Goal: Task Accomplishment & Management: Manage account settings

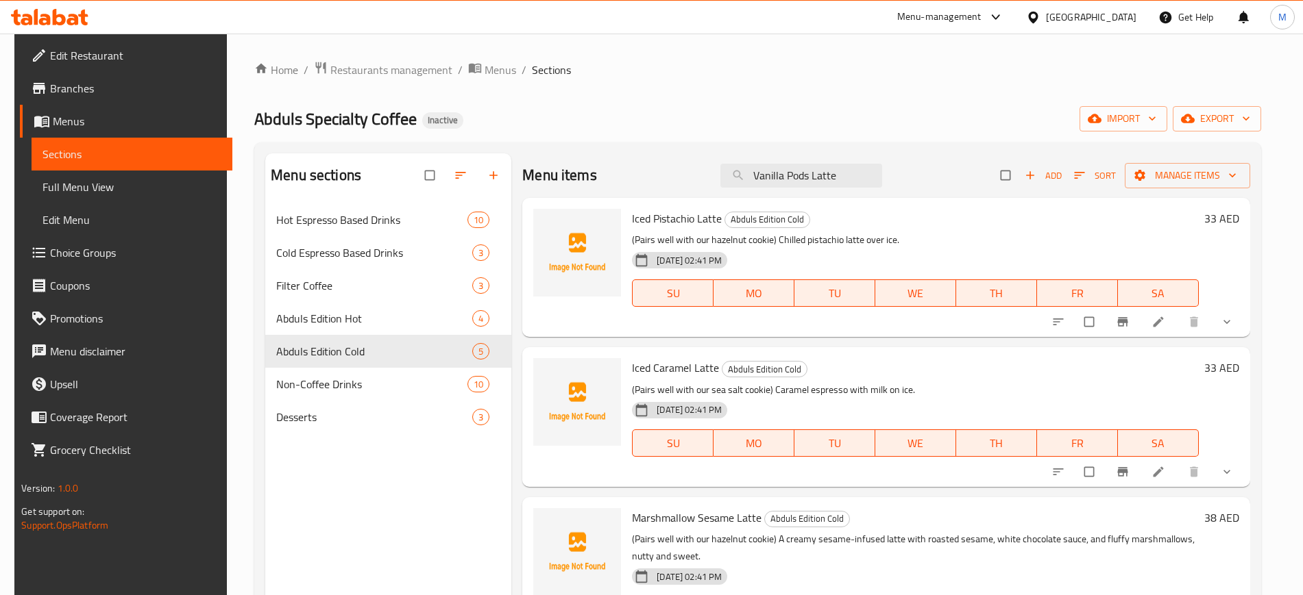
click at [328, 510] on div "Menu sections Hot Espresso Based Drinks 10 Cold Espresso Based Drinks 3 Filter …" at bounding box center [388, 450] width 246 height 595
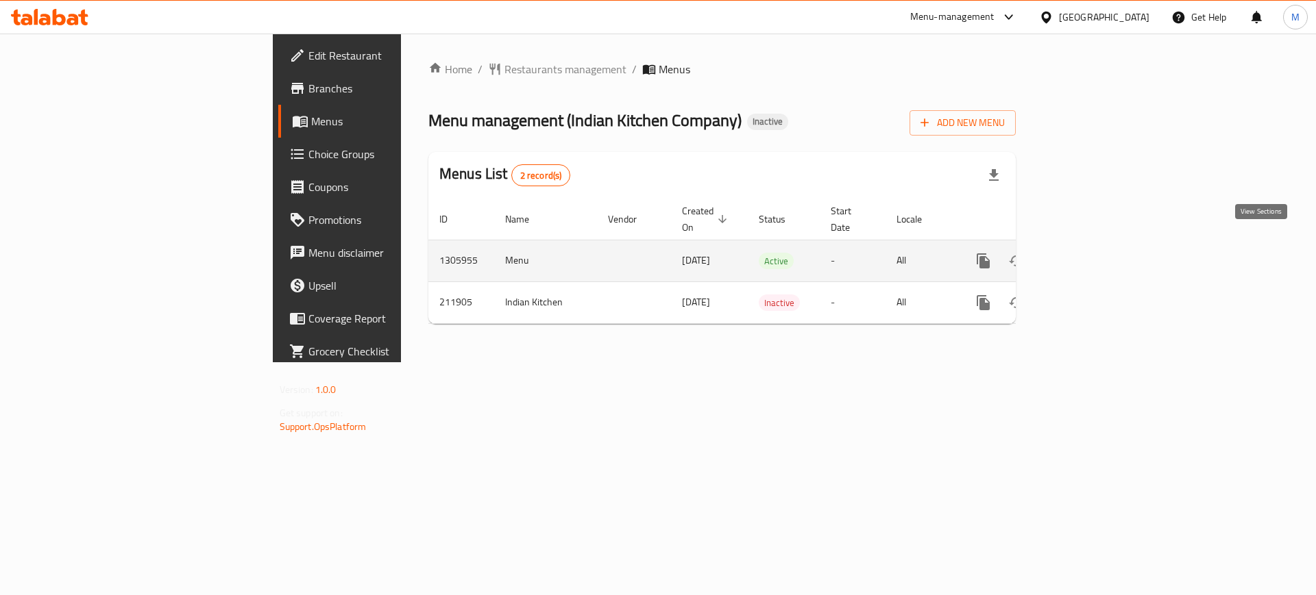
click at [1098, 245] on link "enhanced table" at bounding box center [1081, 261] width 33 height 33
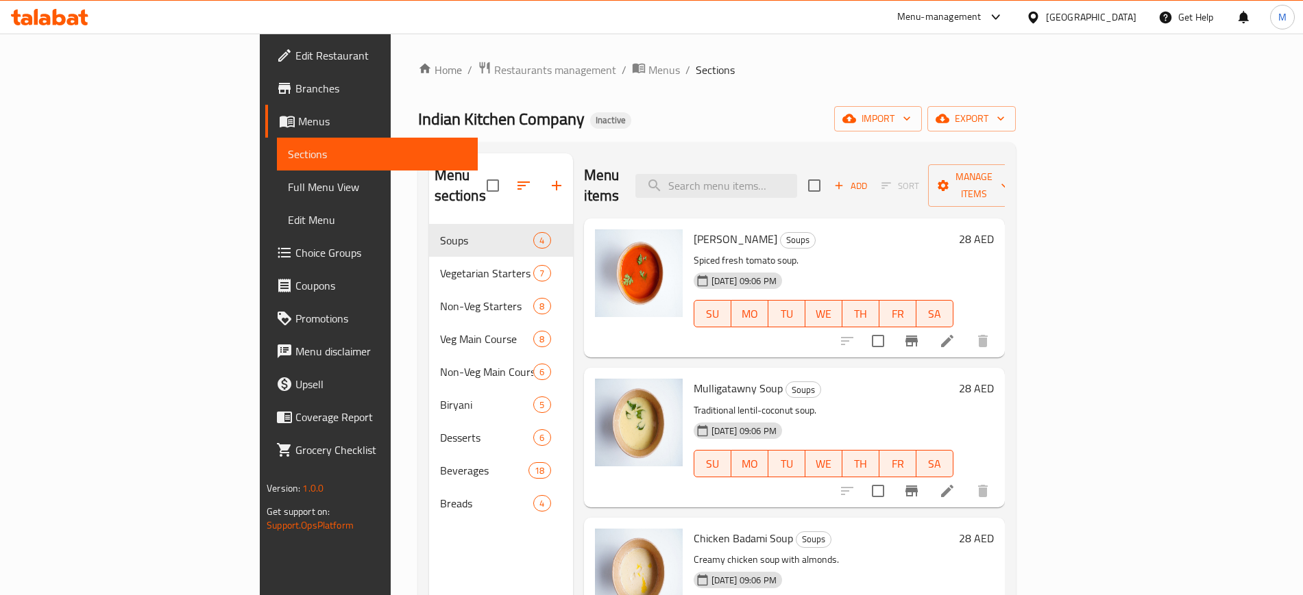
click at [429, 593] on div "Menu sections Soups 4 Vegetarian Starters 7 Non-Veg Starters 8 Veg Main Course …" at bounding box center [501, 450] width 144 height 595
click at [911, 120] on span "import" at bounding box center [878, 118] width 66 height 17
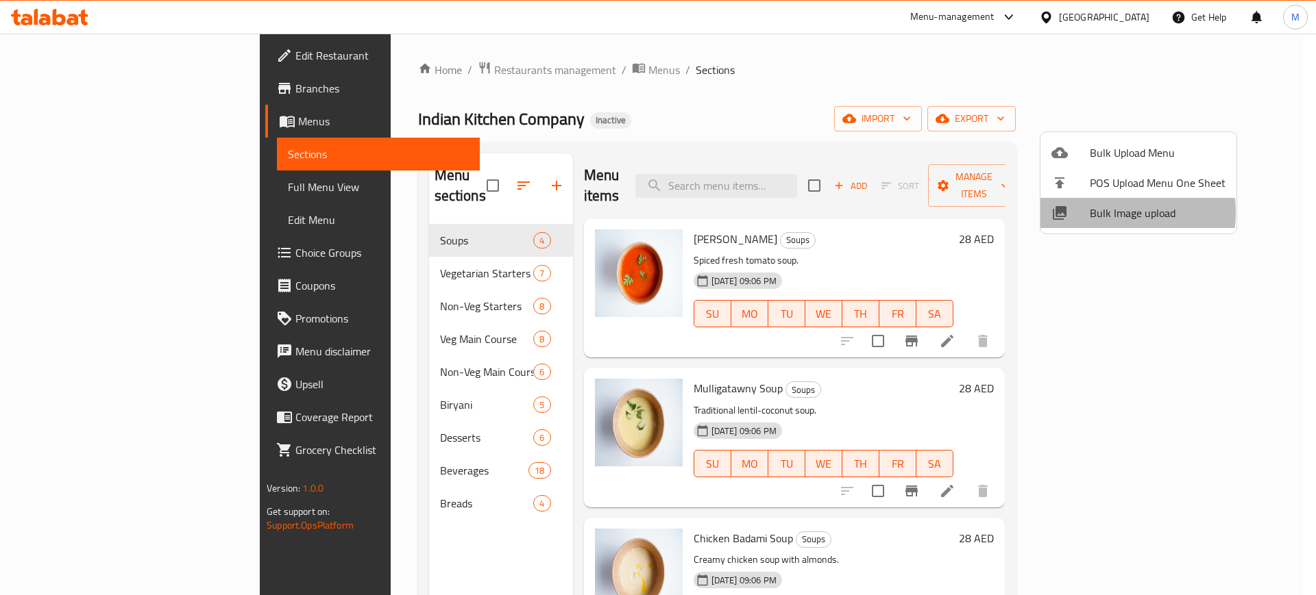
click at [1098, 212] on span "Bulk Image upload" at bounding box center [1157, 213] width 136 height 16
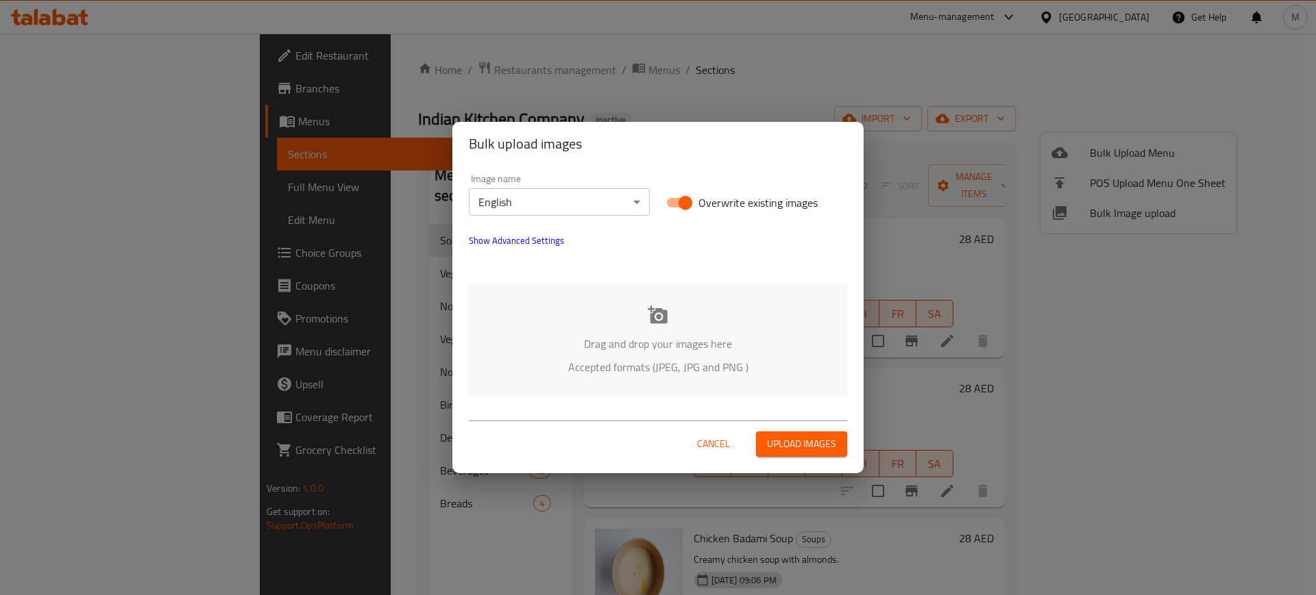
click at [641, 301] on div "Drag and drop your images here Accepted formats (JPEG, JPG and PNG )" at bounding box center [658, 340] width 378 height 112
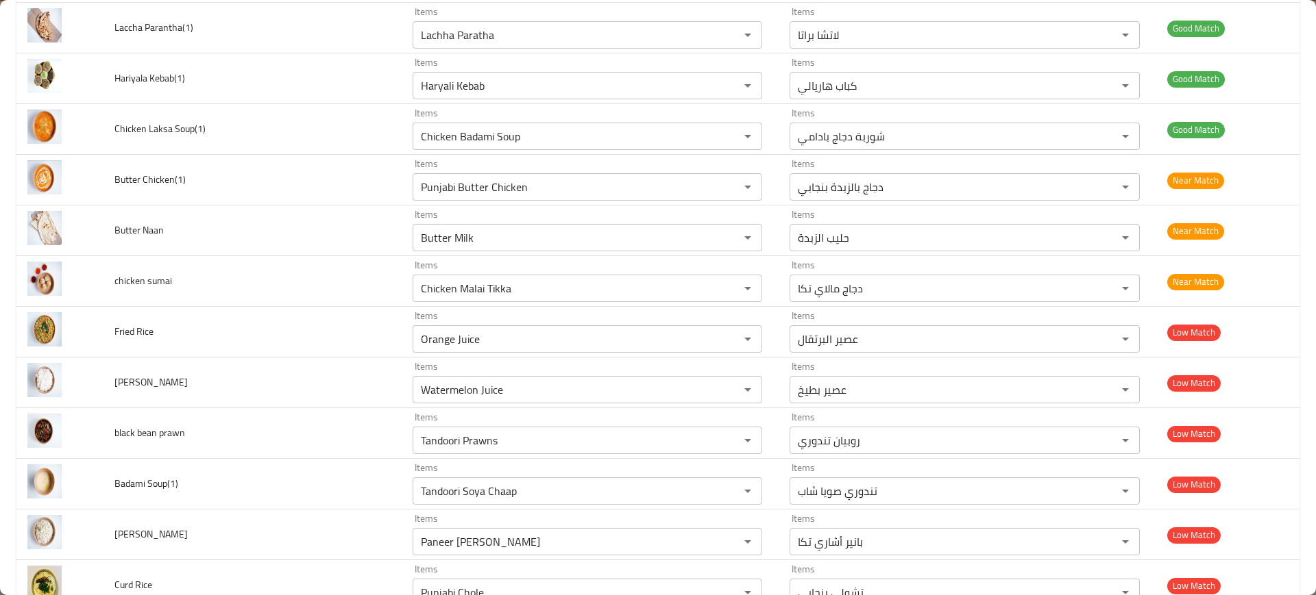
scroll to position [880, 0]
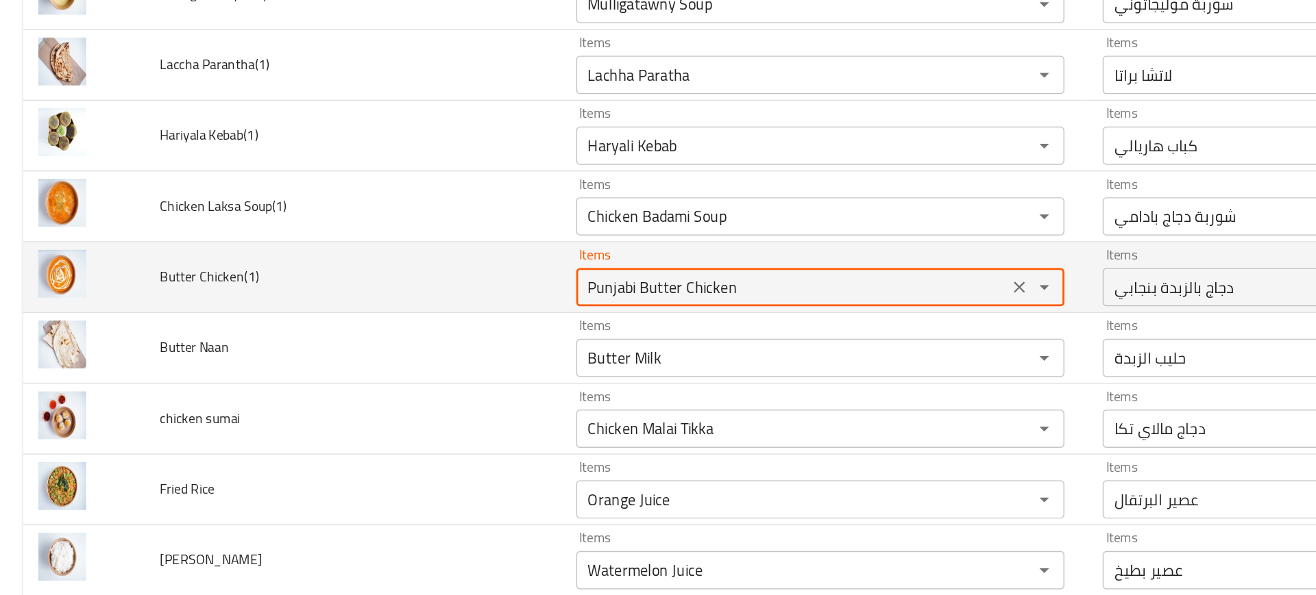
click at [491, 331] on Chicken\(1\) "Punjabi Butter Chicken" at bounding box center [567, 325] width 301 height 19
type Chicken\(1\) "butter"
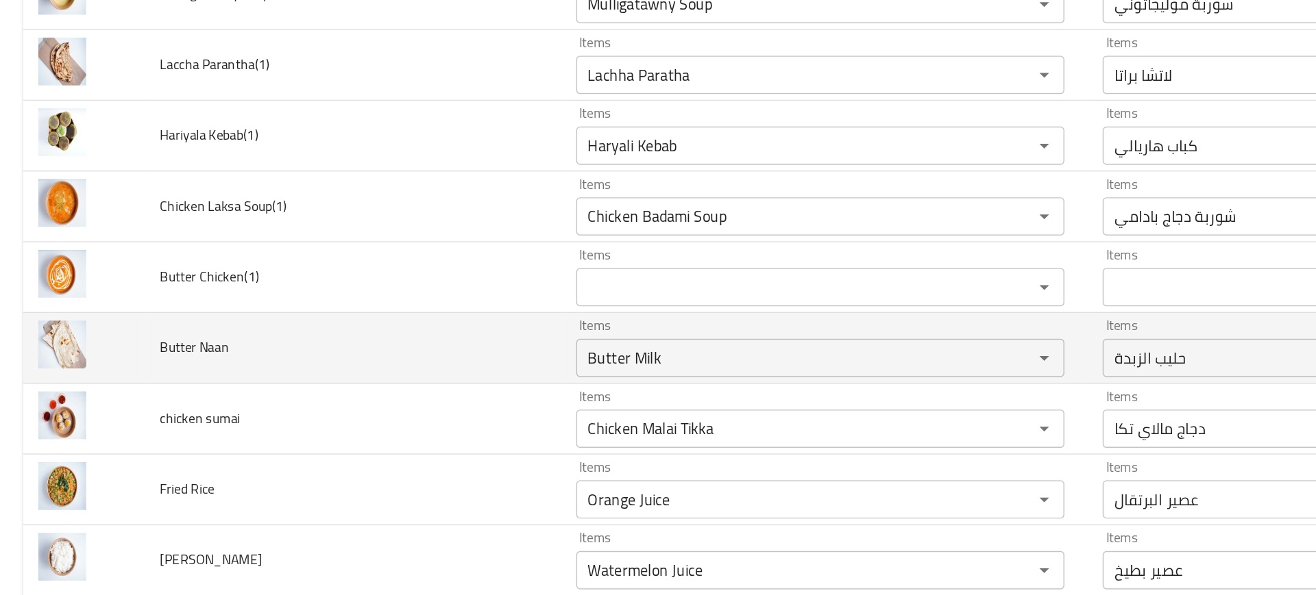
click at [335, 364] on td "Butter Naan" at bounding box center [252, 369] width 298 height 51
click at [458, 371] on Naan "Butter Milk" at bounding box center [567, 376] width 301 height 19
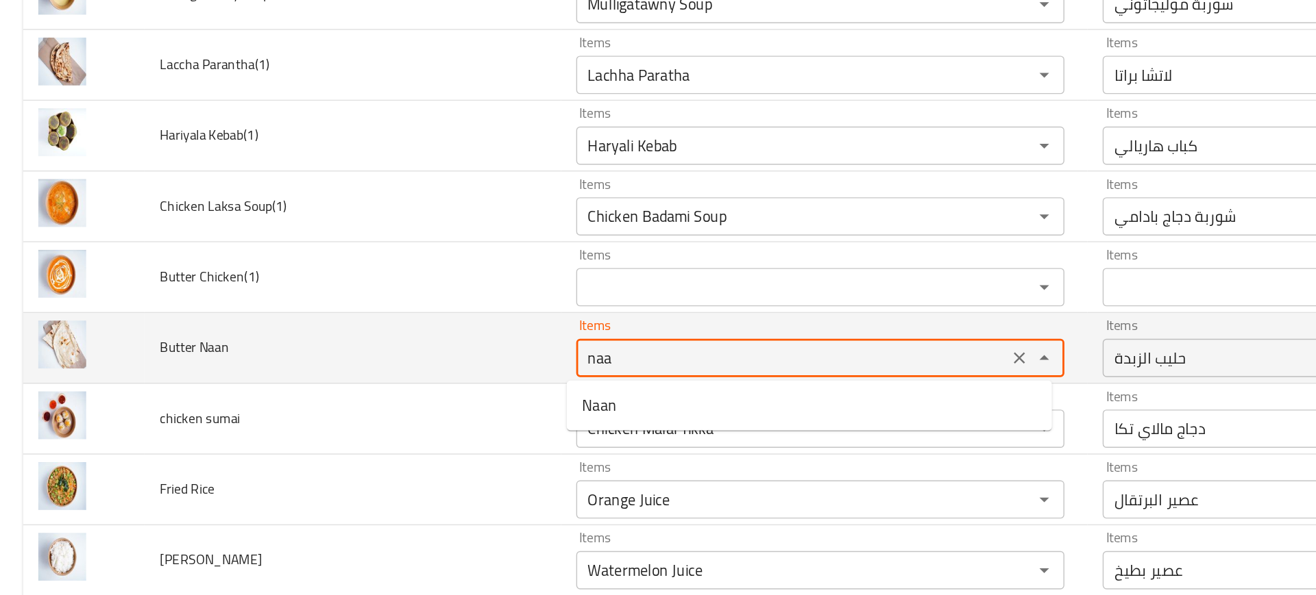
type Naan "naan"
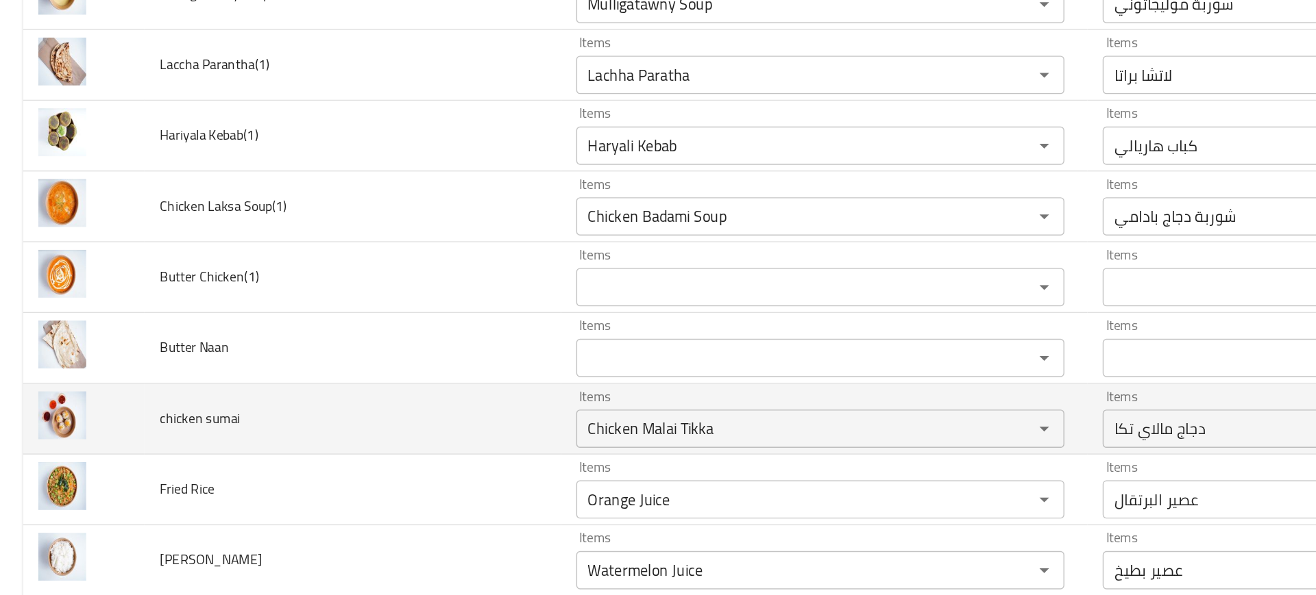
click at [327, 395] on td "chicken sumai" at bounding box center [252, 420] width 298 height 51
click at [725, 426] on icon "Clear" at bounding box center [730, 427] width 14 height 14
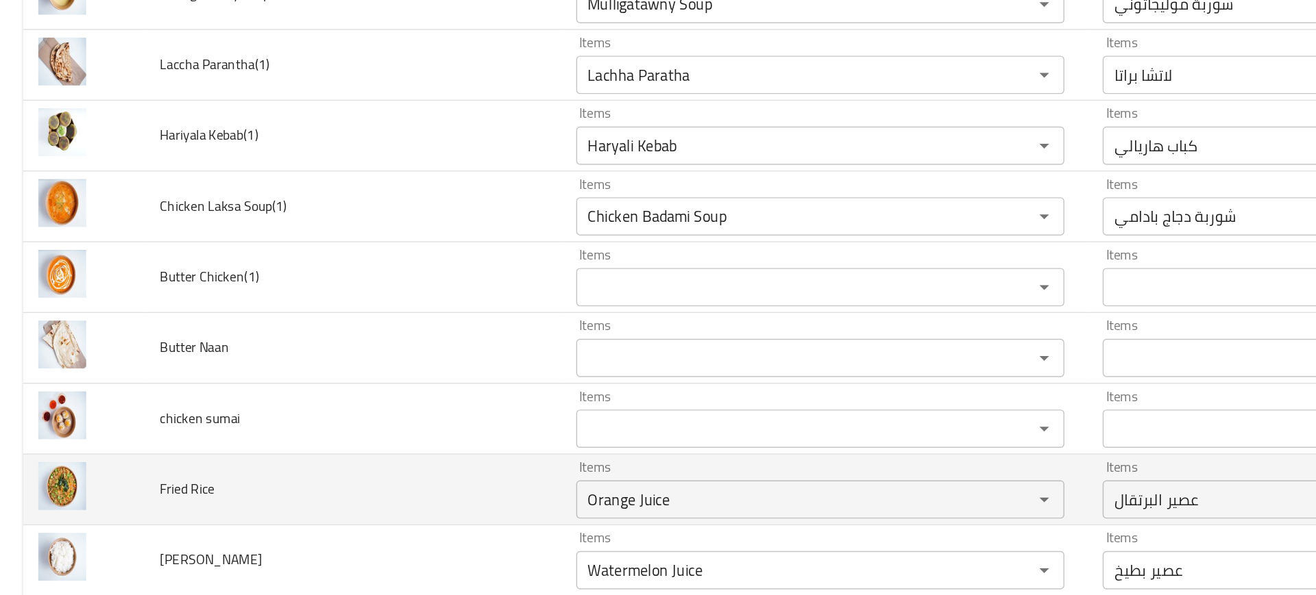
click at [402, 466] on td "Items Orange Juice Items" at bounding box center [591, 470] width 378 height 51
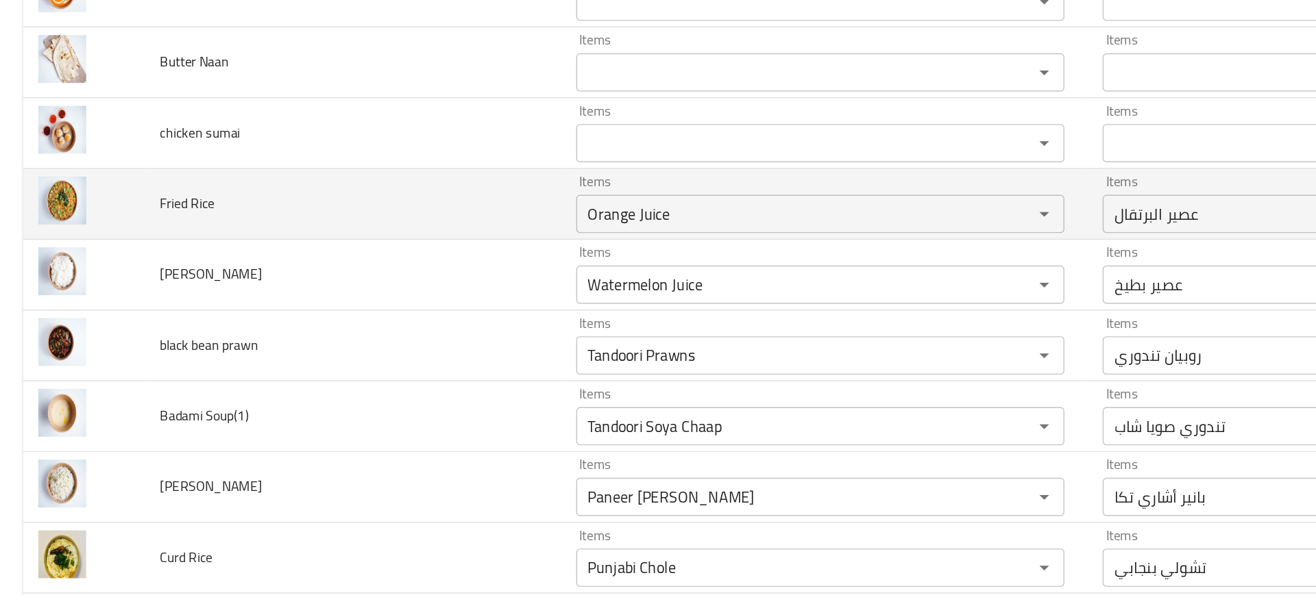
scroll to position [1086, 0]
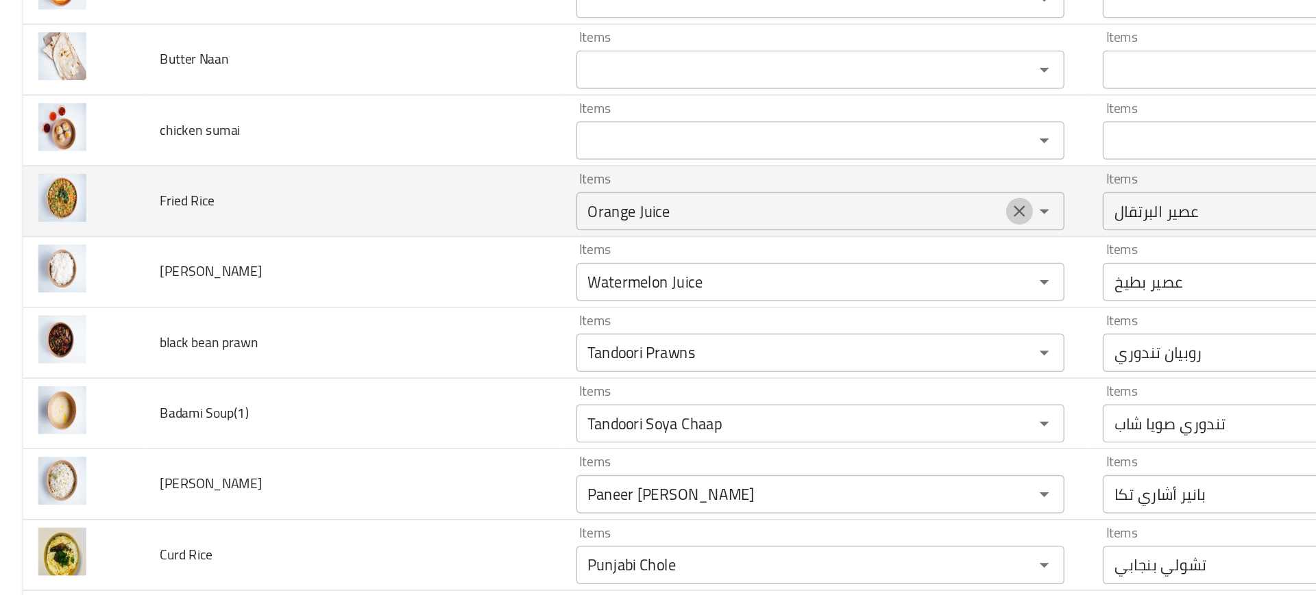
click at [723, 271] on icon "Clear" at bounding box center [730, 271] width 14 height 14
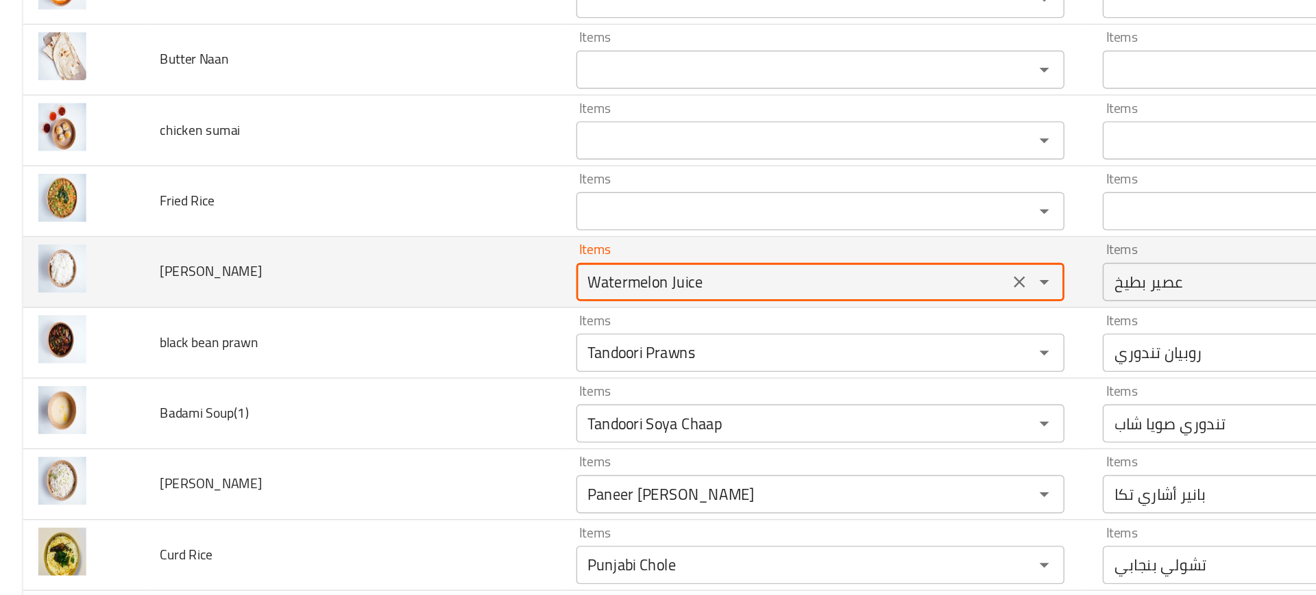
click at [669, 323] on Rice "Watermelon Juice" at bounding box center [567, 321] width 301 height 19
type Rice "rice"
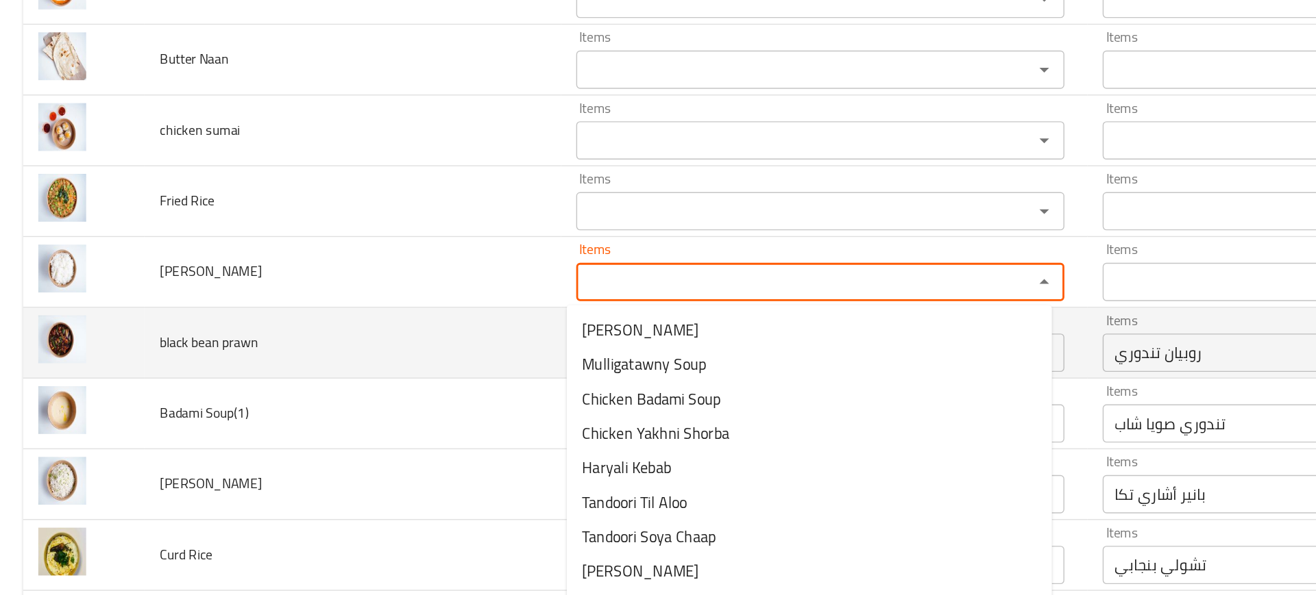
click at [346, 358] on td "black bean prawn" at bounding box center [252, 366] width 298 height 51
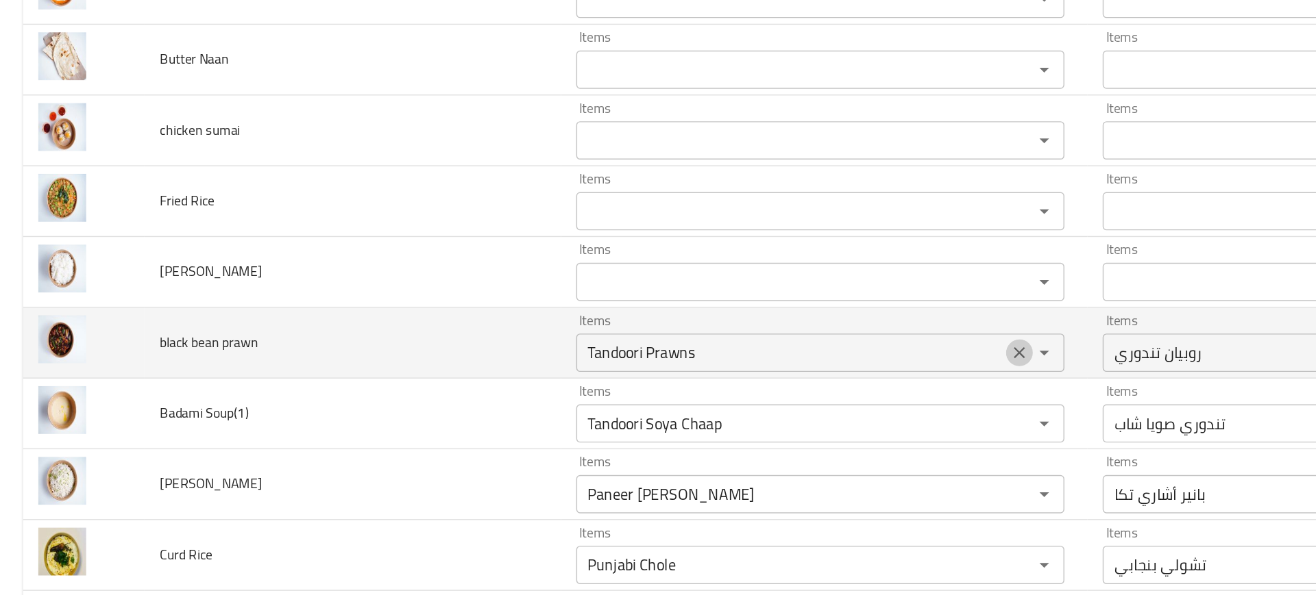
click at [723, 375] on icon "Clear" at bounding box center [730, 373] width 14 height 14
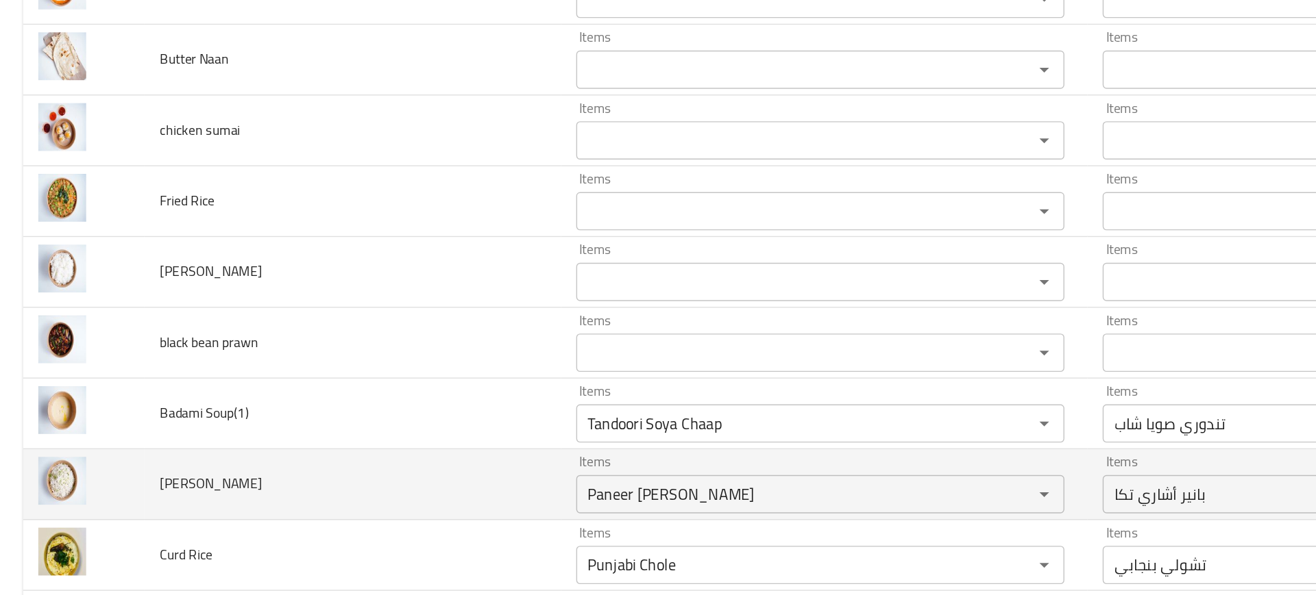
click at [318, 454] on td "Jeera Rice" at bounding box center [252, 467] width 298 height 51
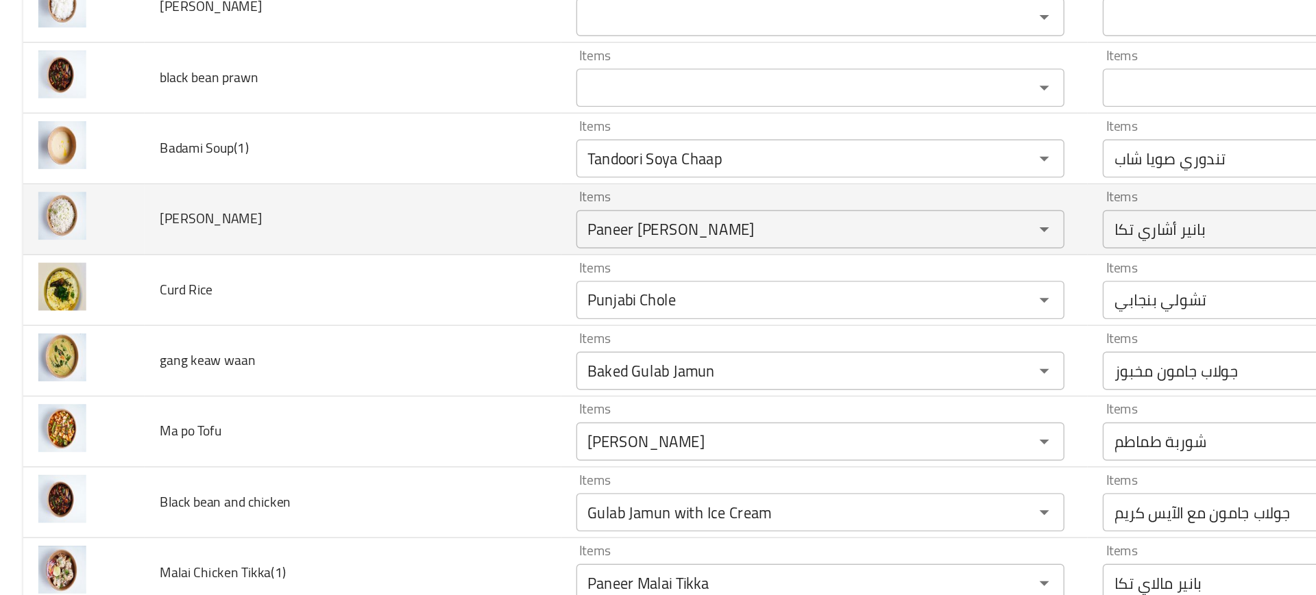
scroll to position [1275, 0]
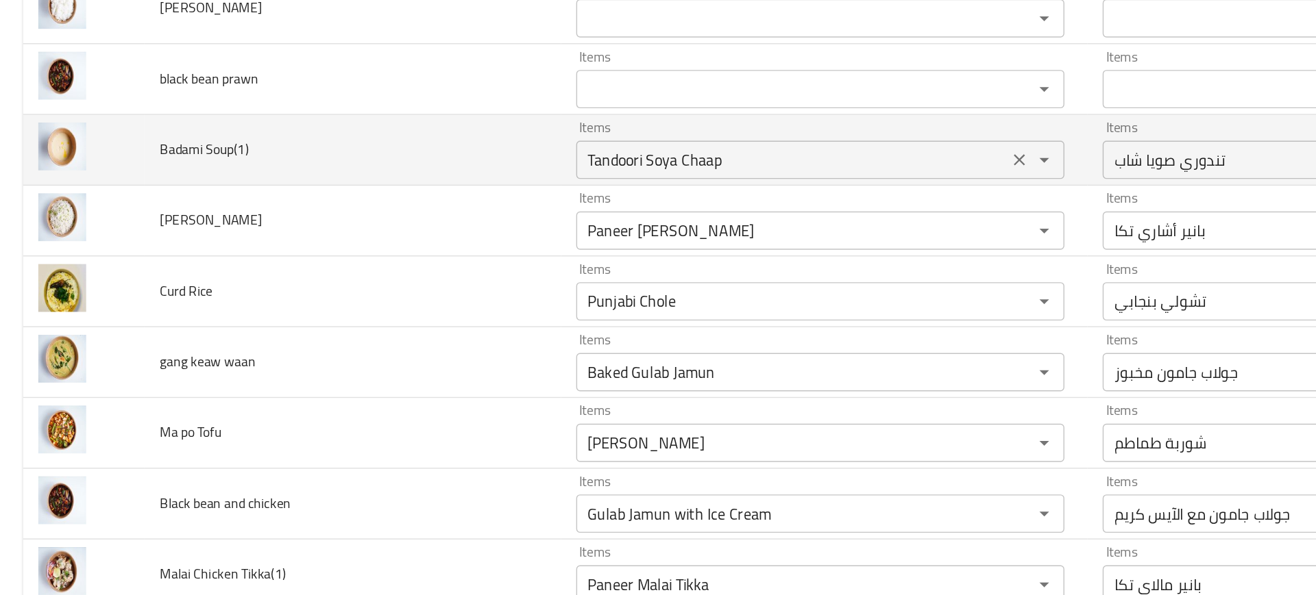
click at [703, 228] on Soup\(1\) "Tandoori Soya Chaap" at bounding box center [567, 234] width 301 height 19
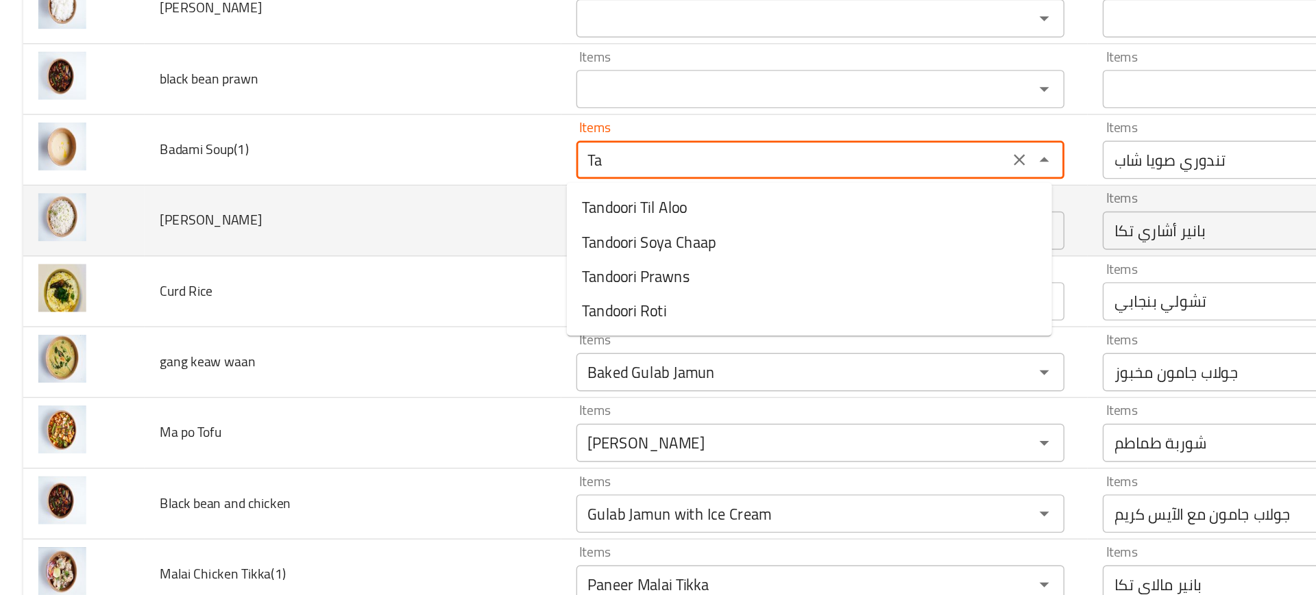
type Soup\(1\) "T"
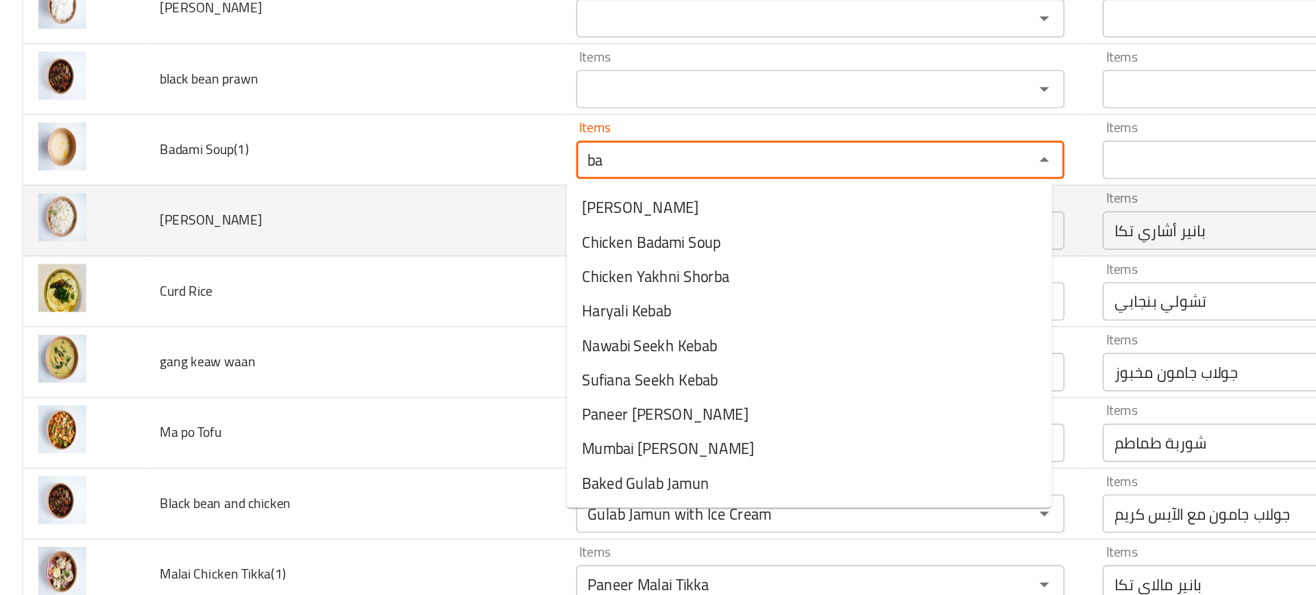
type Soup\(1\) "bad"
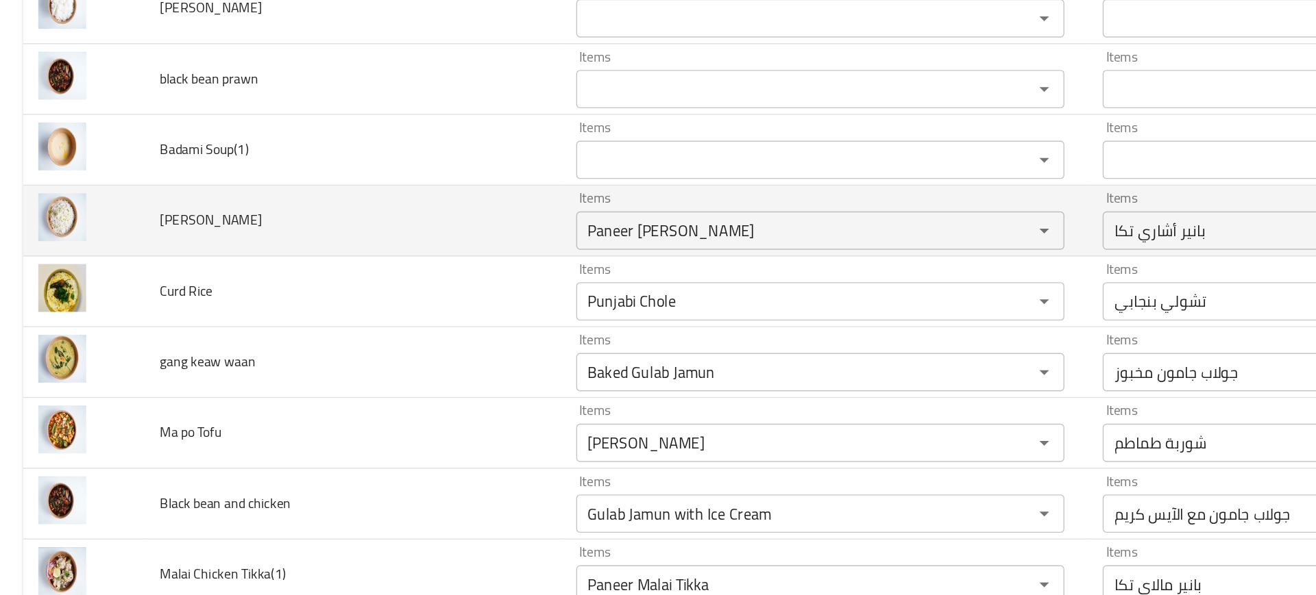
click at [334, 276] on td "Jeera Rice" at bounding box center [252, 278] width 298 height 51
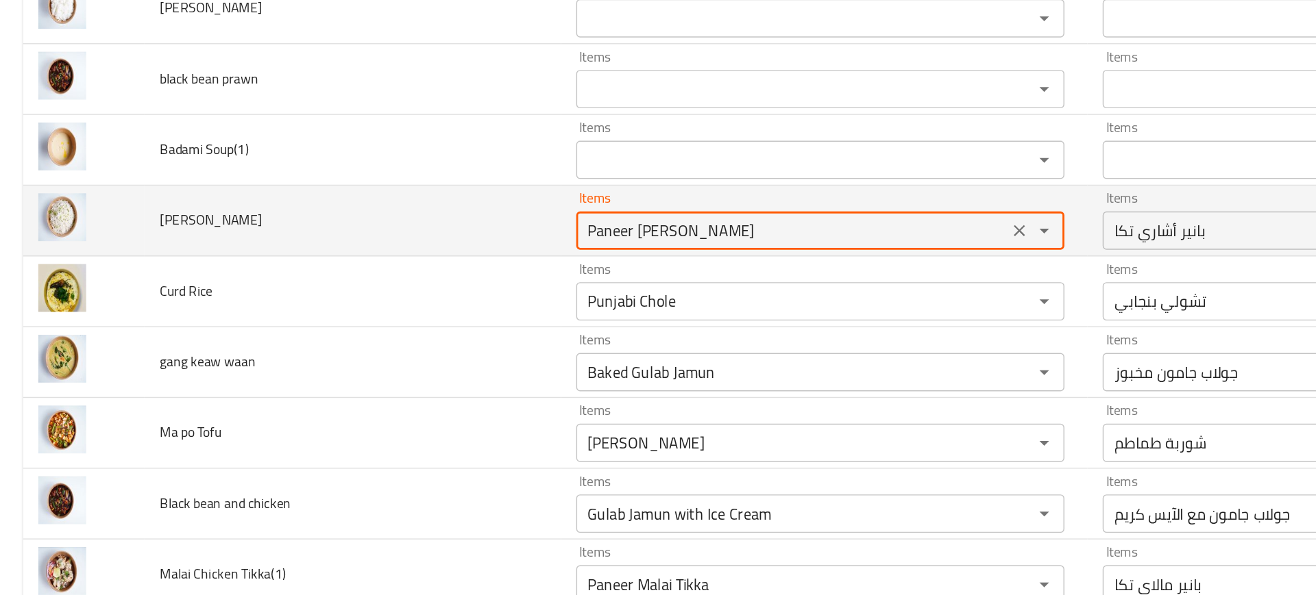
click at [465, 282] on Rice "Paneer Achari Tikka" at bounding box center [567, 284] width 301 height 19
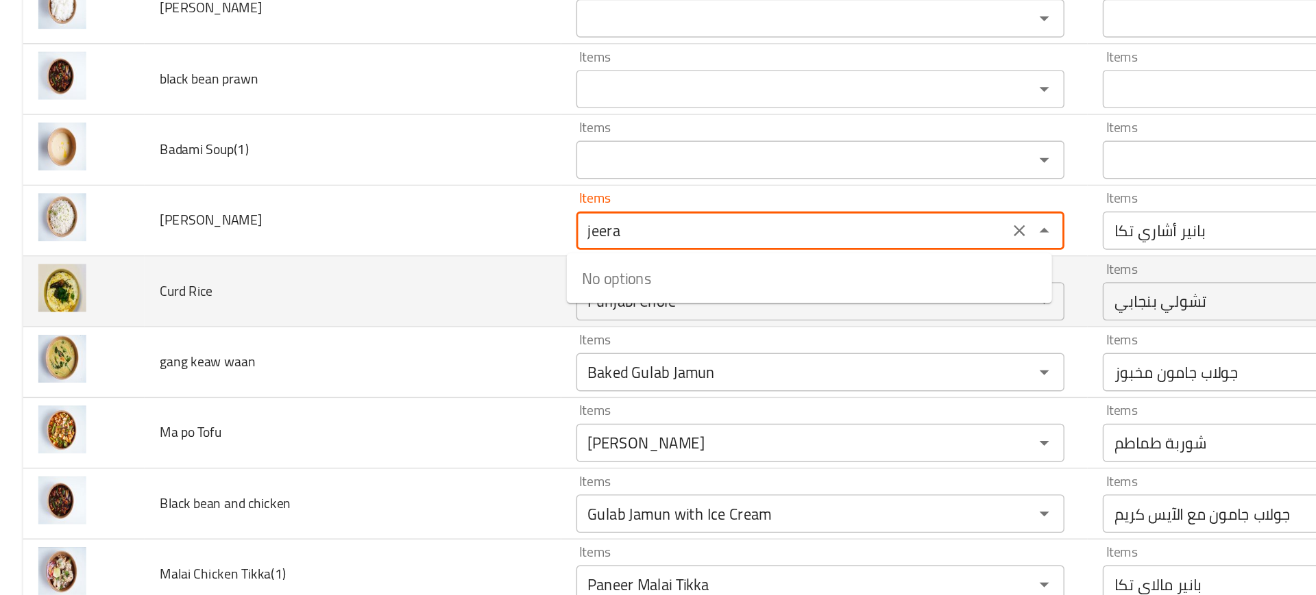
type Rice "Paneer Achari Tikka"
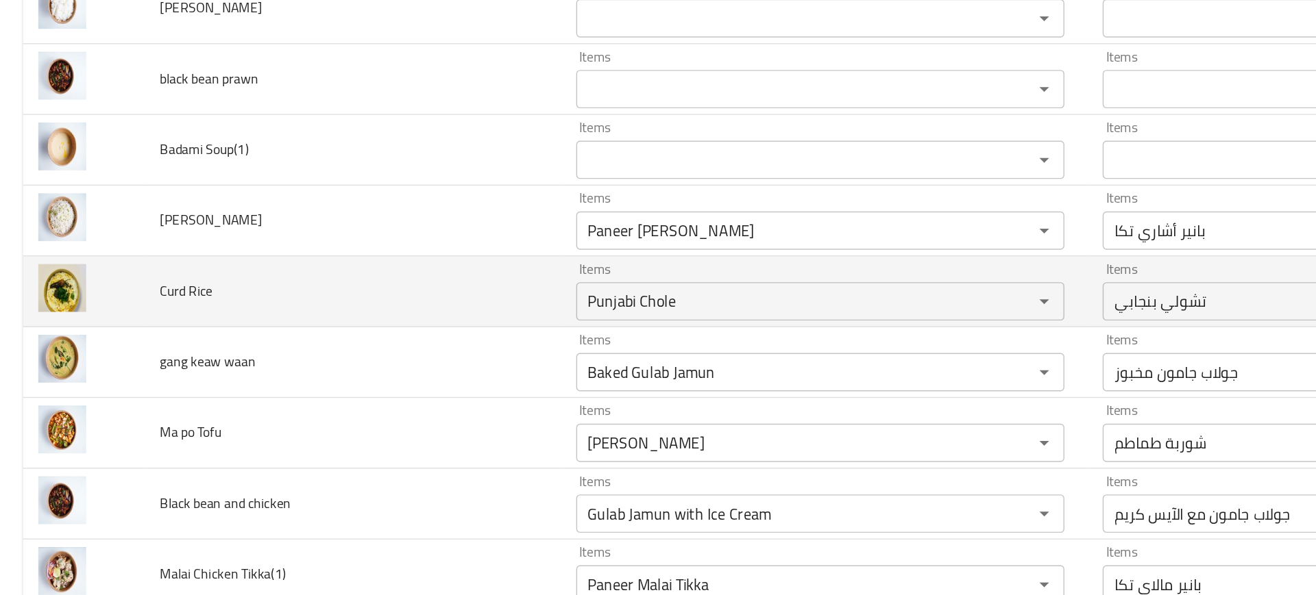
click at [328, 340] on td "Curd Rice" at bounding box center [252, 329] width 298 height 51
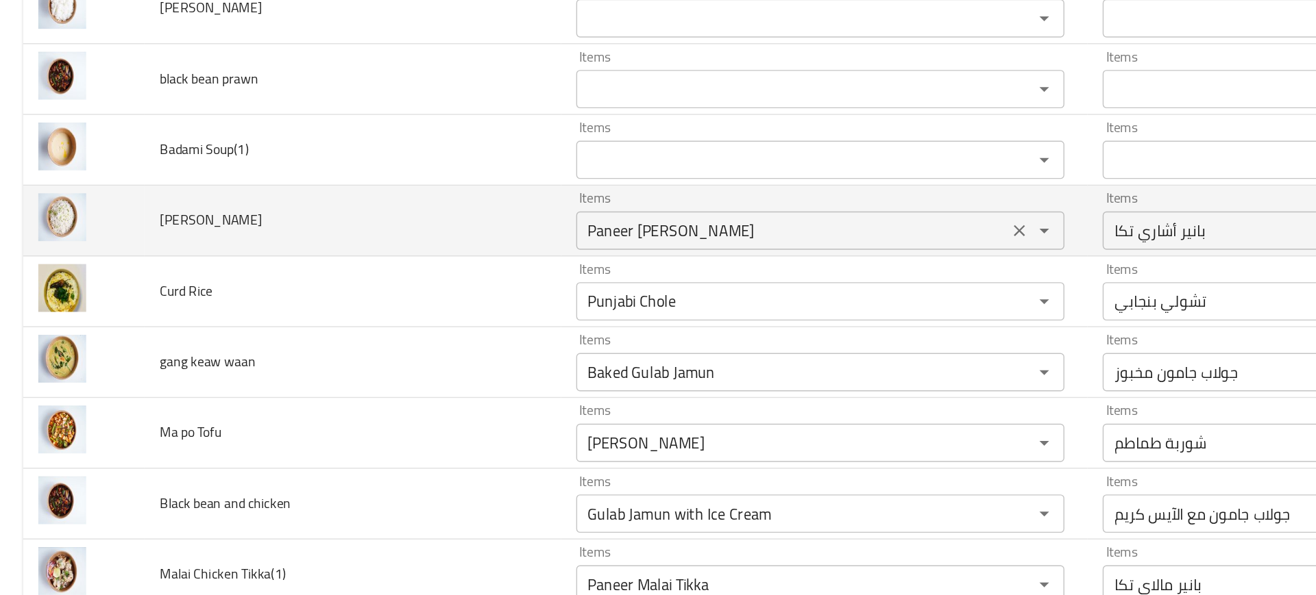
click at [500, 294] on Rice "Paneer Achari Tikka" at bounding box center [567, 284] width 301 height 19
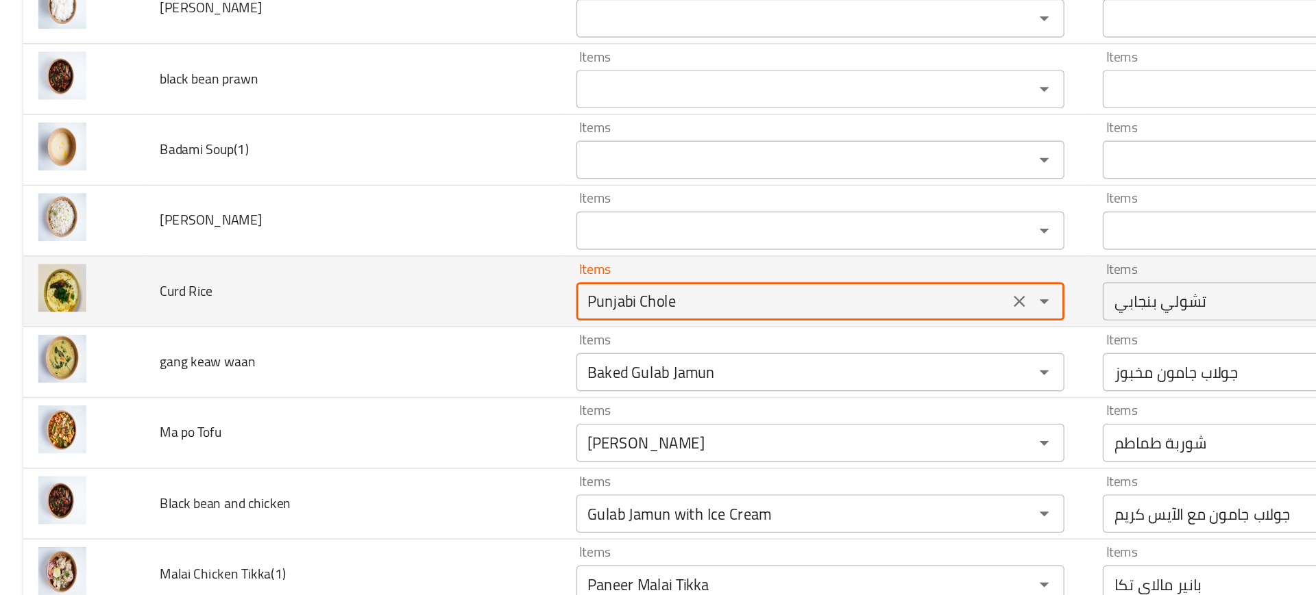
click at [443, 335] on Rice "Punjabi Chole" at bounding box center [567, 335] width 301 height 19
type Rice "curd"
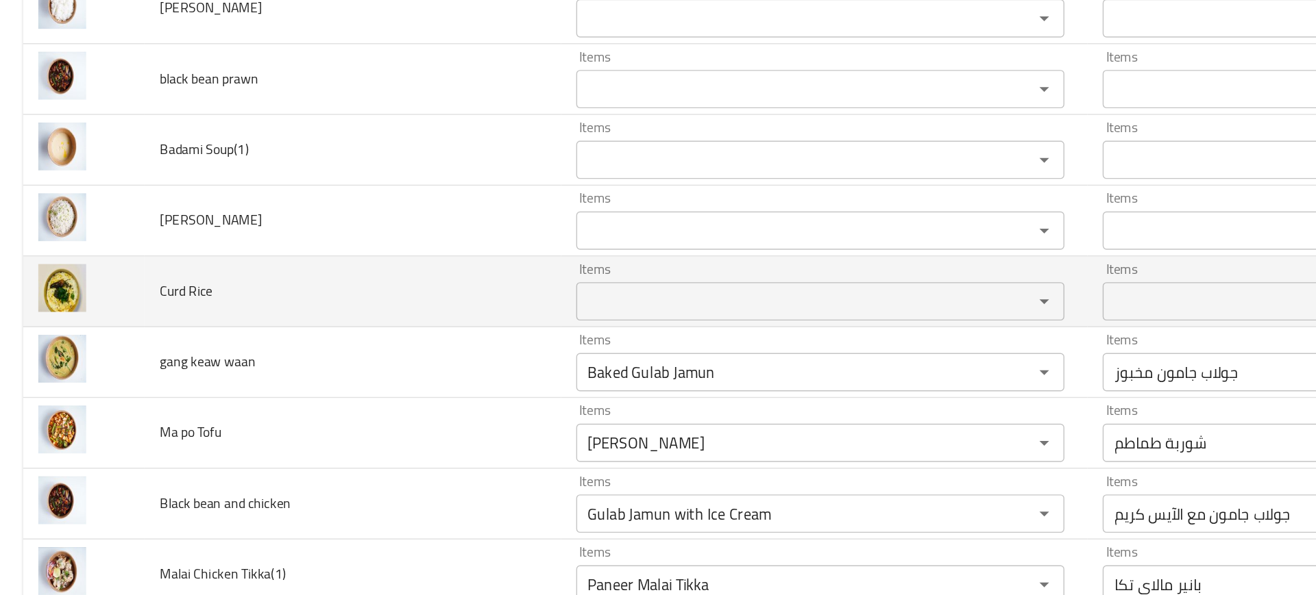
click at [366, 338] on td "Curd Rice" at bounding box center [252, 329] width 298 height 51
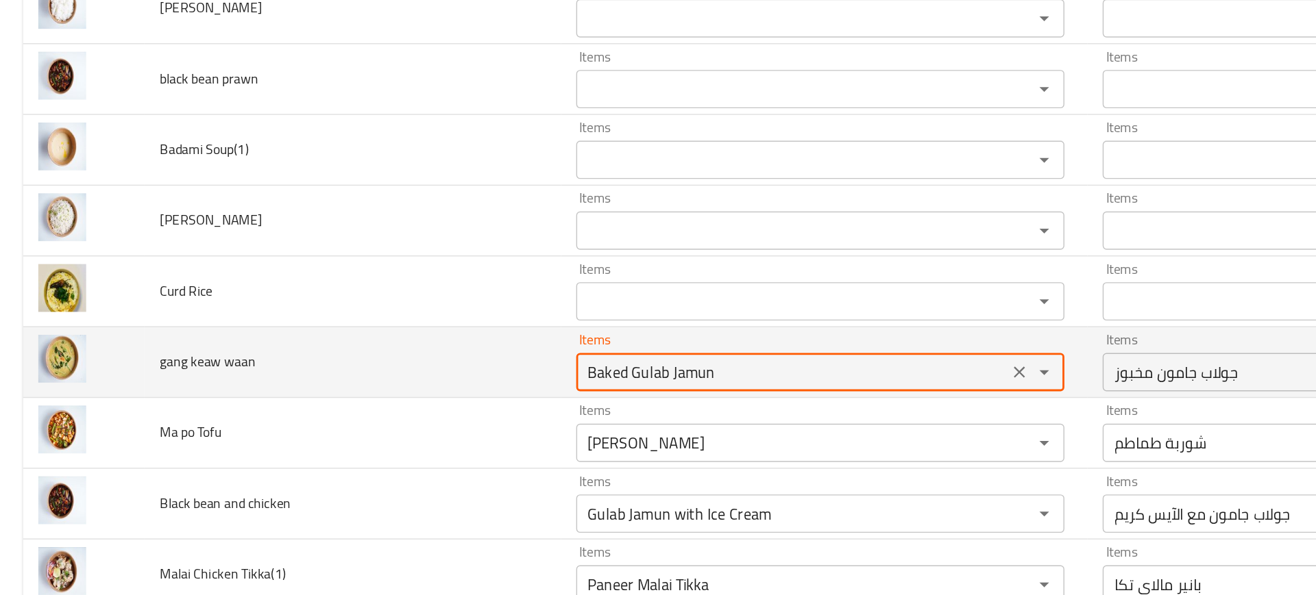
click at [450, 389] on waan "Baked Gulab Jamun" at bounding box center [567, 386] width 301 height 19
type waan "g"
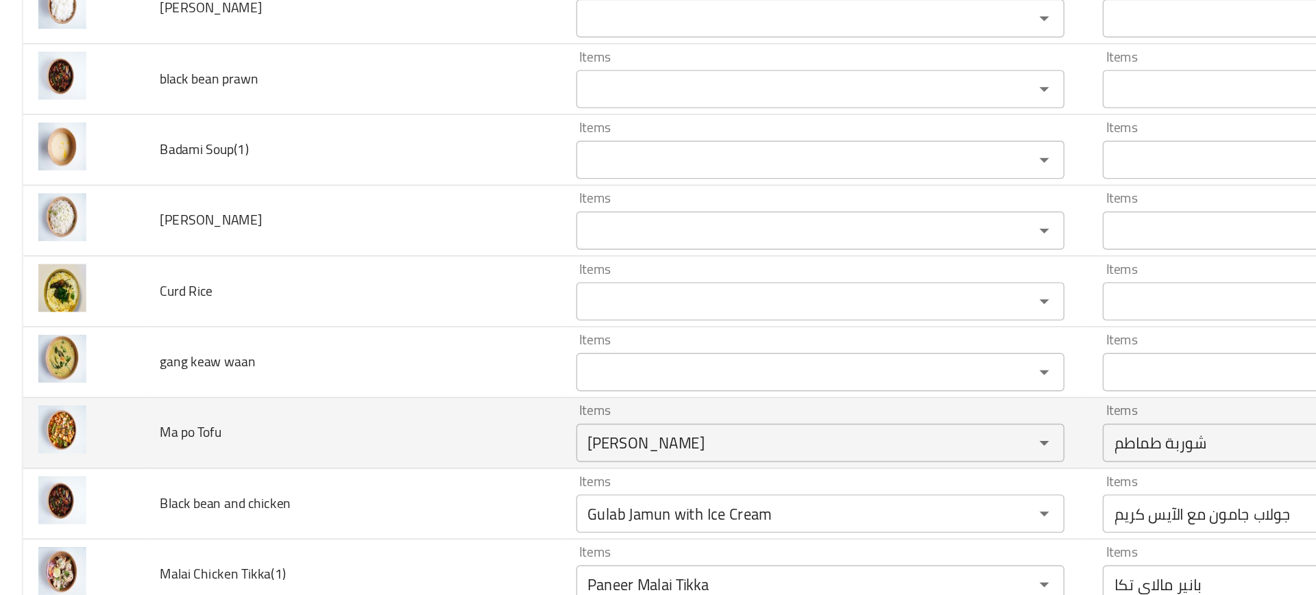
click at [357, 422] on td "Ma po Tofu" at bounding box center [252, 430] width 298 height 51
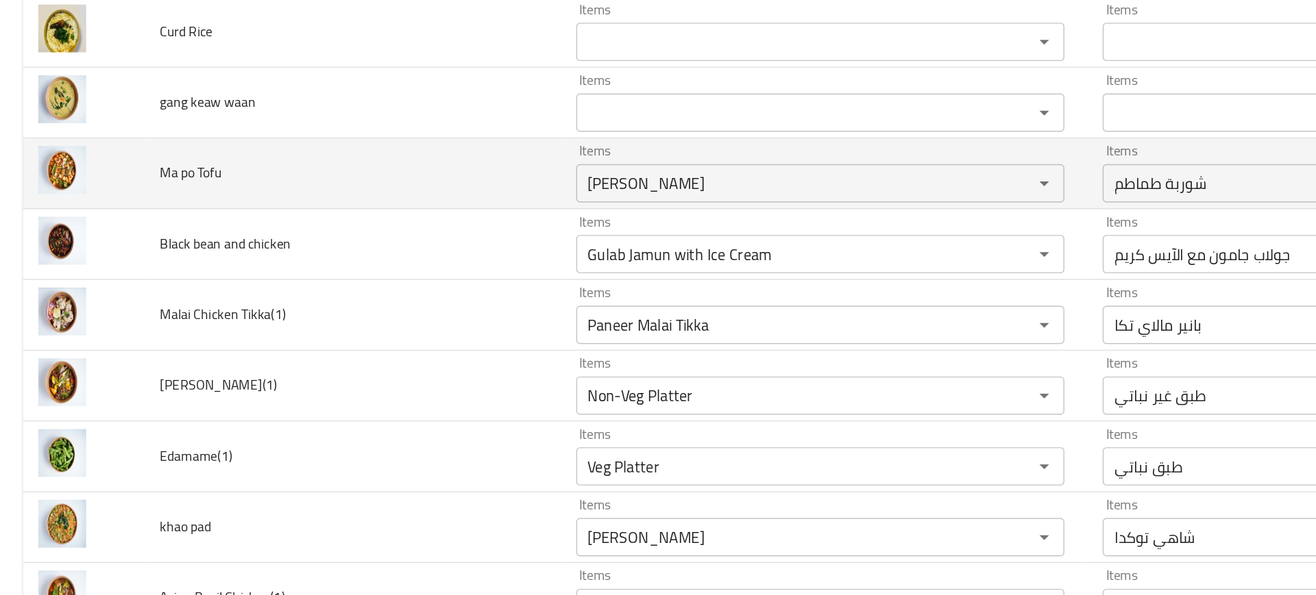
scroll to position [1487, 0]
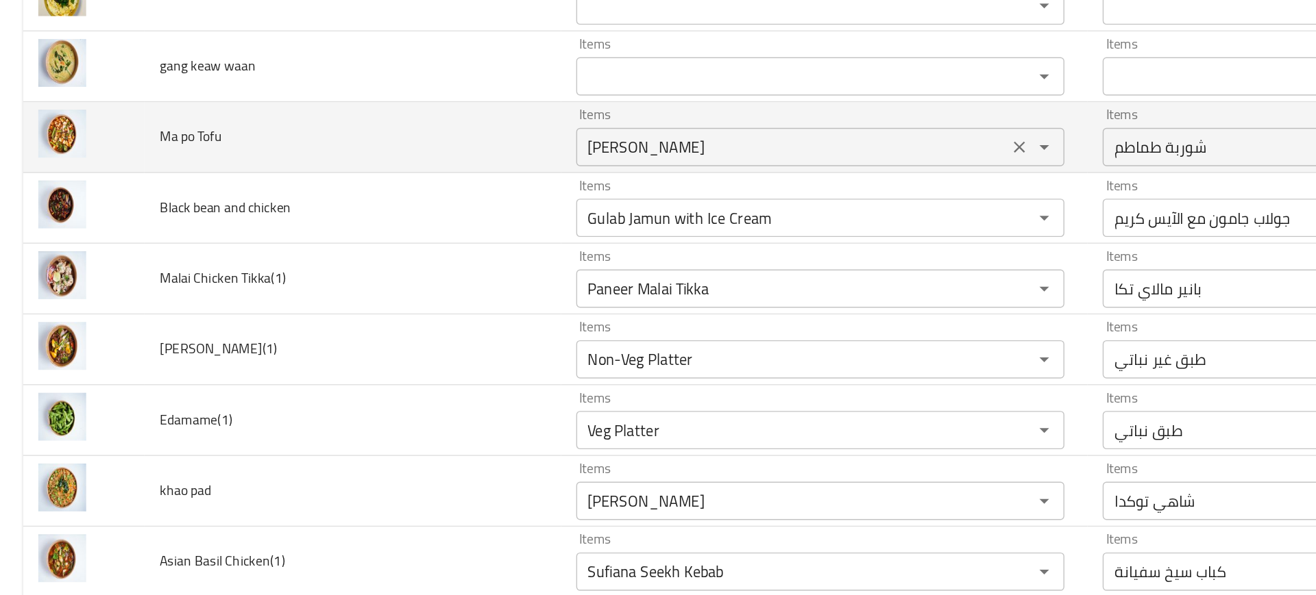
click at [506, 232] on Tofu "Tomato Shorba" at bounding box center [567, 225] width 301 height 19
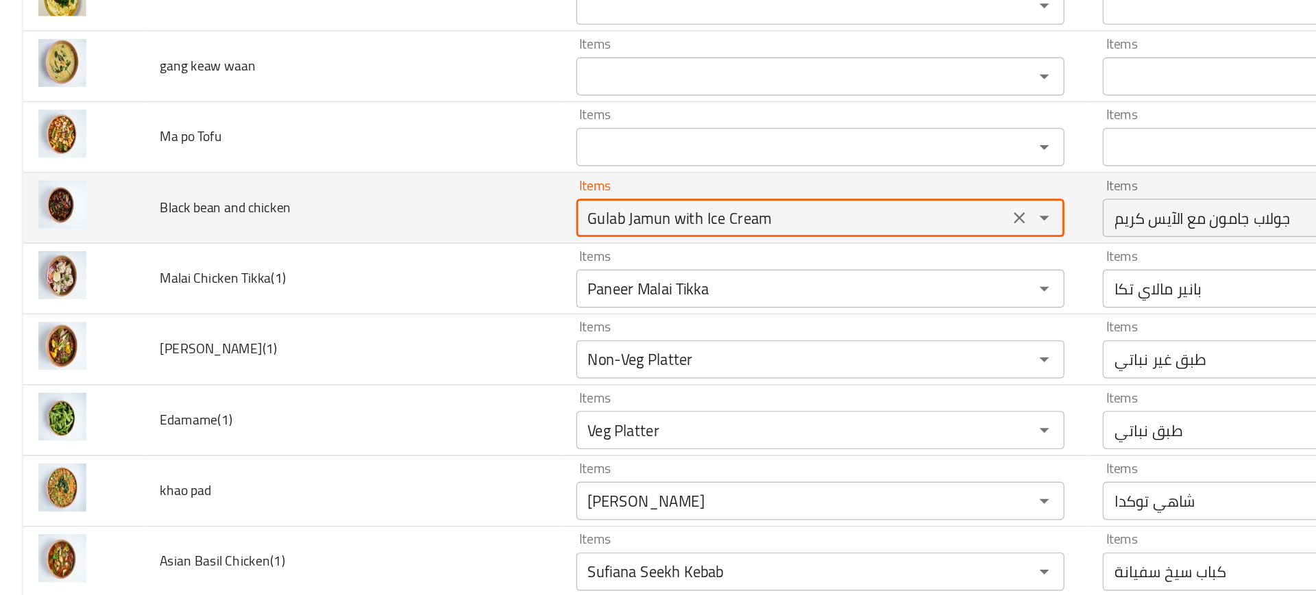
click at [549, 272] on chicken "Gulab Jamun with Ice Cream" at bounding box center [567, 276] width 301 height 19
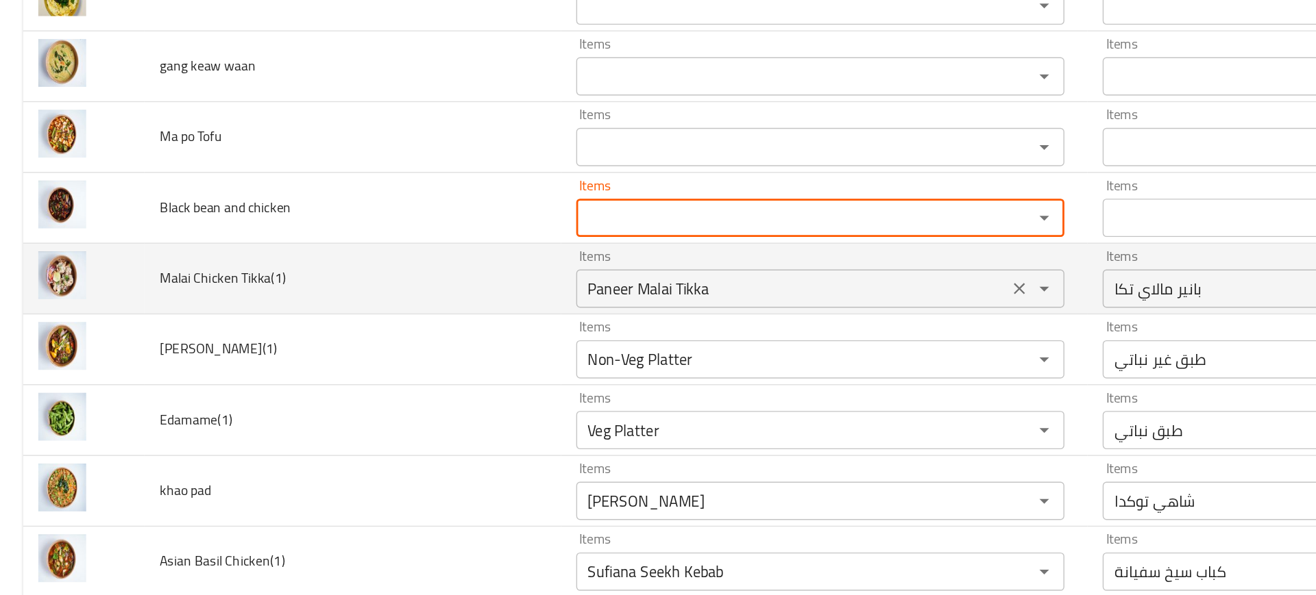
click at [495, 315] on div "Paneer Malai Tikka Items" at bounding box center [587, 326] width 350 height 27
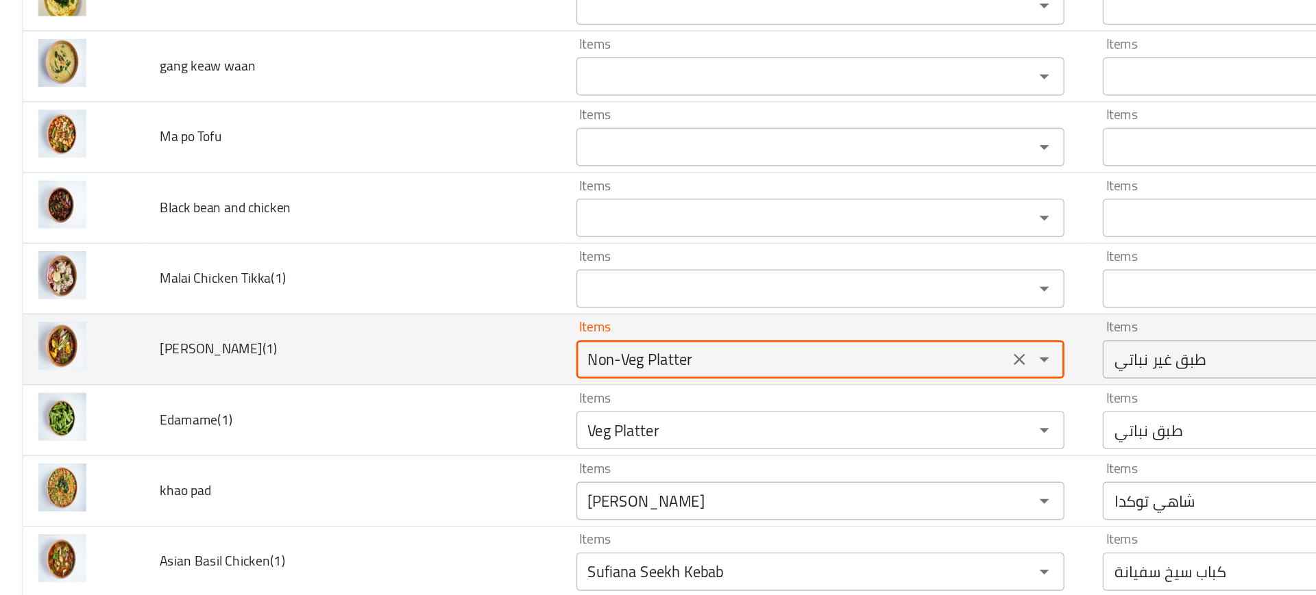
click at [510, 385] on Lamb\(1\) "Non-Veg Platter" at bounding box center [567, 377] width 301 height 19
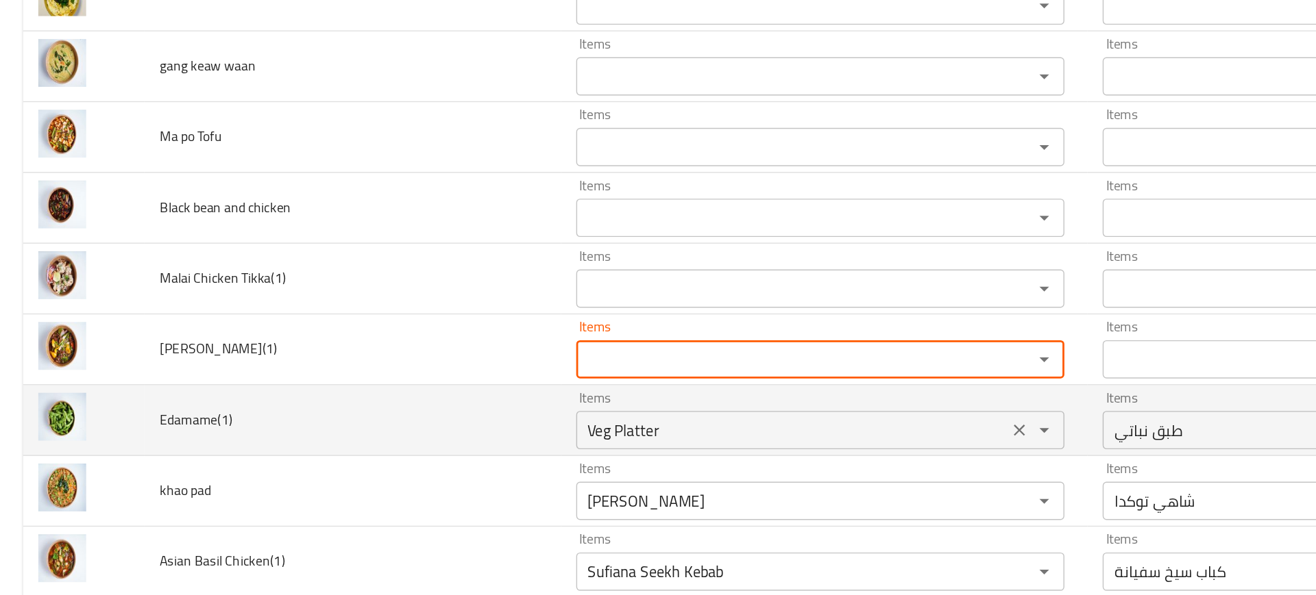
click at [476, 423] on input "Veg Platter" at bounding box center [567, 428] width 301 height 19
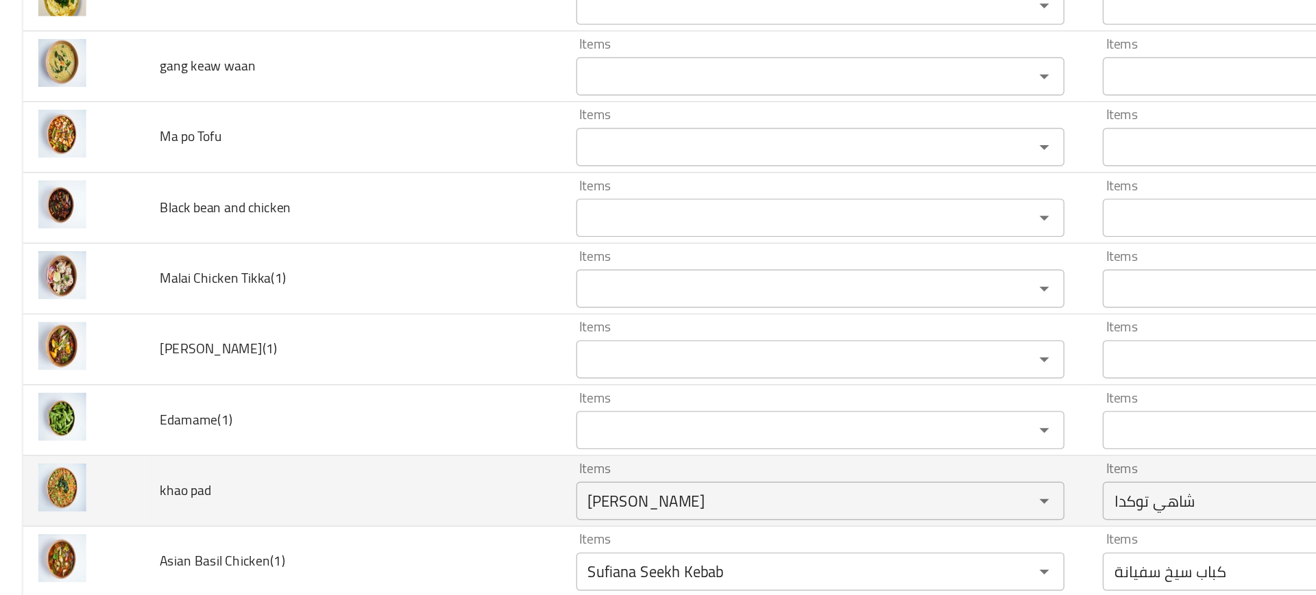
click at [324, 447] on td "khao pad" at bounding box center [252, 472] width 298 height 51
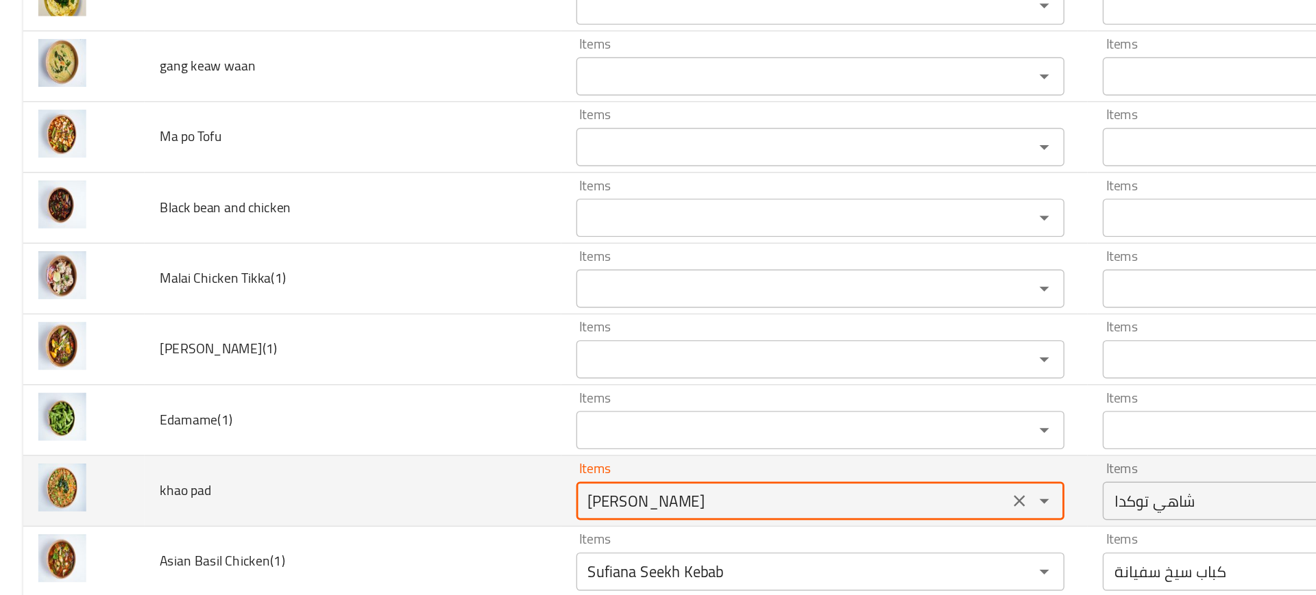
click at [456, 484] on pad "Shahi Tukda" at bounding box center [567, 478] width 301 height 19
click at [243, 478] on td "khao pad" at bounding box center [252, 472] width 298 height 51
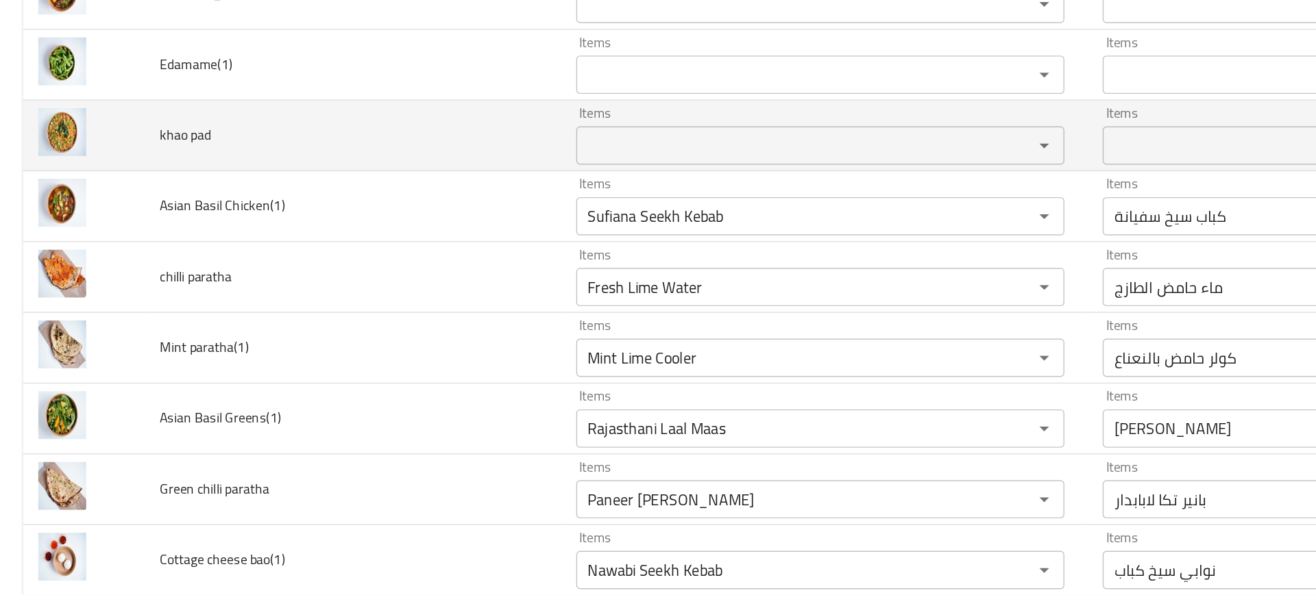
scroll to position [1772, 0]
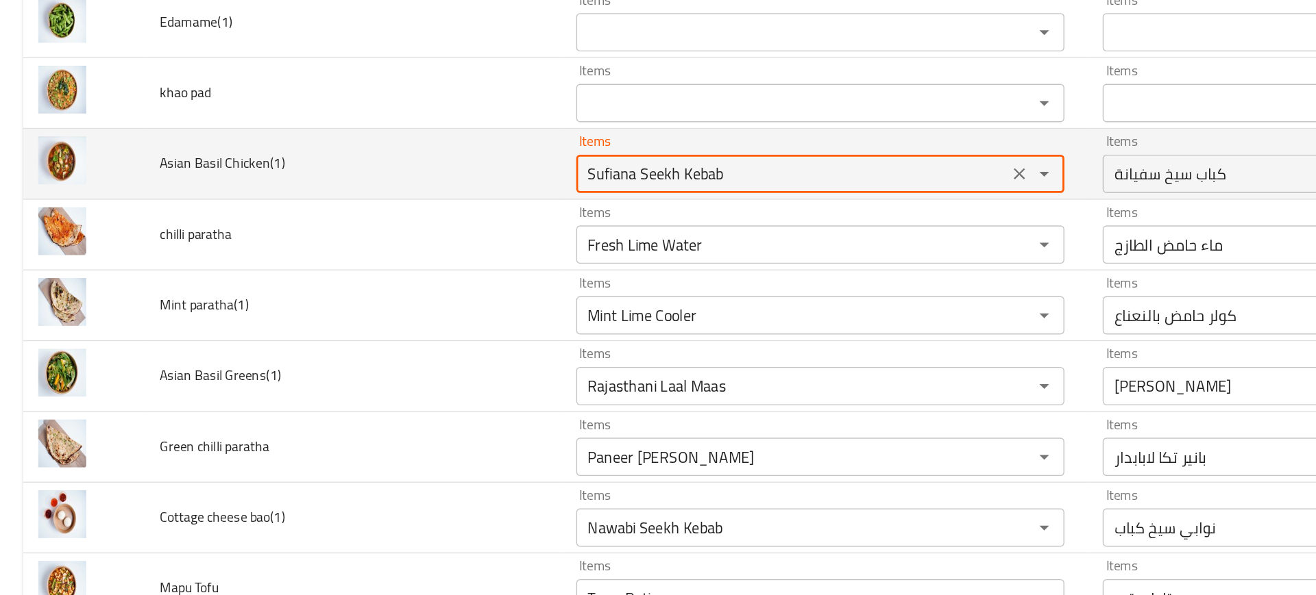
click at [513, 241] on Chicken\(1\) "Sufiana Seekh Kebab" at bounding box center [567, 244] width 301 height 19
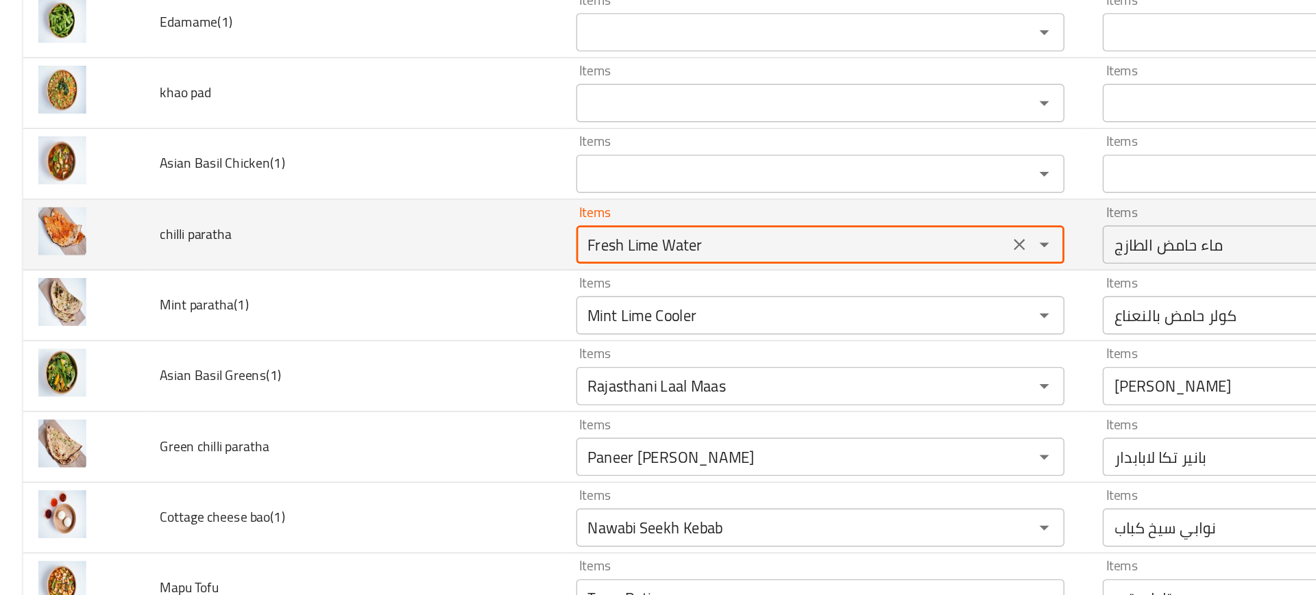
click at [481, 291] on paratha "Fresh Lime Water" at bounding box center [567, 295] width 301 height 19
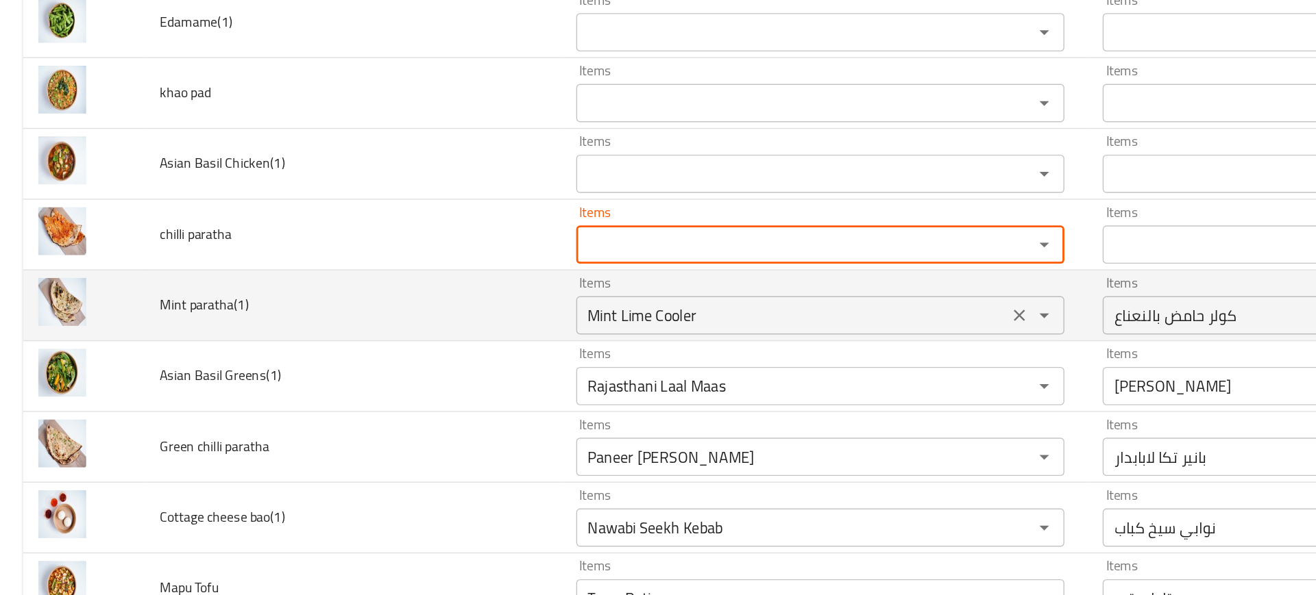
click at [497, 337] on paratha\(1\) "Mint Lime Cooler" at bounding box center [567, 345] width 301 height 19
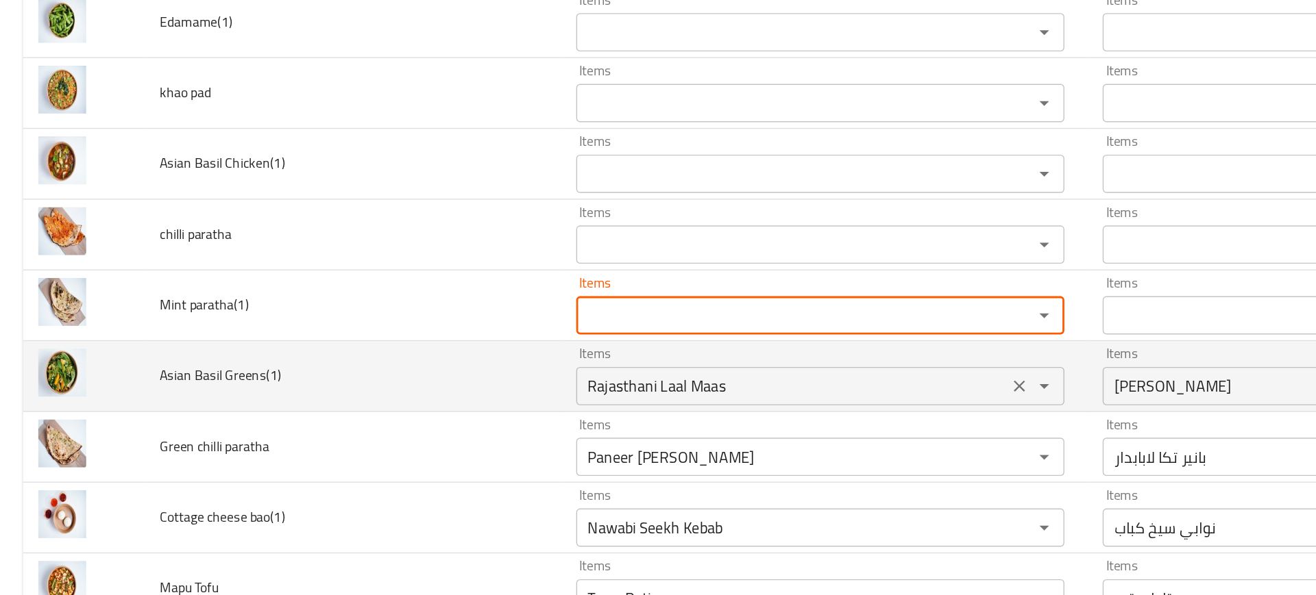
click at [501, 406] on Greens\(1\) "Rajasthani Laal Maas" at bounding box center [567, 396] width 301 height 19
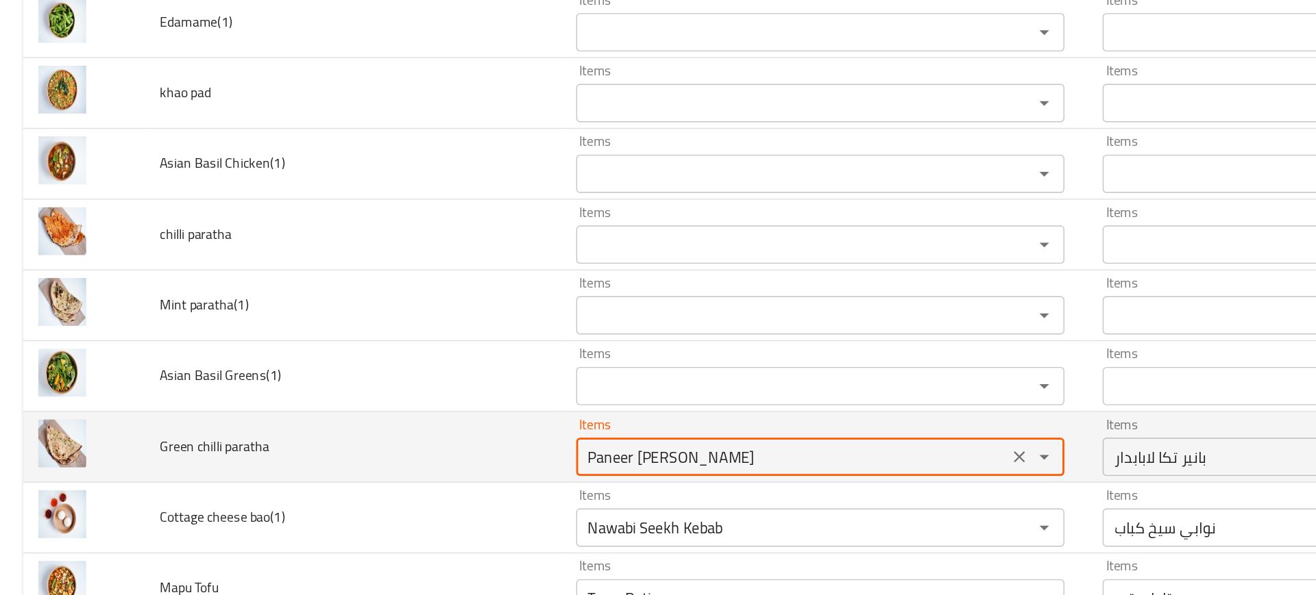
click at [512, 445] on paratha "Paneer Tikka Lababdar" at bounding box center [567, 447] width 301 height 19
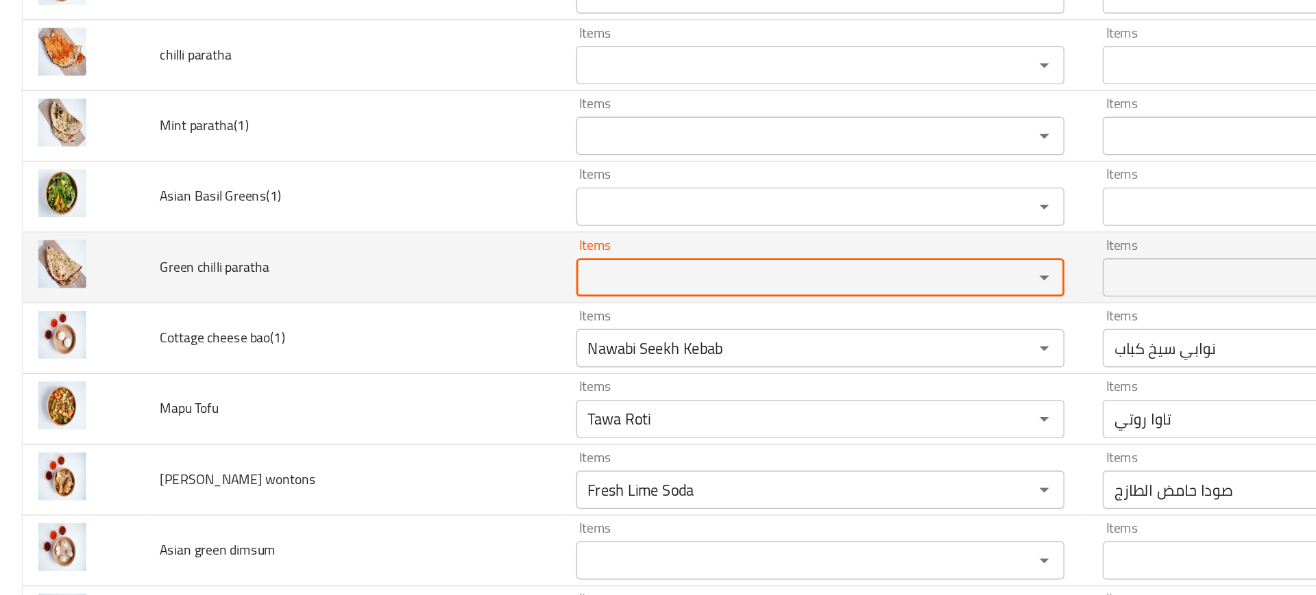
scroll to position [1924, 0]
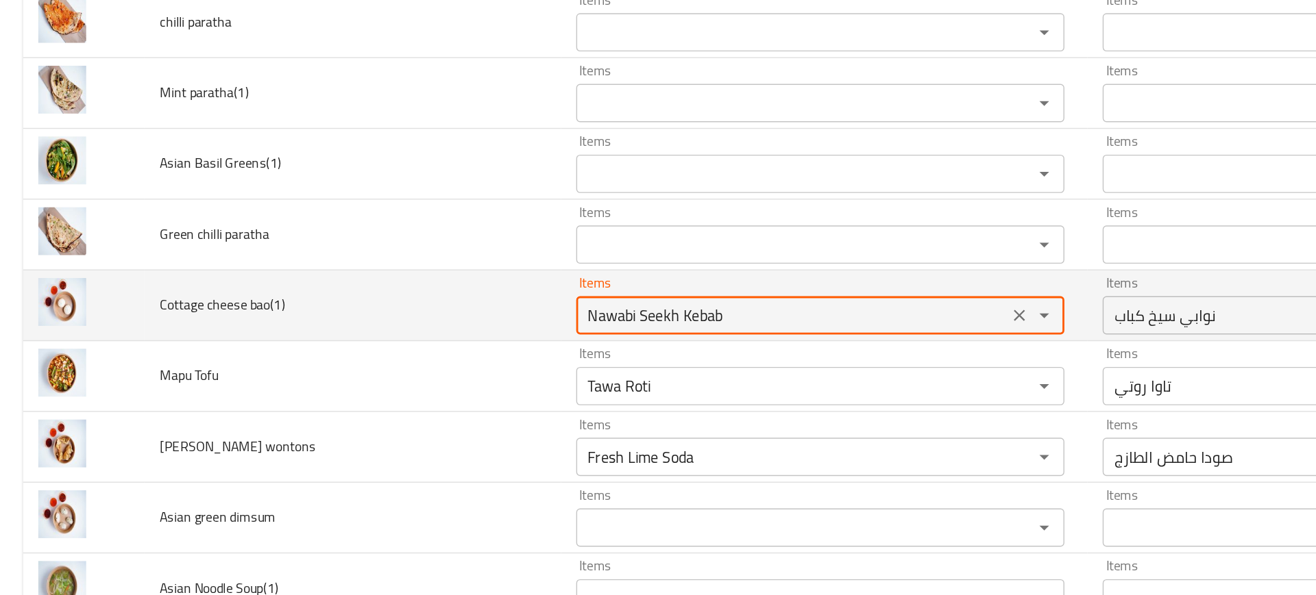
click at [447, 342] on bao\(1\) "Nawabi Seekh Kebab" at bounding box center [567, 345] width 301 height 19
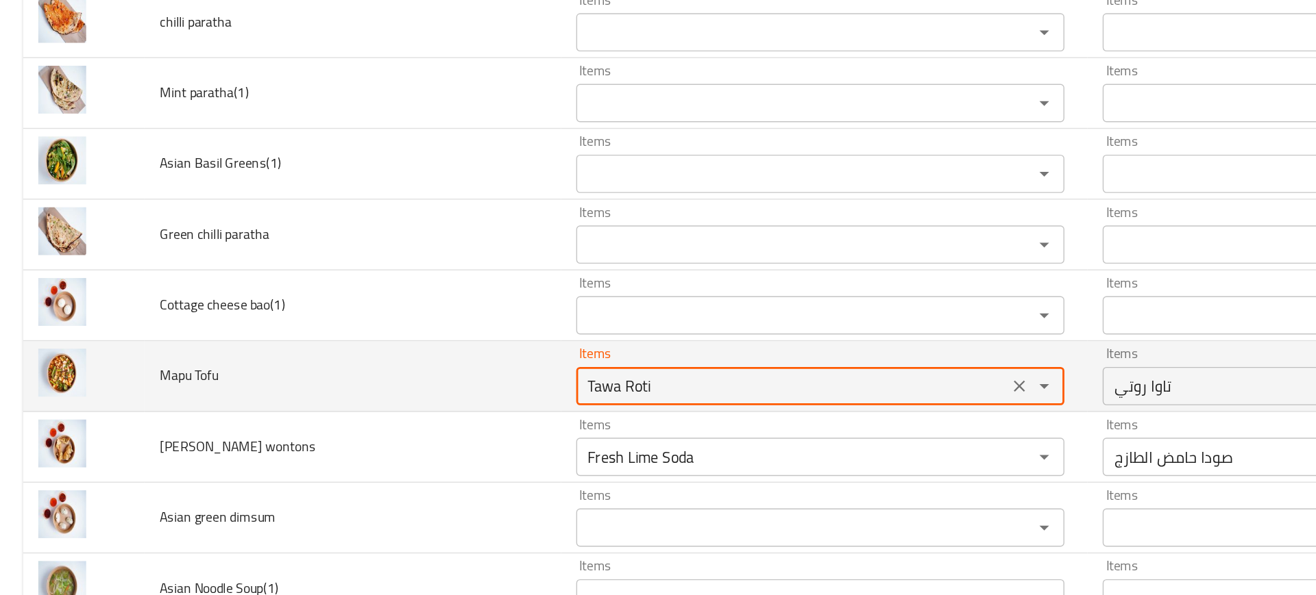
click at [474, 406] on Tofu "Tawa Roti" at bounding box center [567, 396] width 301 height 19
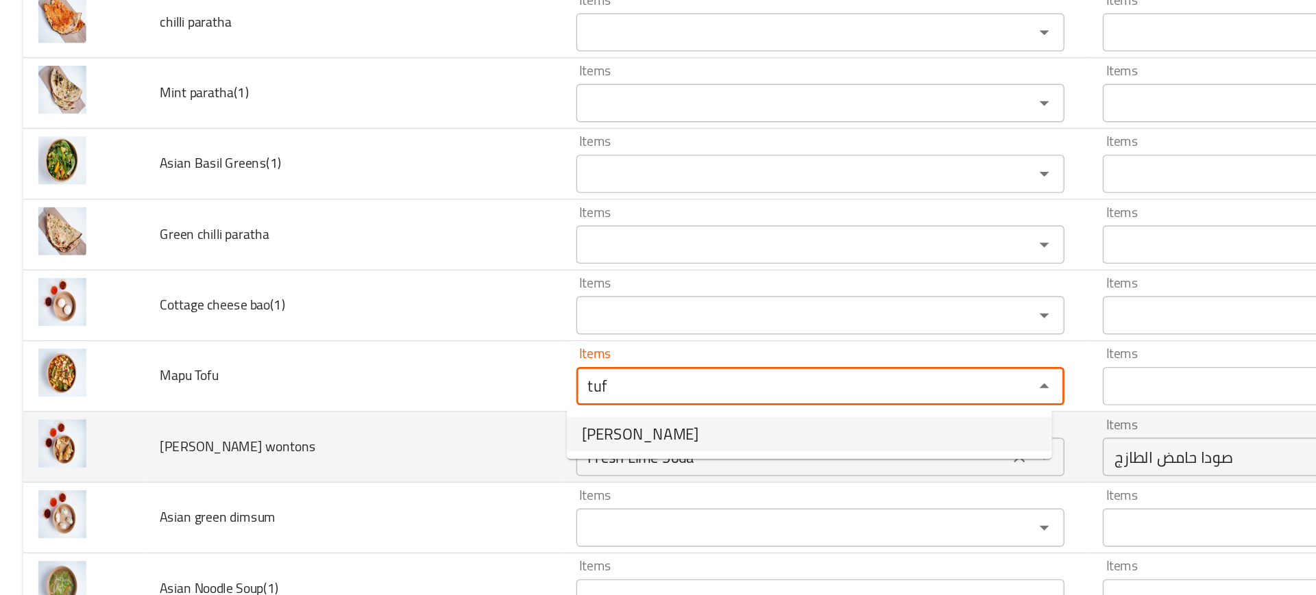
type Tofu "tufo"
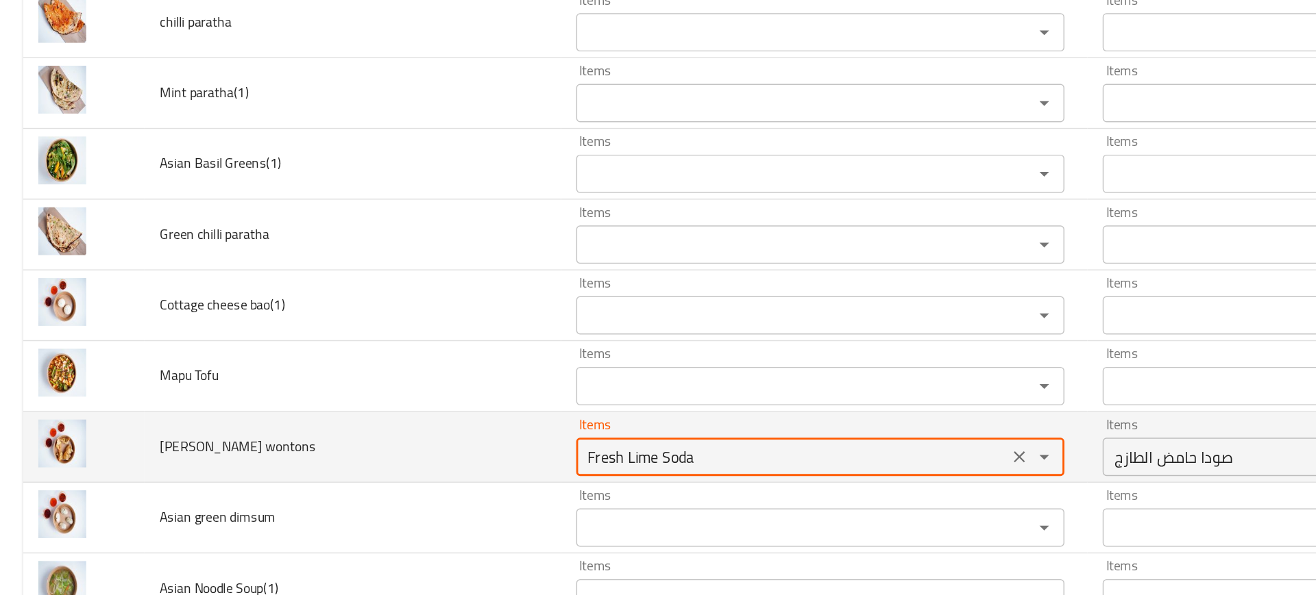
click at [478, 438] on wontons "Fresh Lime Soda" at bounding box center [567, 447] width 301 height 19
click at [254, 437] on td "Fried wontons" at bounding box center [252, 440] width 298 height 51
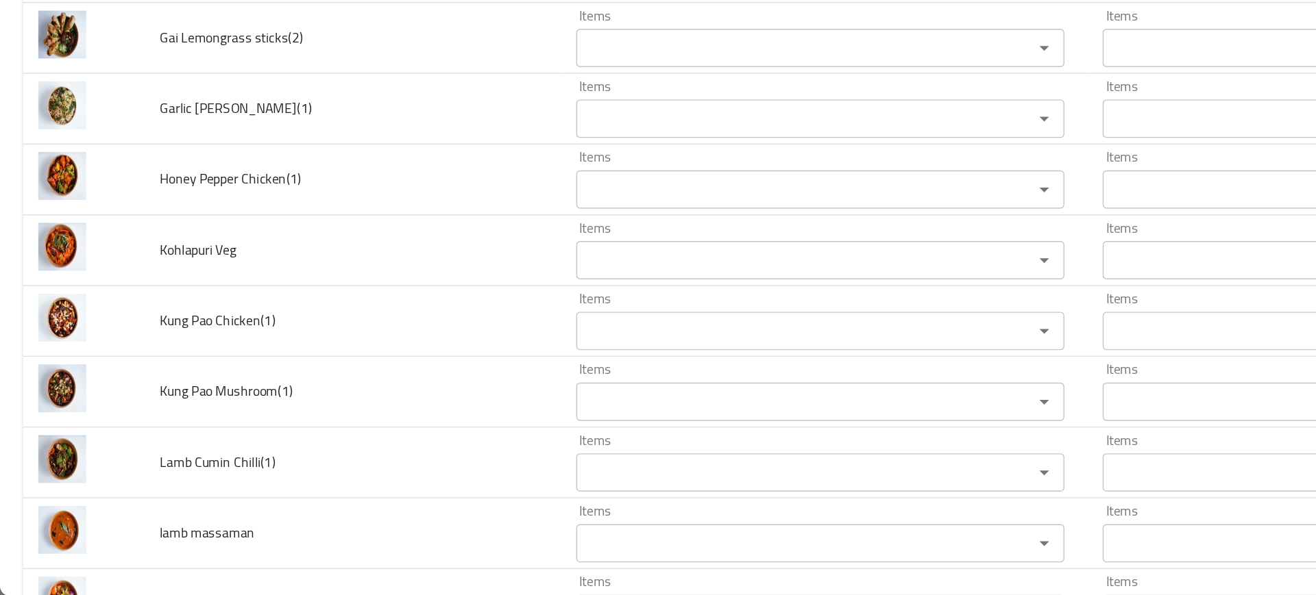
scroll to position [3698, 0]
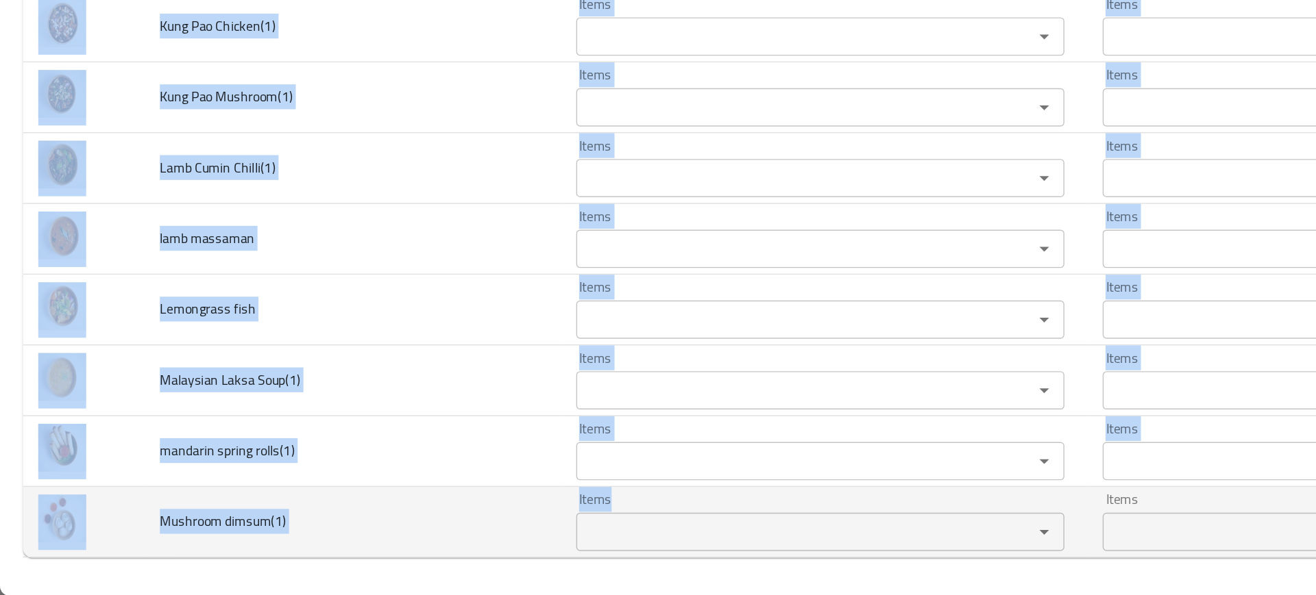
drag, startPoint x: 99, startPoint y: 491, endPoint x: 583, endPoint y: 555, distance: 487.9
copy tbody "Chicken Laksa Soup(1) Items Items Items Items Good Match Butter Chicken(1) Item…"
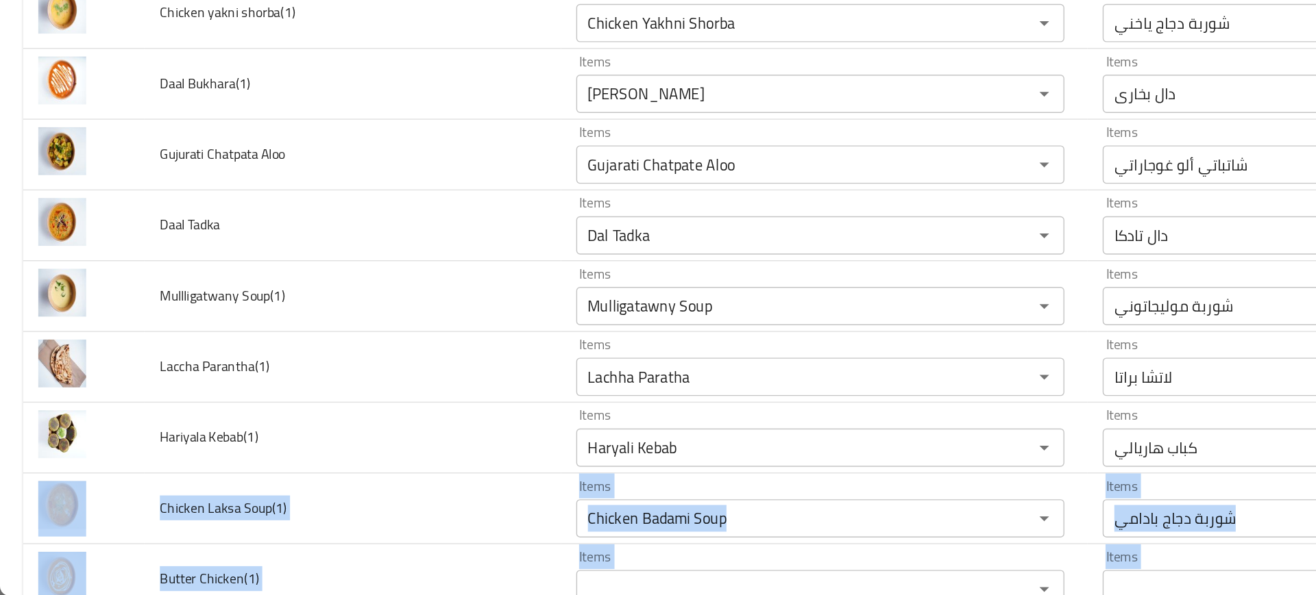
scroll to position [613, 0]
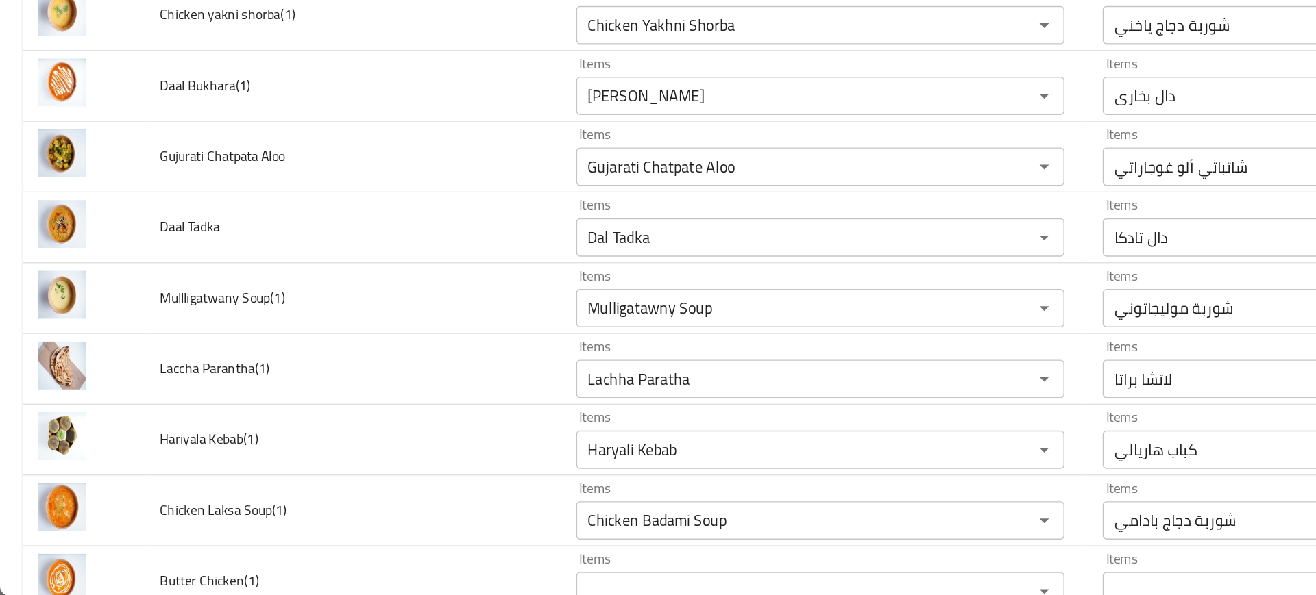
click at [302, 409] on td "Laccha Parantha(1)" at bounding box center [252, 433] width 298 height 51
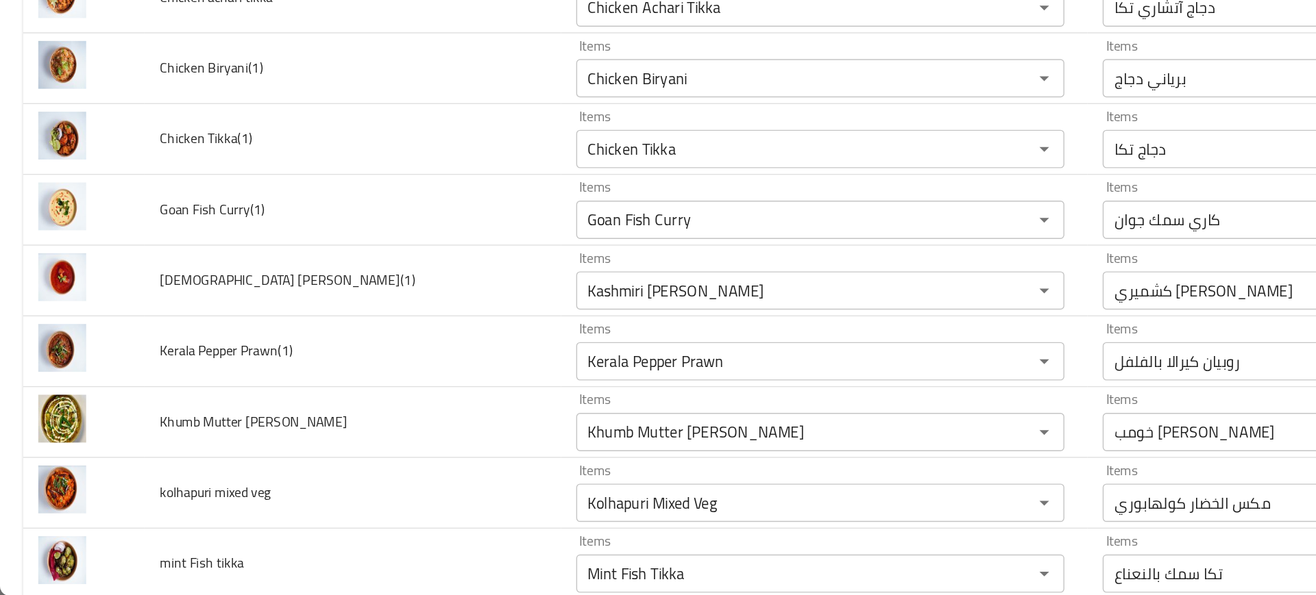
scroll to position [0, 0]
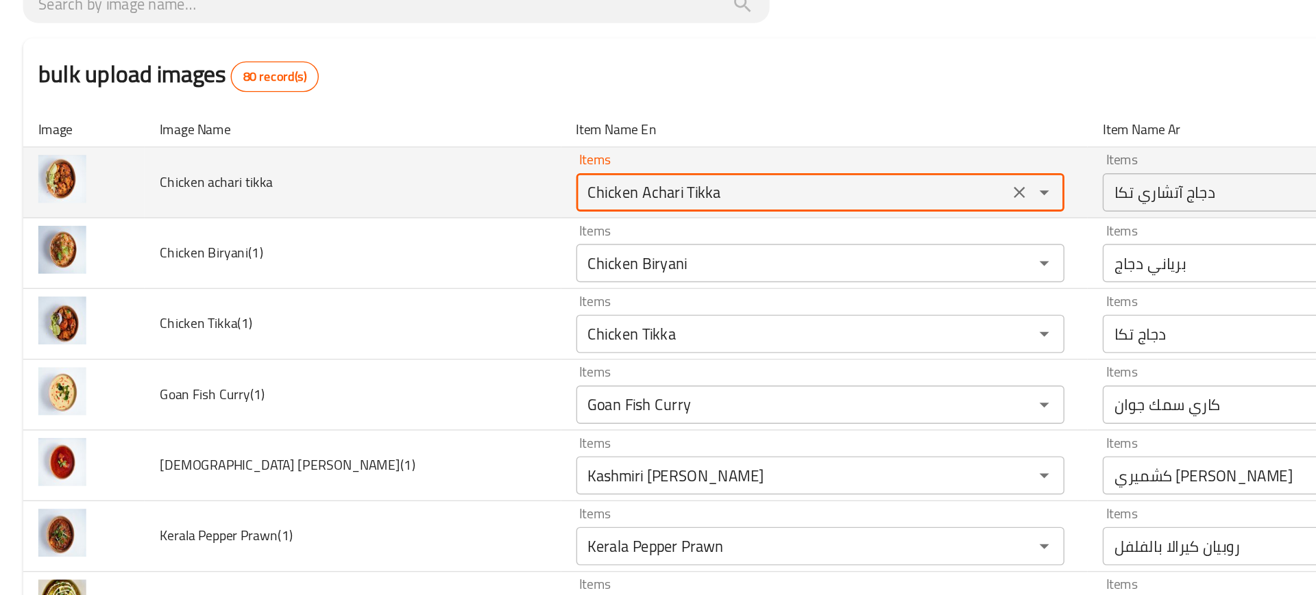
click at [480, 246] on tikka "Chicken Achari Tikka" at bounding box center [567, 241] width 301 height 19
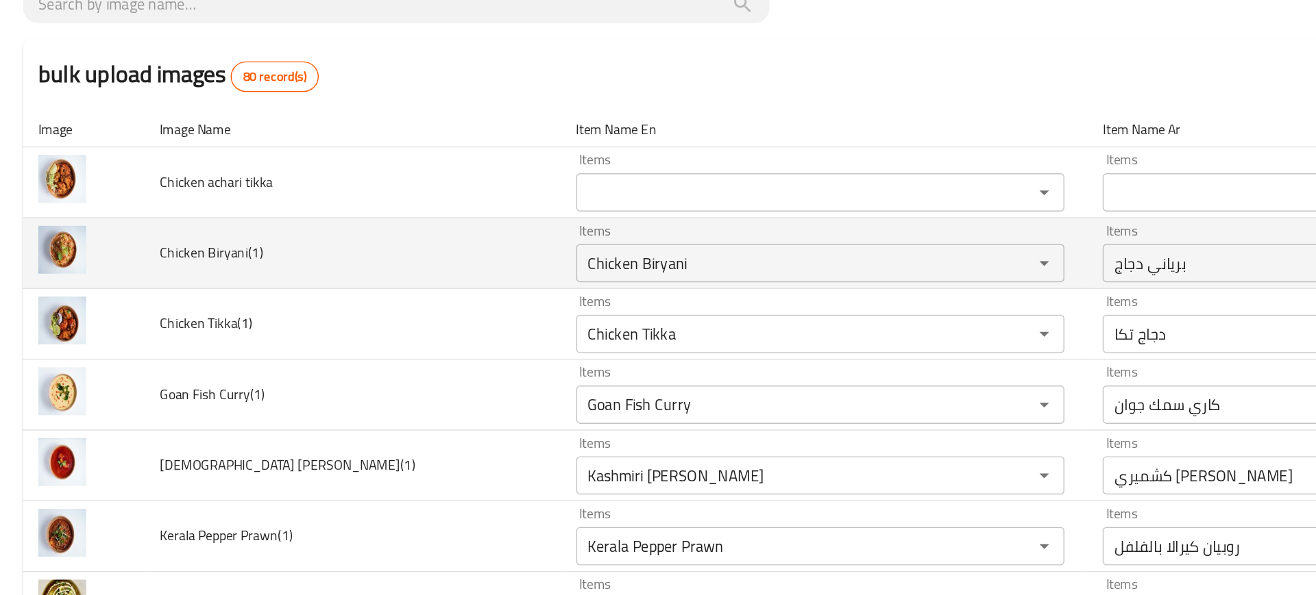
click at [338, 261] on td "Chicken Biryani(1)" at bounding box center [252, 285] width 298 height 51
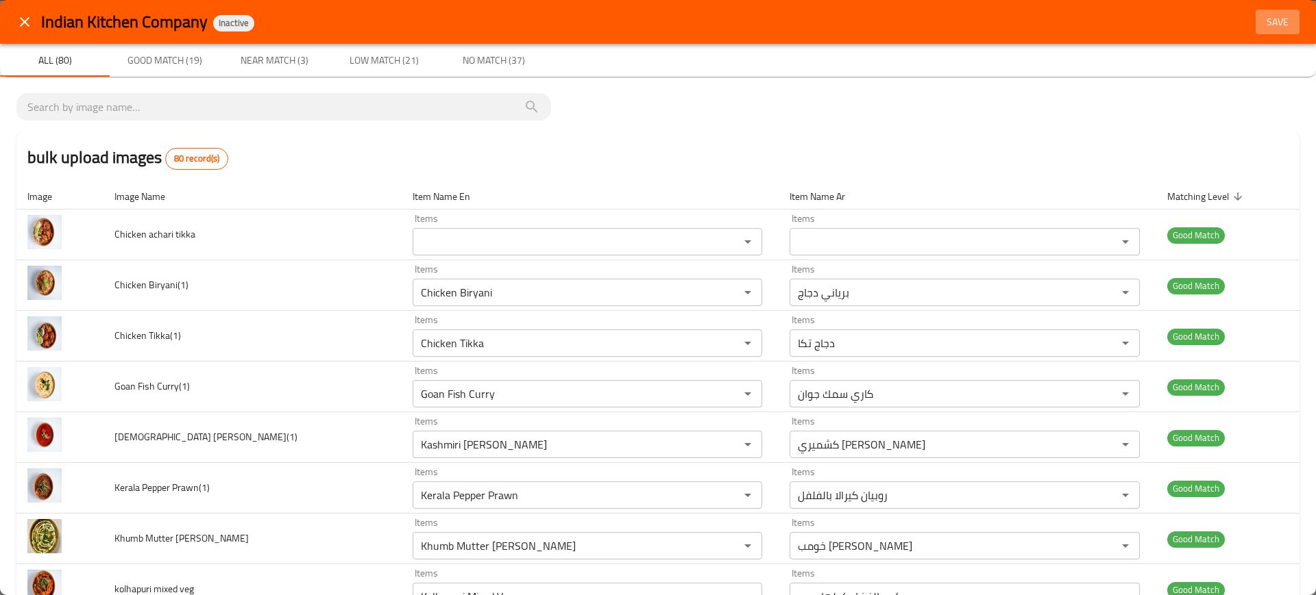
click at [1261, 21] on span "Save" at bounding box center [1277, 22] width 33 height 17
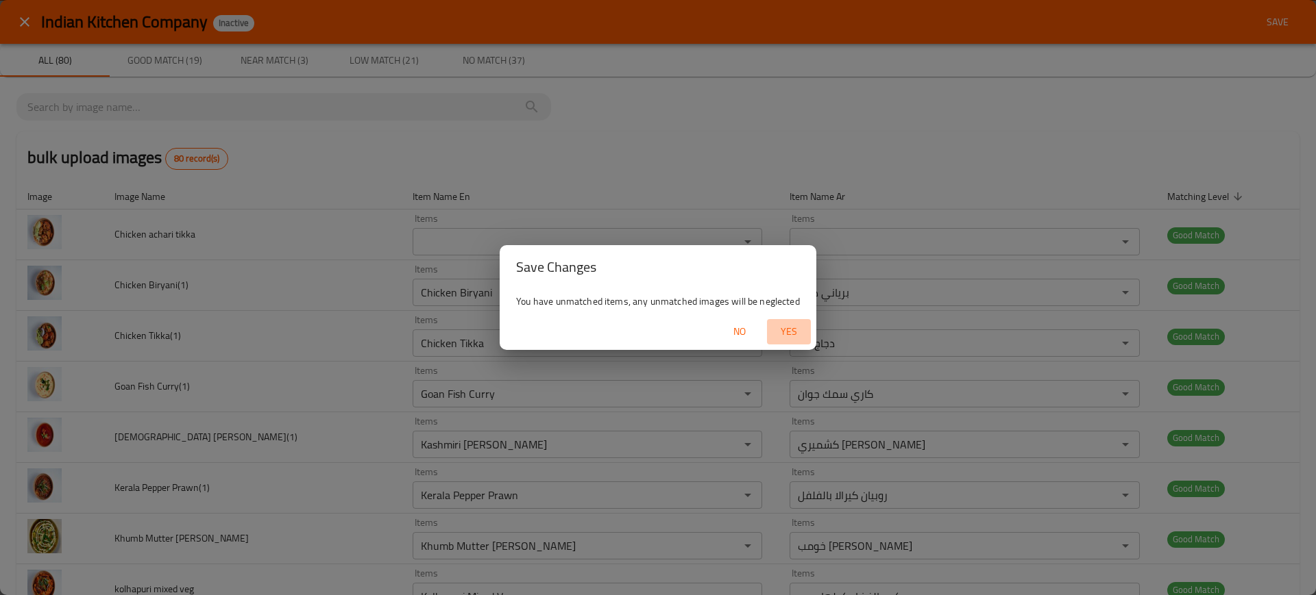
click at [794, 327] on span "Yes" at bounding box center [788, 331] width 33 height 17
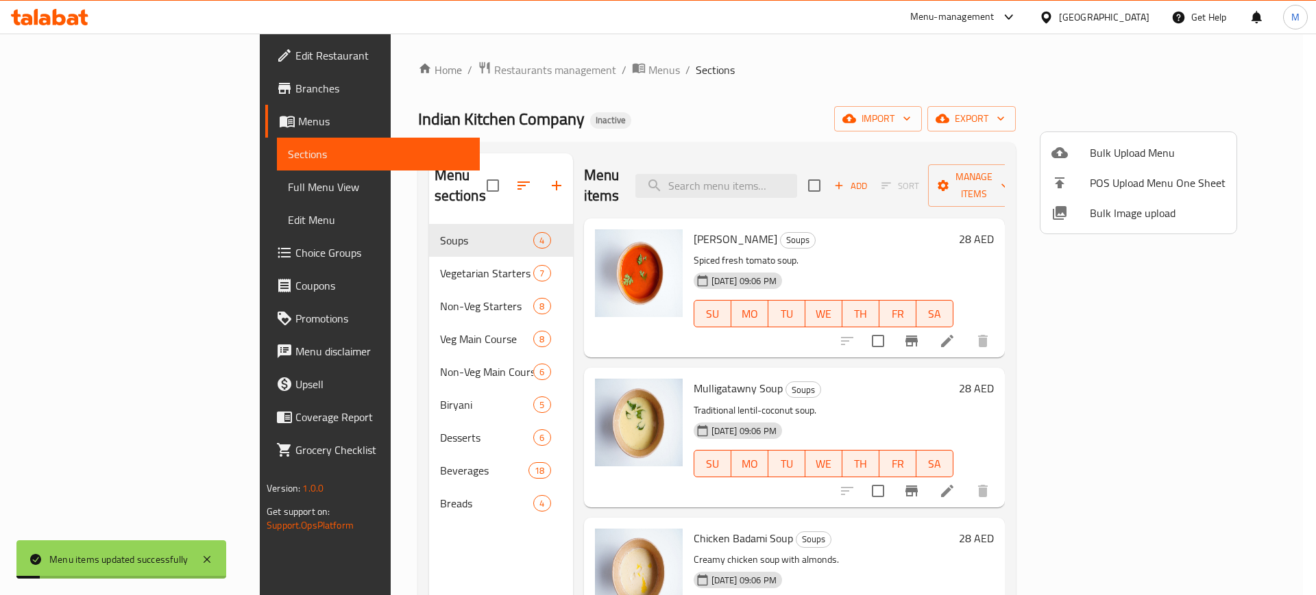
click at [667, 175] on div at bounding box center [658, 297] width 1316 height 595
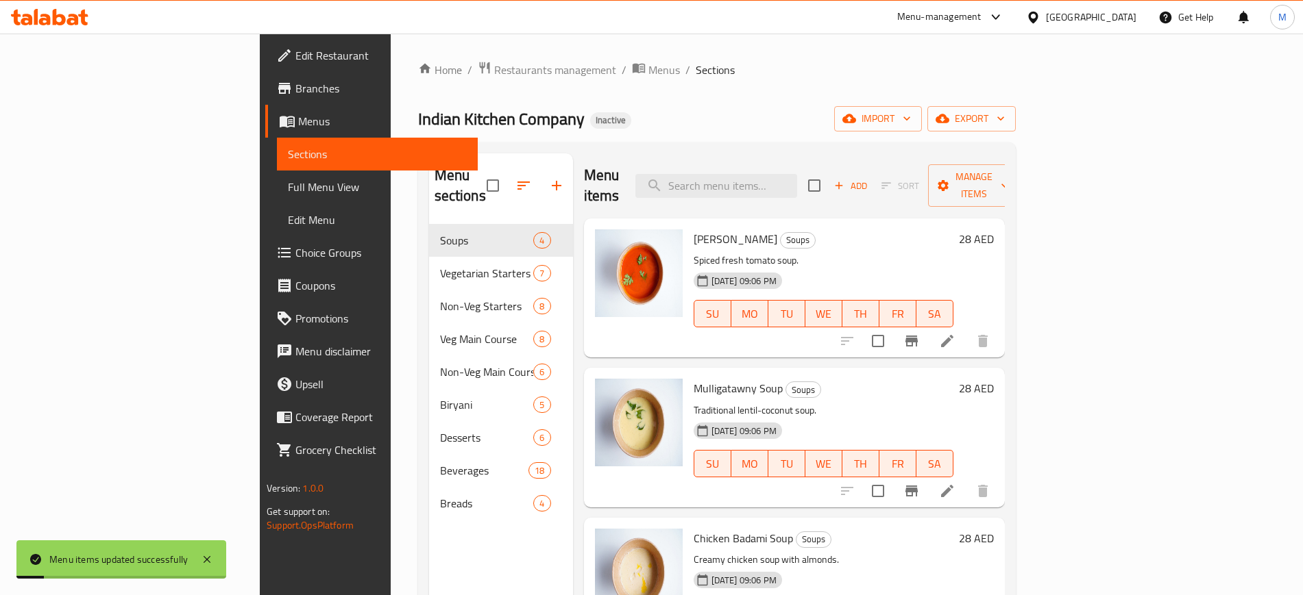
click at [667, 175] on div "Menu items Add Sort Manage items" at bounding box center [794, 185] width 421 height 65
click at [797, 174] on input "search" at bounding box center [716, 186] width 162 height 24
paste input "Chicken Achari Tikka"
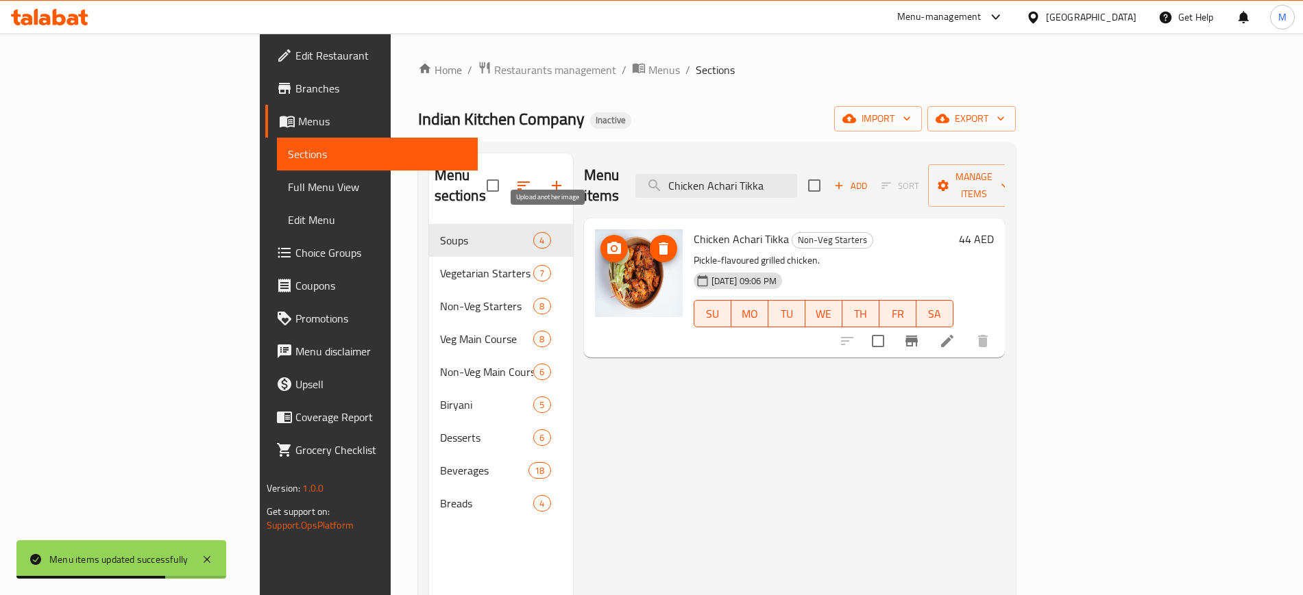
type input "Chicken Achari Tikka"
click at [600, 237] on button "upload picture" at bounding box center [613, 248] width 27 height 27
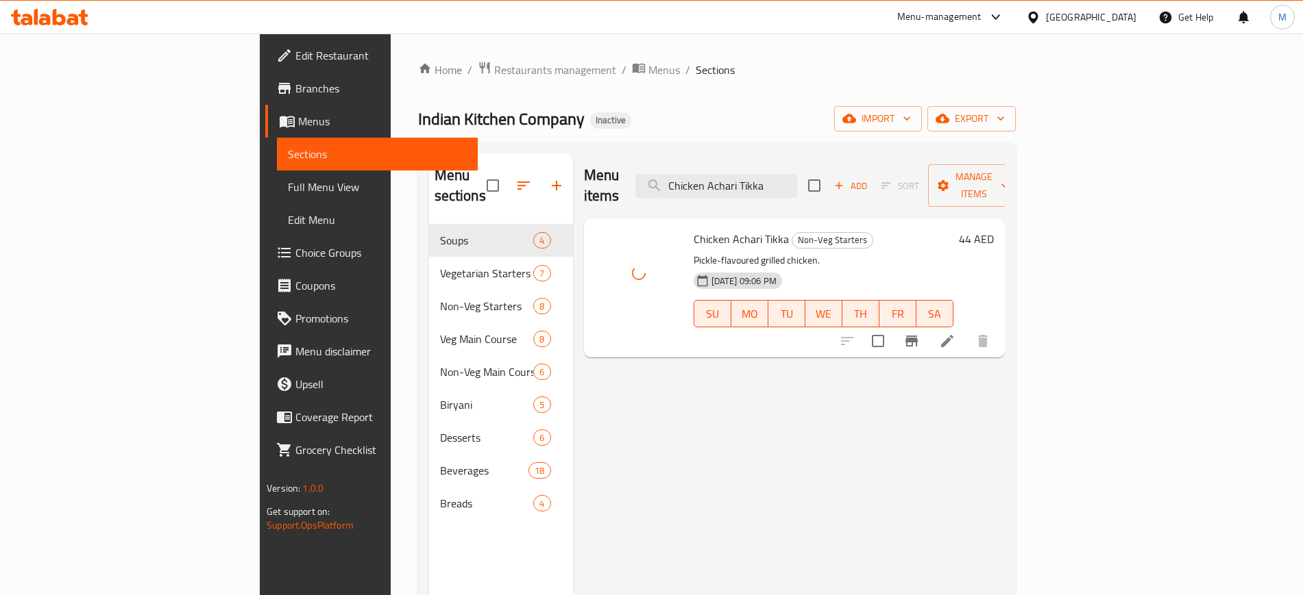
click at [1015, 133] on div "Home / Restaurants management / Menus / Sections Indian Kitchen Company Inactiv…" at bounding box center [716, 410] width 597 height 699
click at [911, 123] on span "import" at bounding box center [878, 118] width 66 height 17
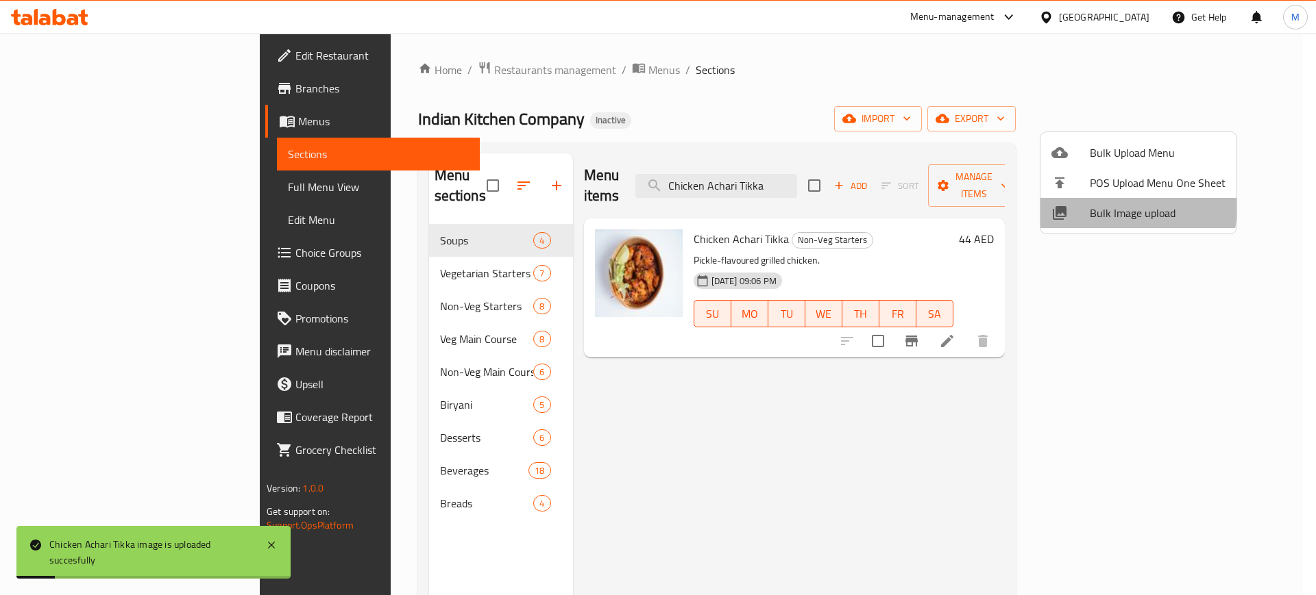
click at [1081, 205] on div at bounding box center [1070, 213] width 38 height 16
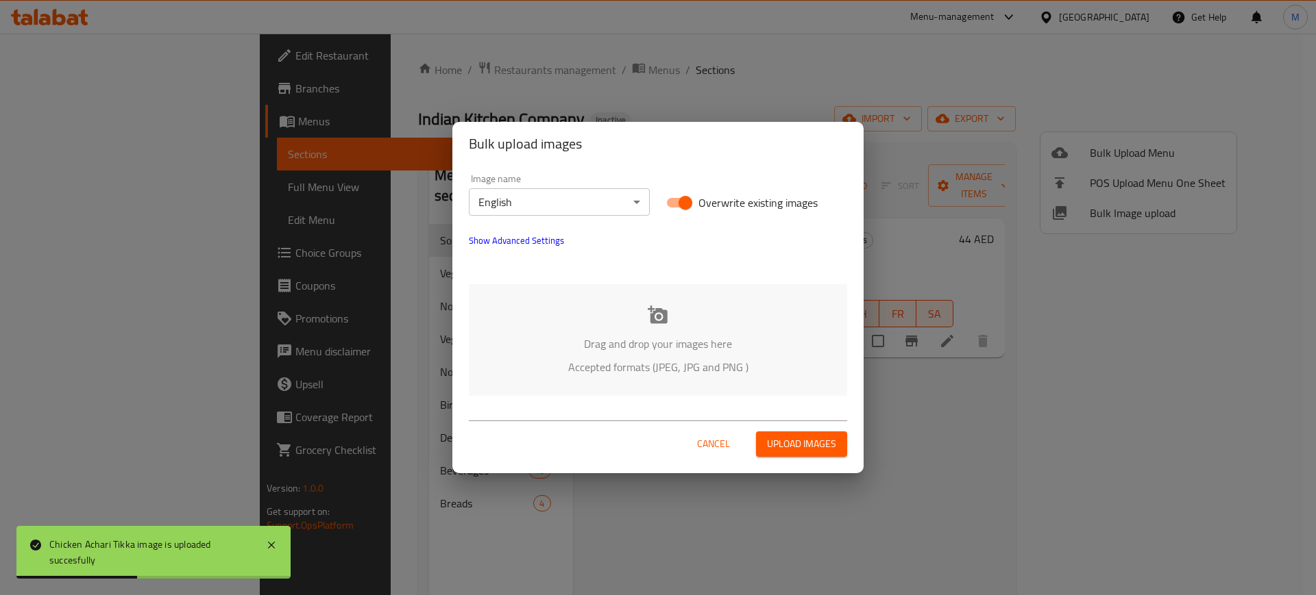
click at [537, 358] on div "Drag and drop your images here Accepted formats (JPEG, JPG and PNG )" at bounding box center [658, 340] width 378 height 112
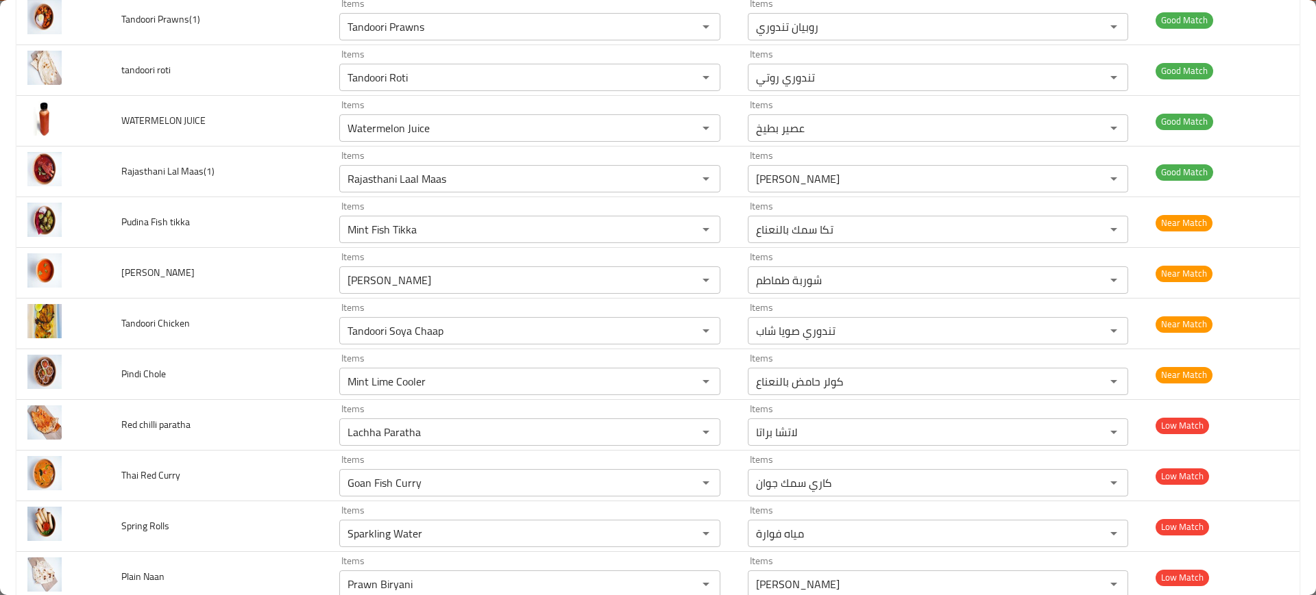
scroll to position [537, 0]
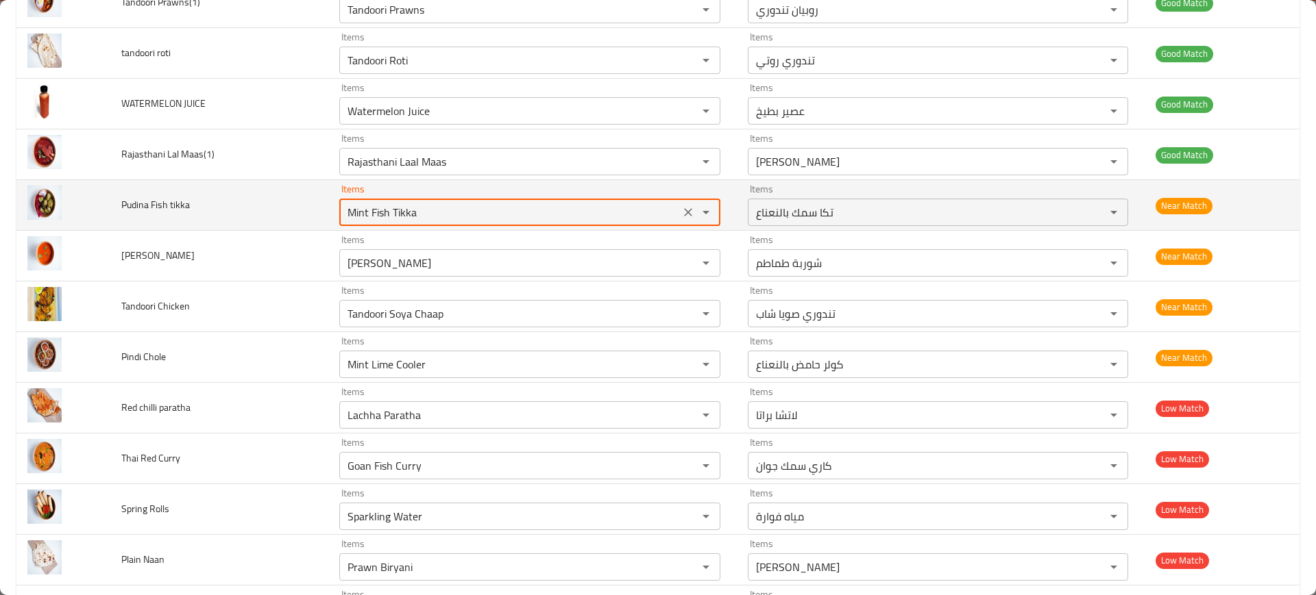
click at [441, 206] on tikka "Mint Fish Tikka" at bounding box center [509, 212] width 332 height 19
click at [681, 215] on icon "Clear" at bounding box center [688, 213] width 14 height 14
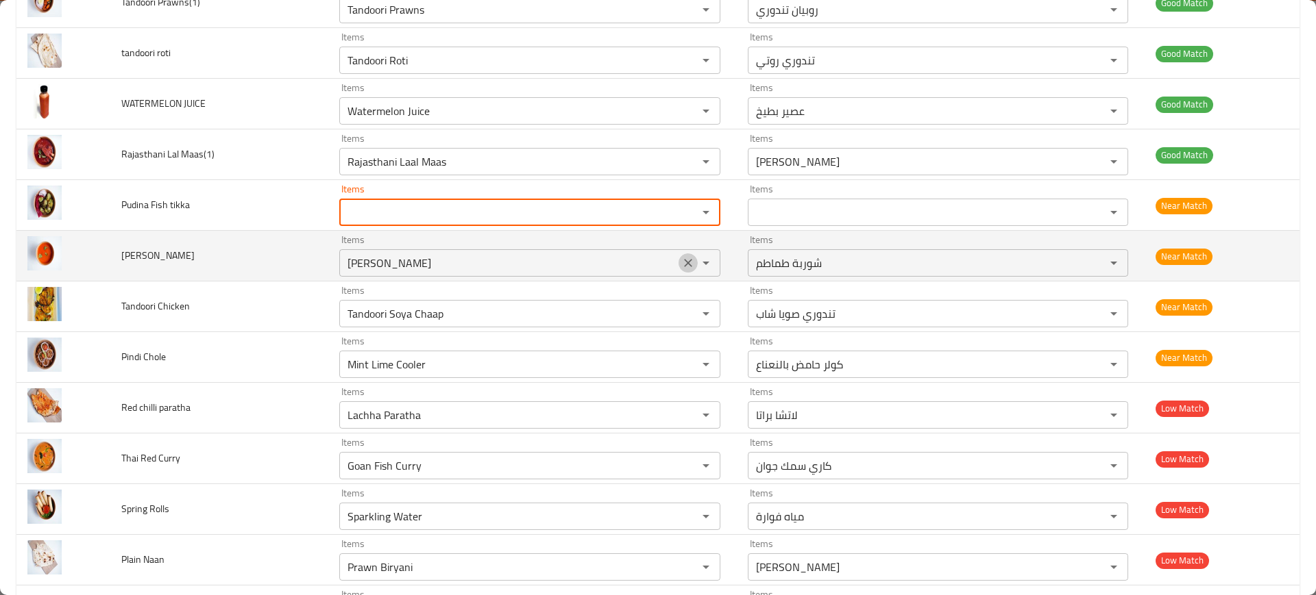
click at [678, 254] on button "Clear" at bounding box center [687, 263] width 19 height 19
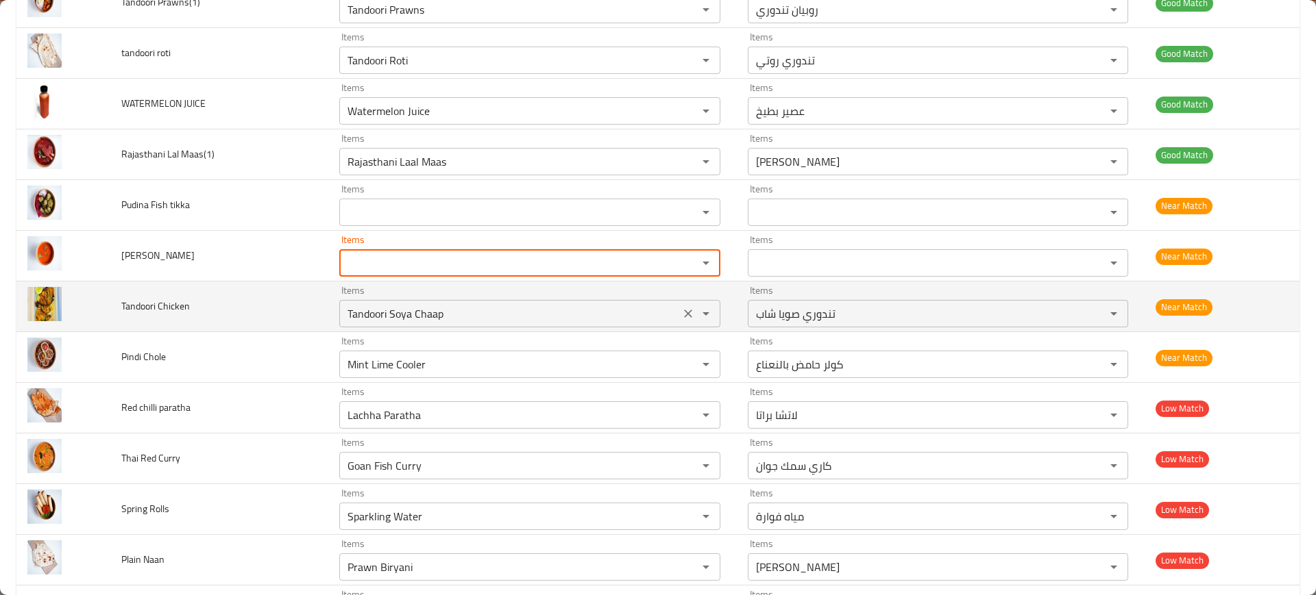
click at [678, 306] on button "Clear" at bounding box center [687, 313] width 19 height 19
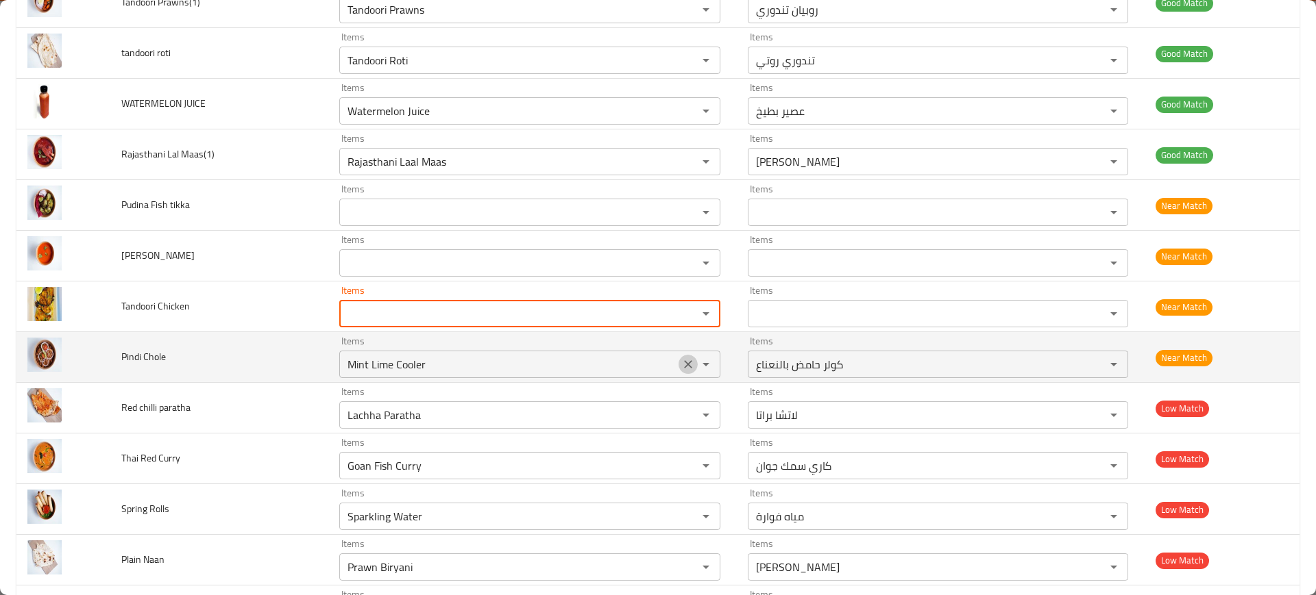
click at [681, 369] on icon "Clear" at bounding box center [688, 365] width 14 height 14
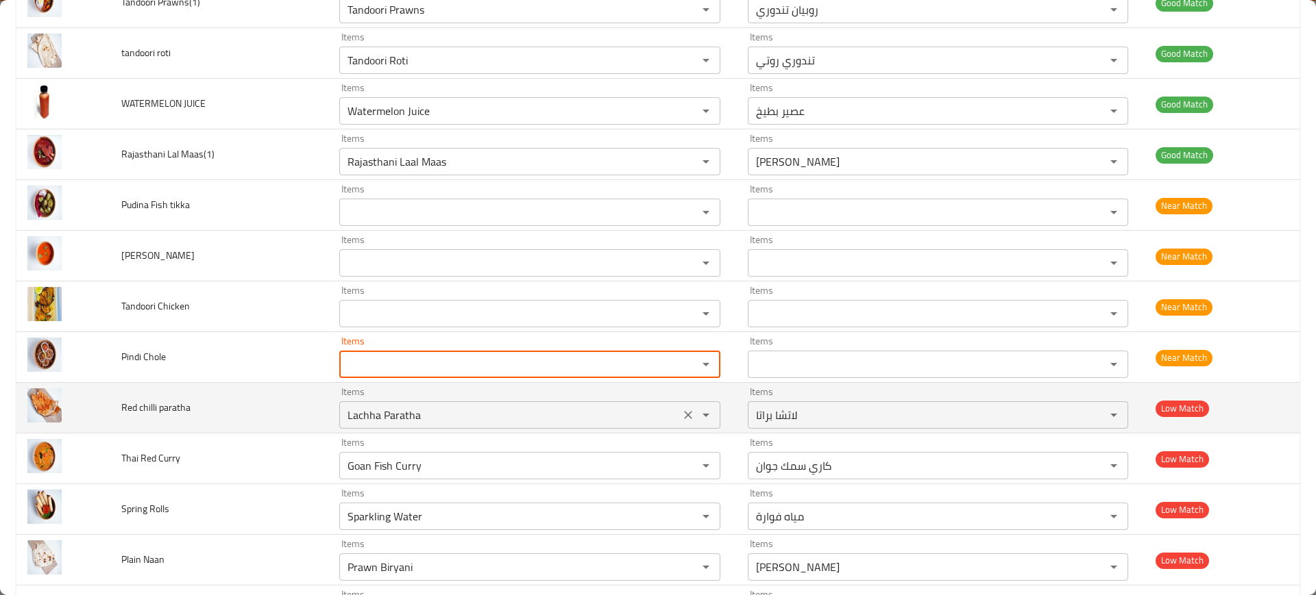
click at [680, 423] on div "enhanced table" at bounding box center [696, 415] width 36 height 19
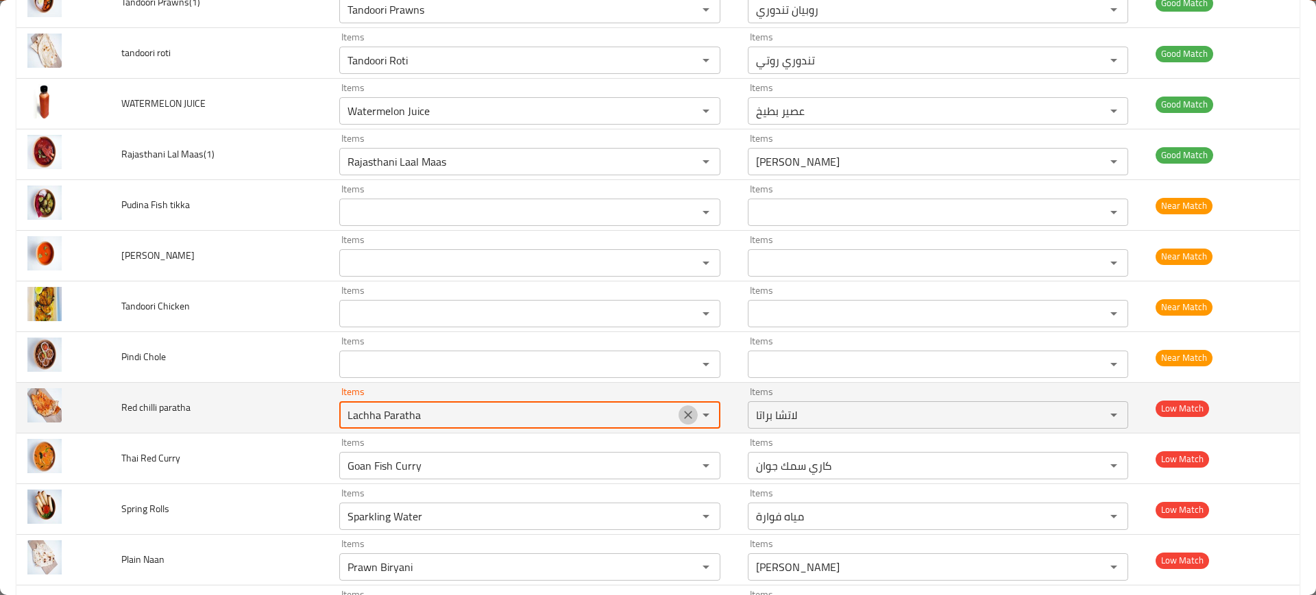
click at [681, 414] on icon "Clear" at bounding box center [688, 415] width 14 height 14
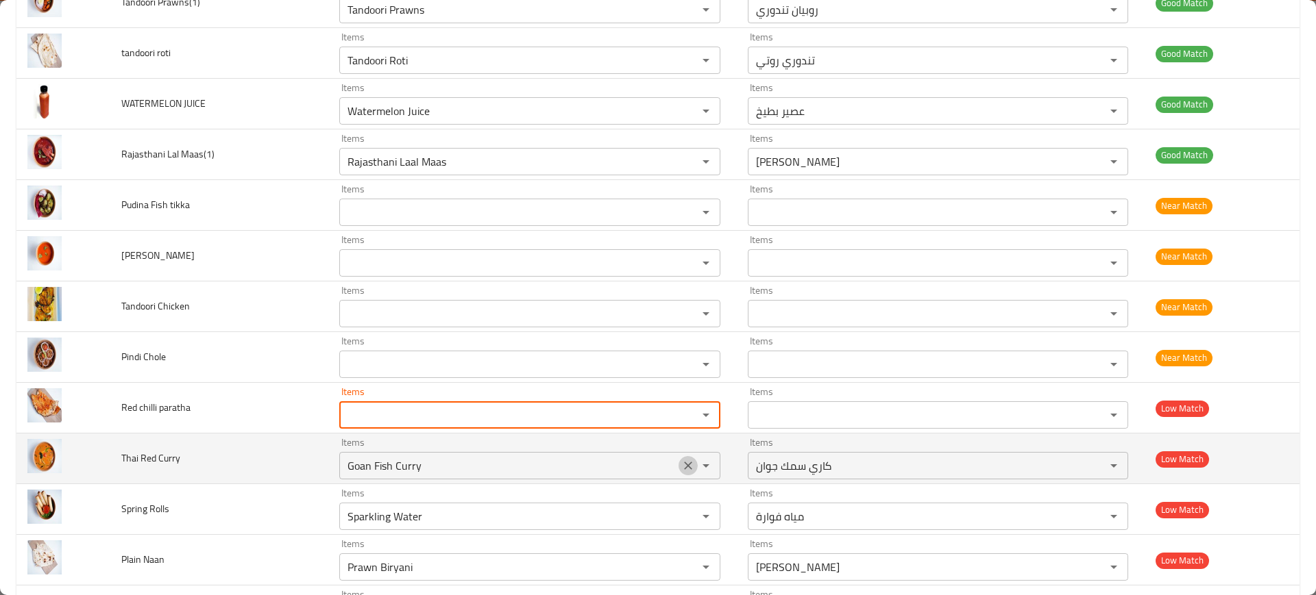
click at [678, 456] on button "Clear" at bounding box center [687, 465] width 19 height 19
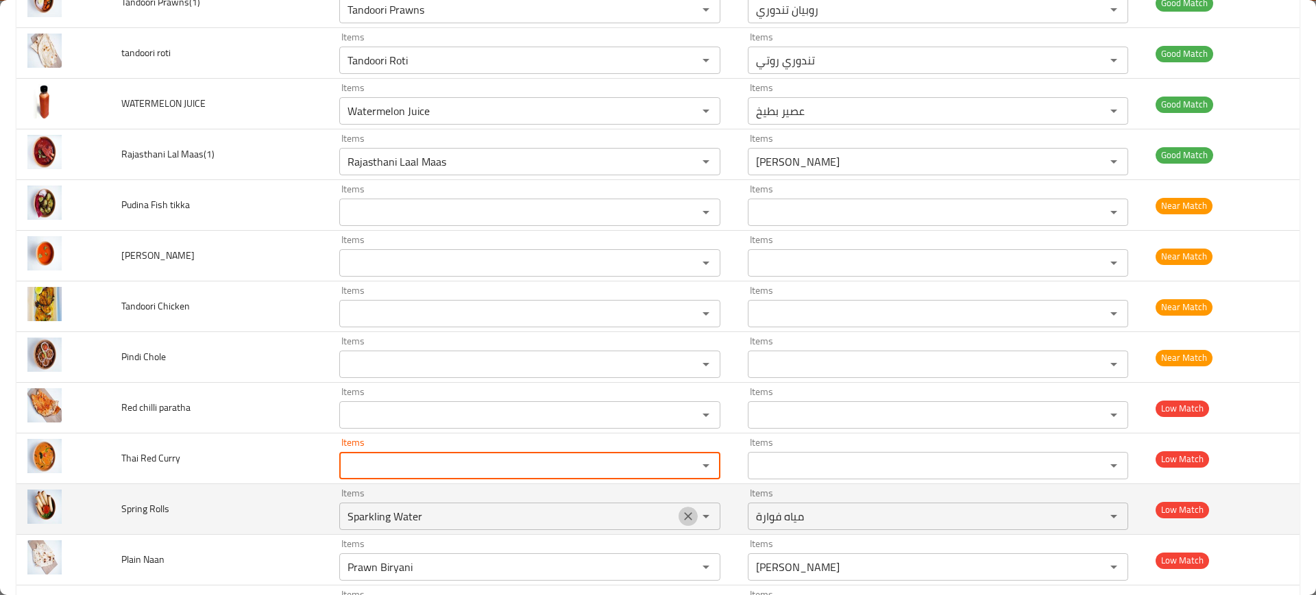
click at [682, 517] on button "Clear" at bounding box center [687, 516] width 19 height 19
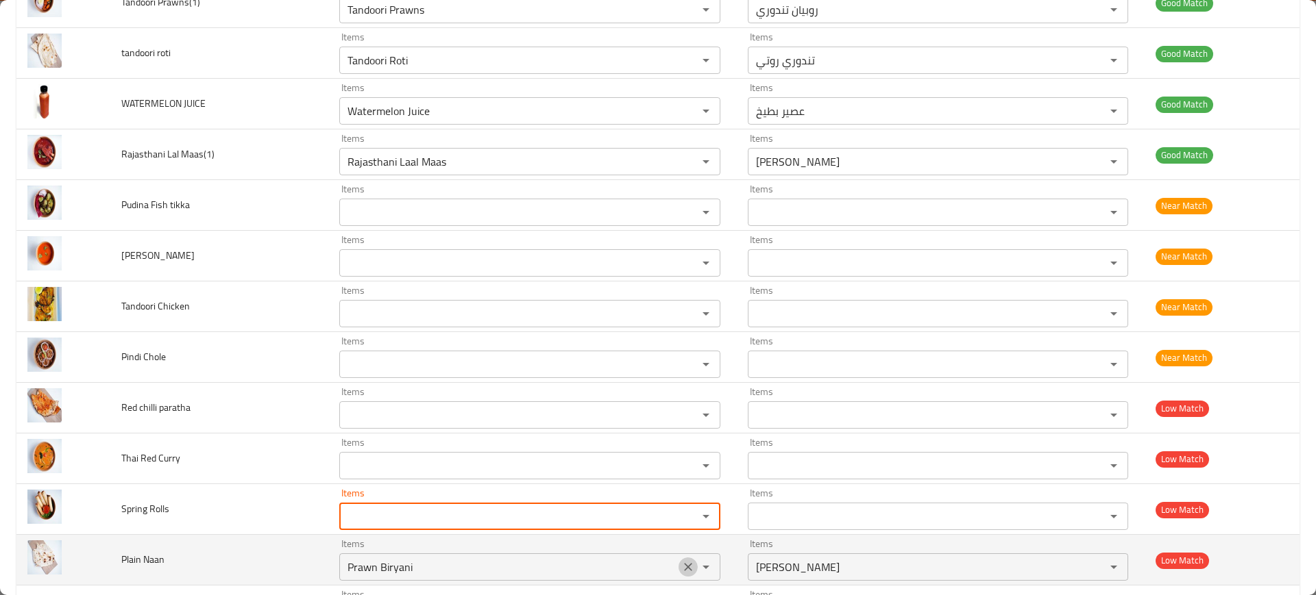
click at [681, 565] on icon "Clear" at bounding box center [688, 567] width 14 height 14
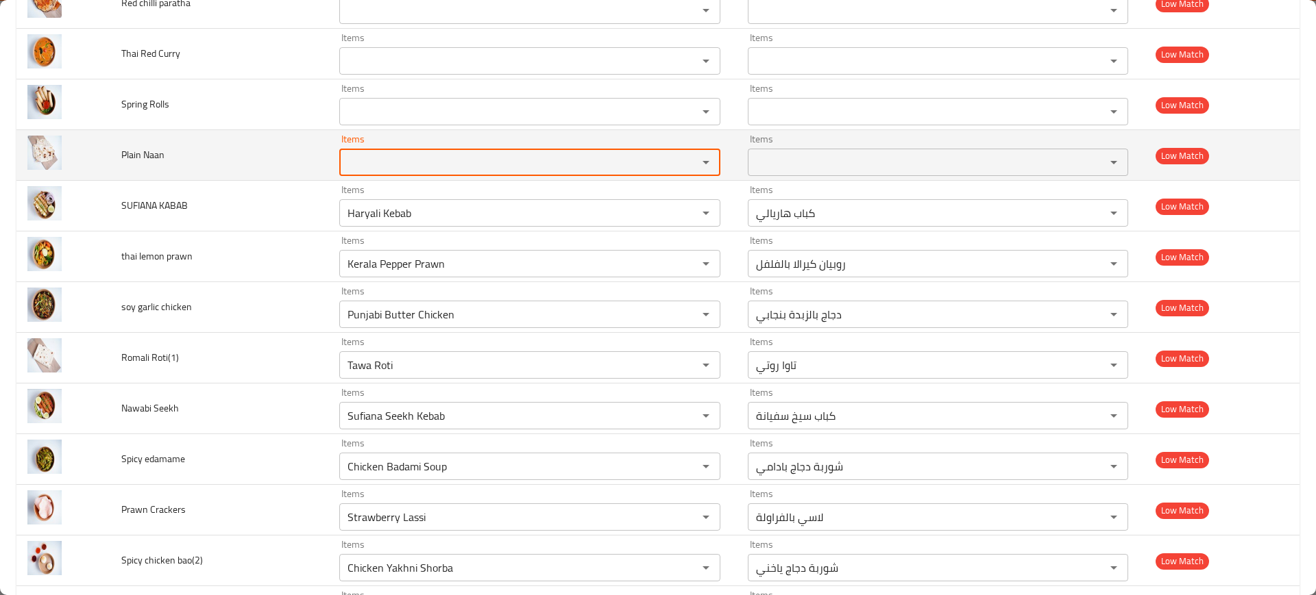
scroll to position [945, 0]
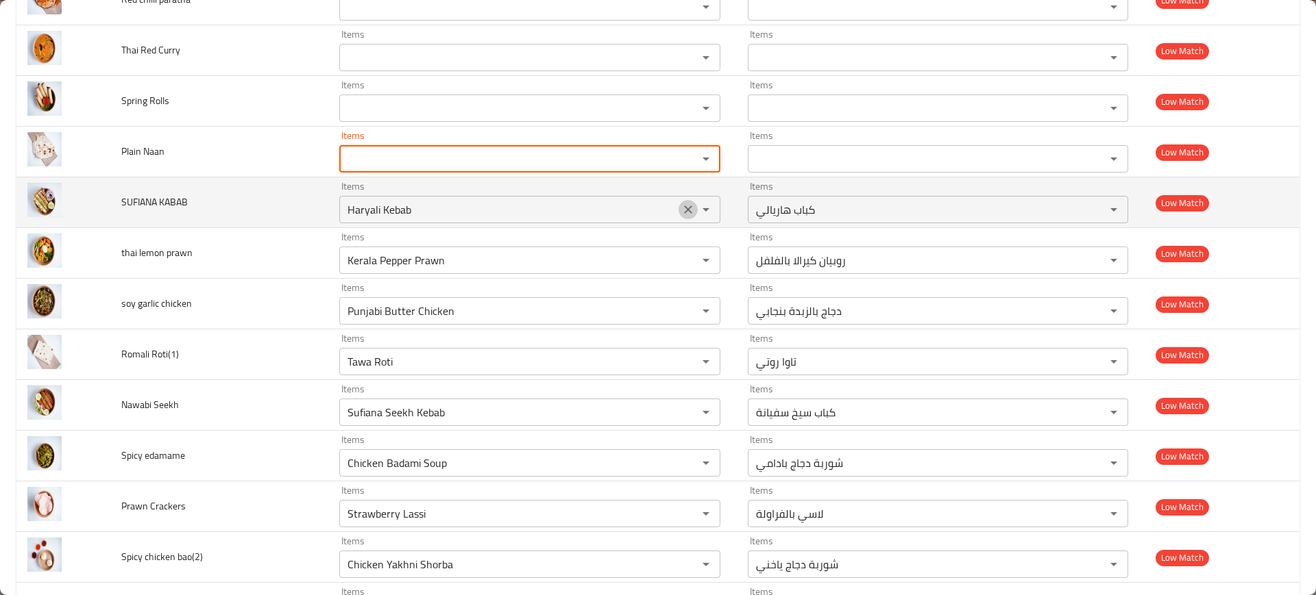
click at [681, 215] on icon "Clear" at bounding box center [688, 210] width 14 height 14
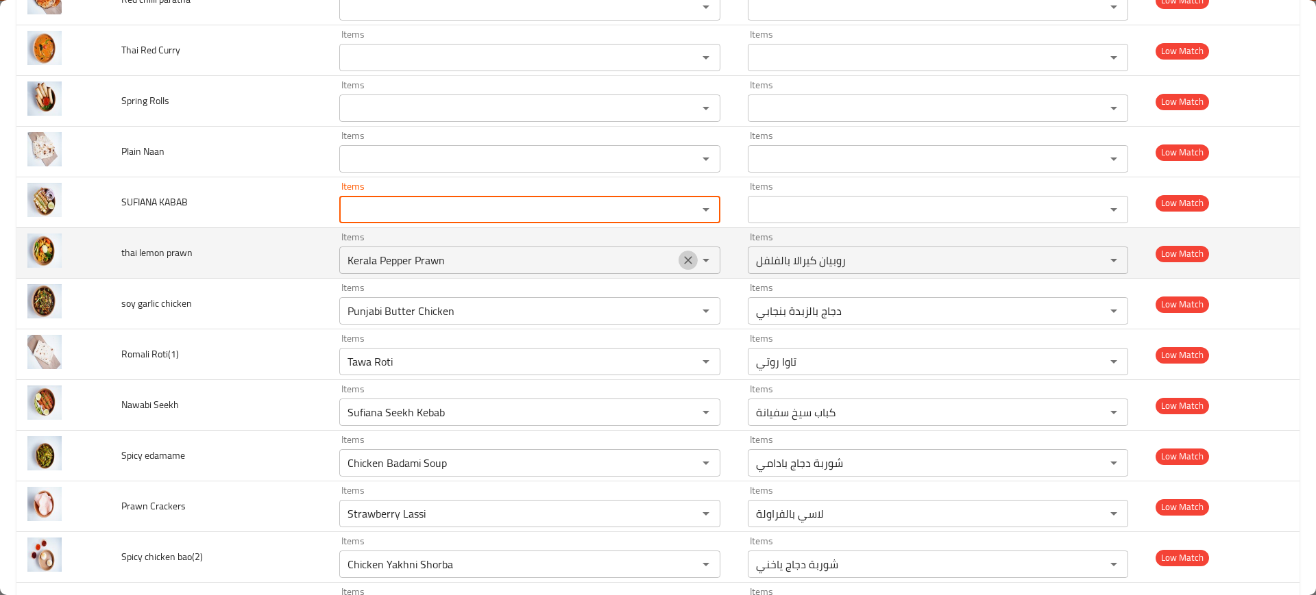
click at [681, 264] on icon "Clear" at bounding box center [688, 261] width 14 height 14
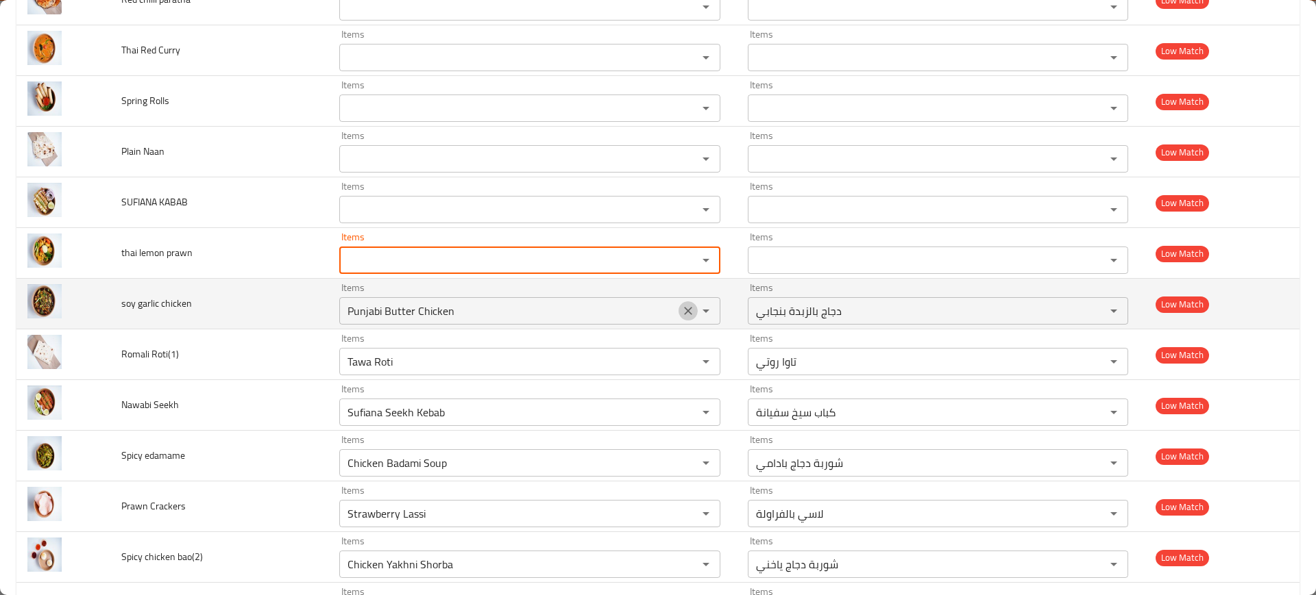
click at [684, 308] on icon "Clear" at bounding box center [688, 311] width 8 height 8
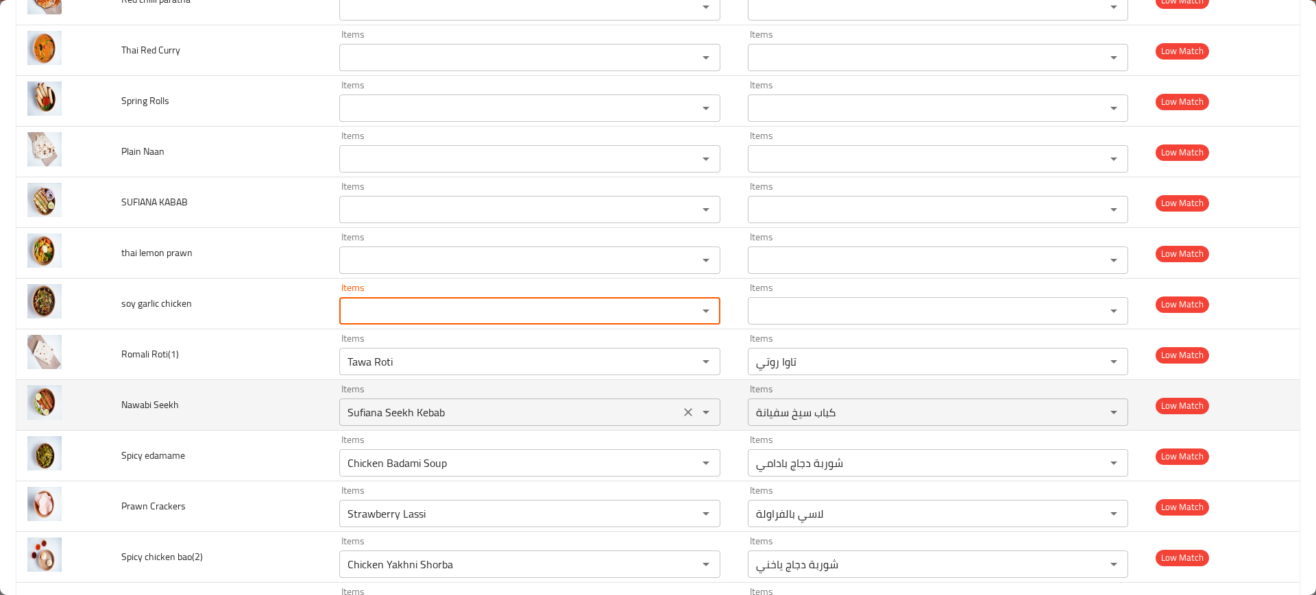
drag, startPoint x: 673, startPoint y: 360, endPoint x: 677, endPoint y: 409, distance: 48.8
click at [684, 409] on icon "Clear" at bounding box center [688, 412] width 8 height 8
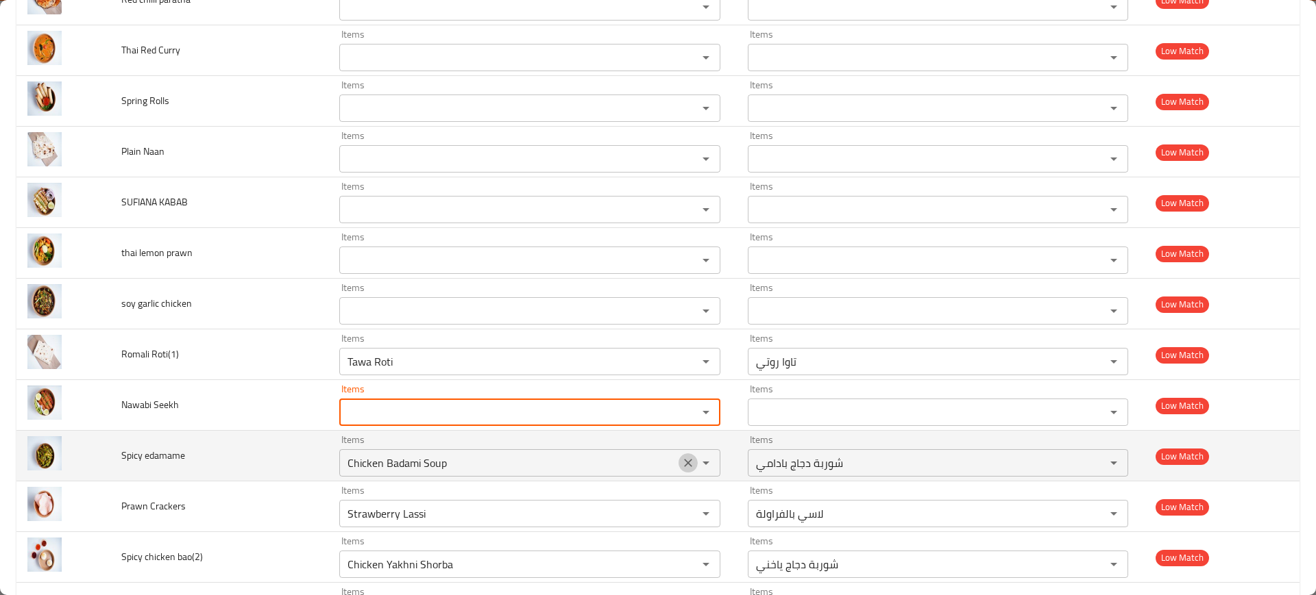
click at [681, 456] on icon "Clear" at bounding box center [688, 463] width 14 height 14
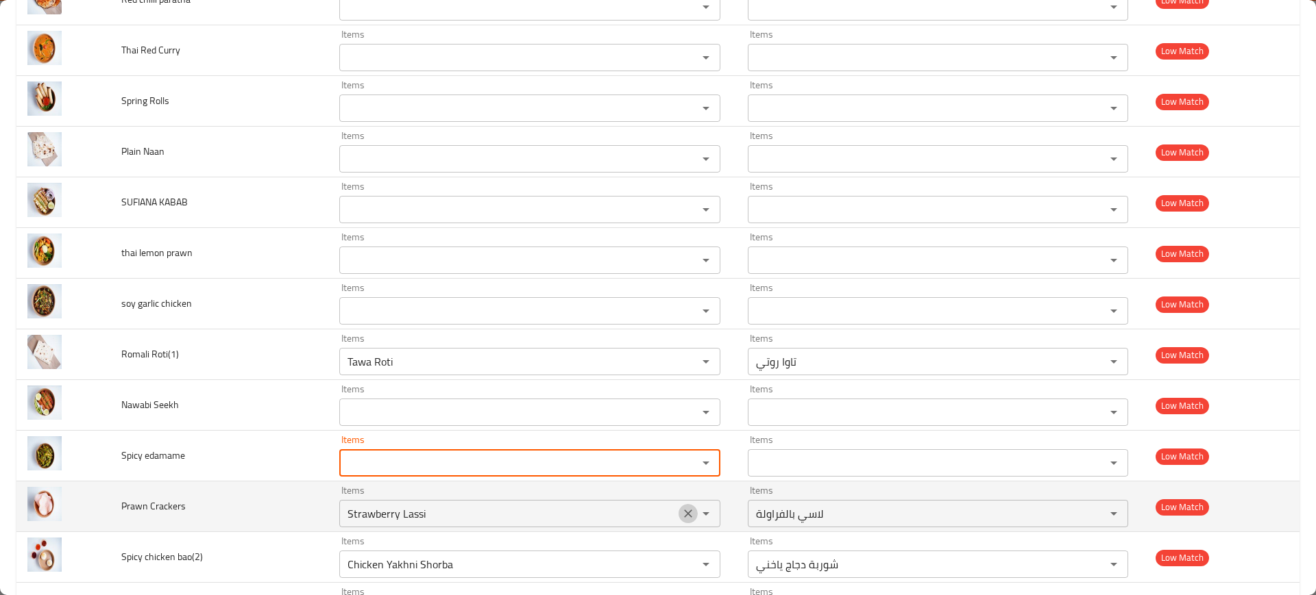
click at [681, 509] on icon "Clear" at bounding box center [688, 514] width 14 height 14
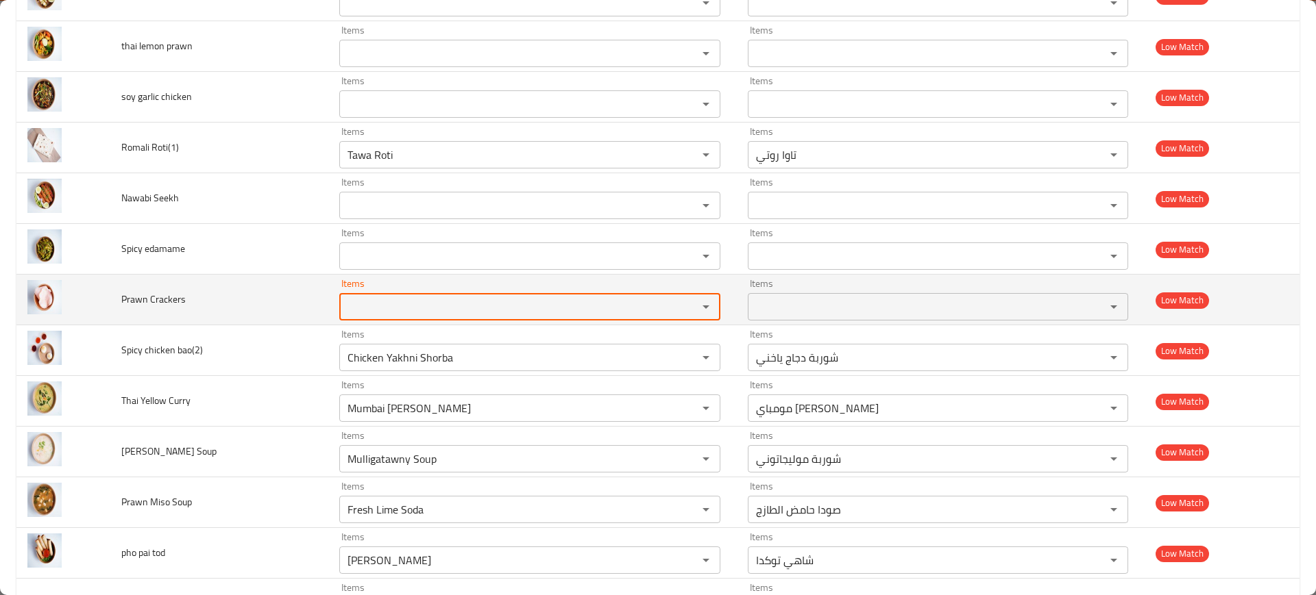
scroll to position [1153, 0]
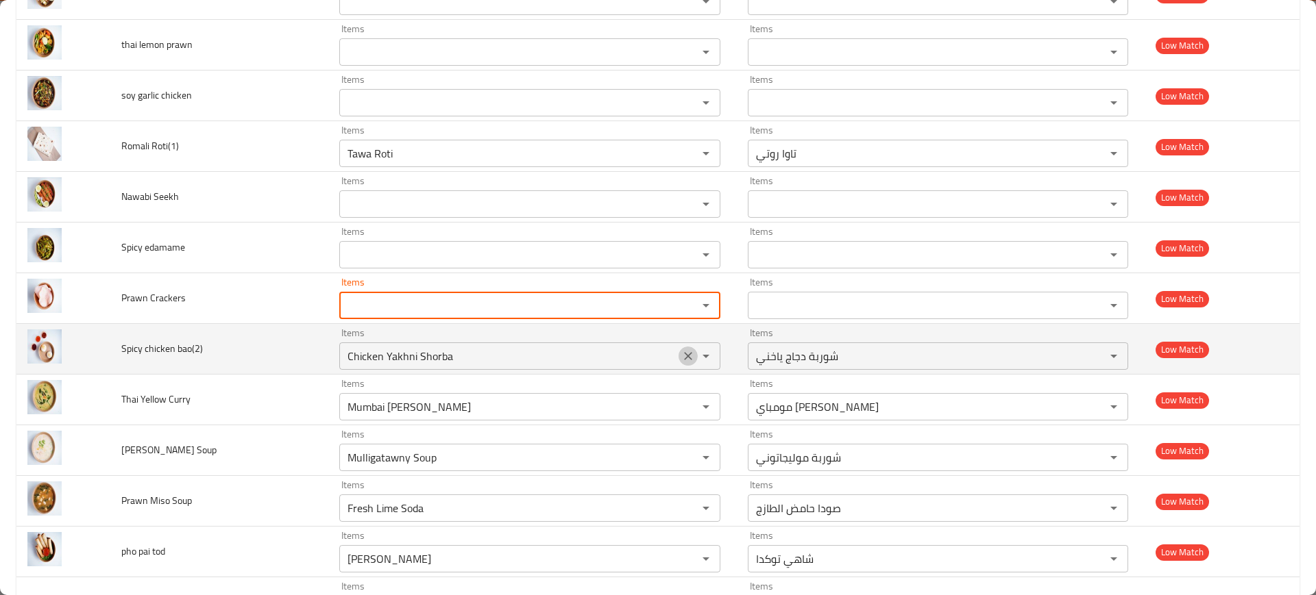
click at [680, 348] on button "Clear" at bounding box center [687, 356] width 19 height 19
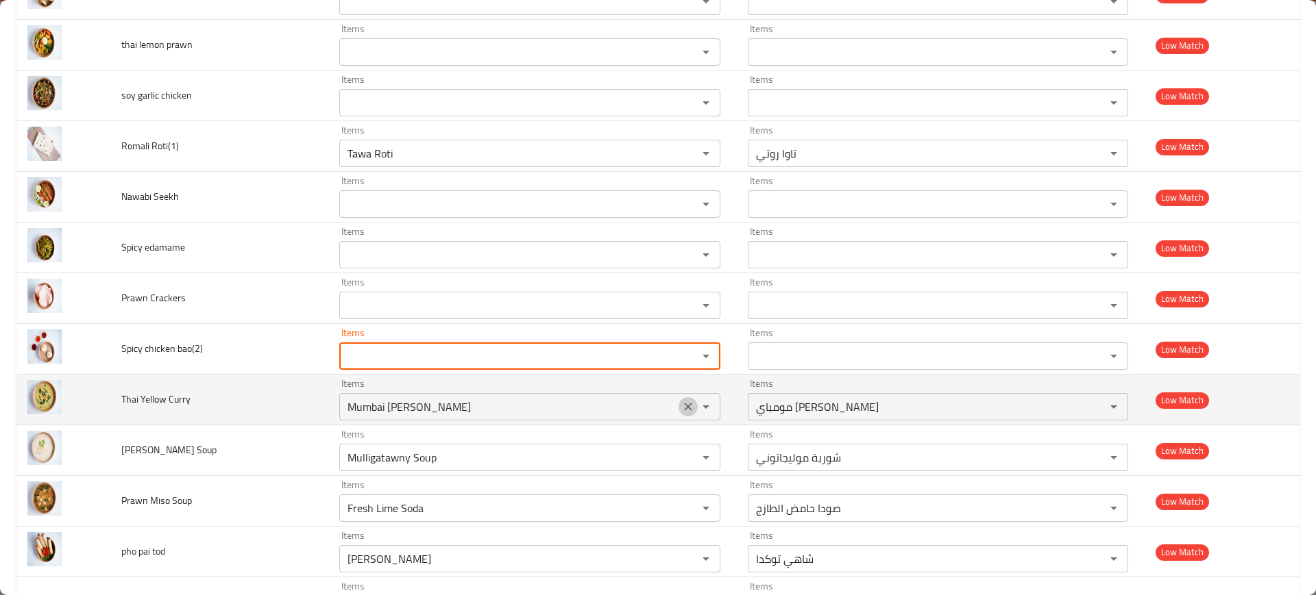
click at [684, 408] on icon "Clear" at bounding box center [688, 407] width 8 height 8
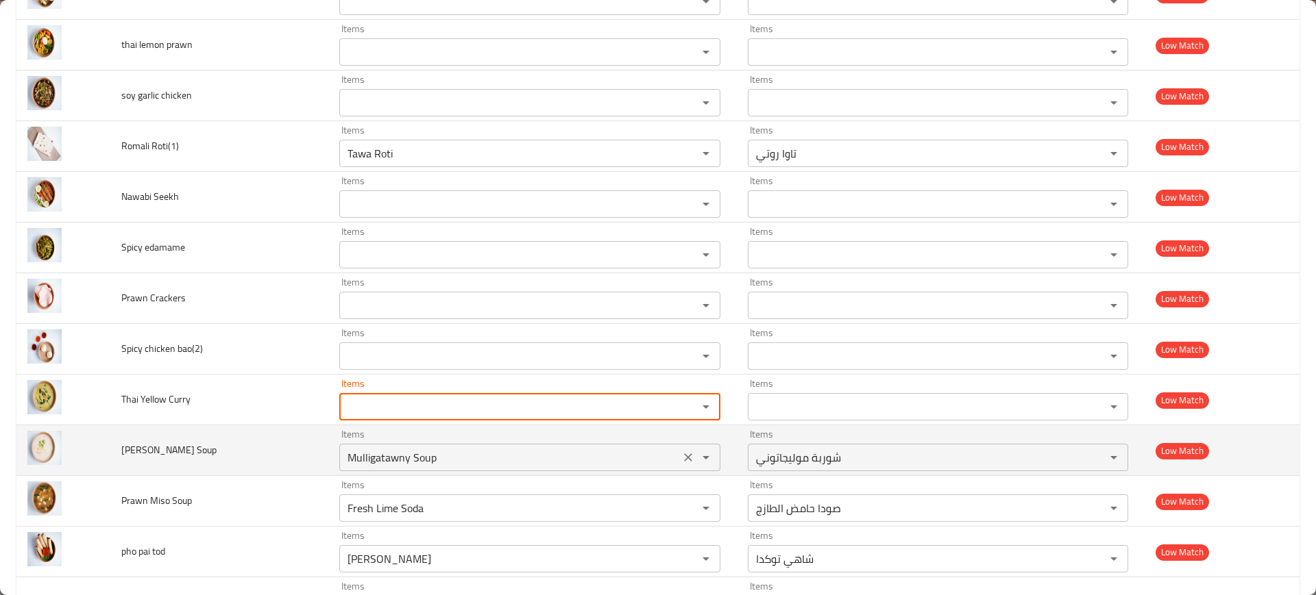
click at [681, 462] on icon "Clear" at bounding box center [688, 458] width 14 height 14
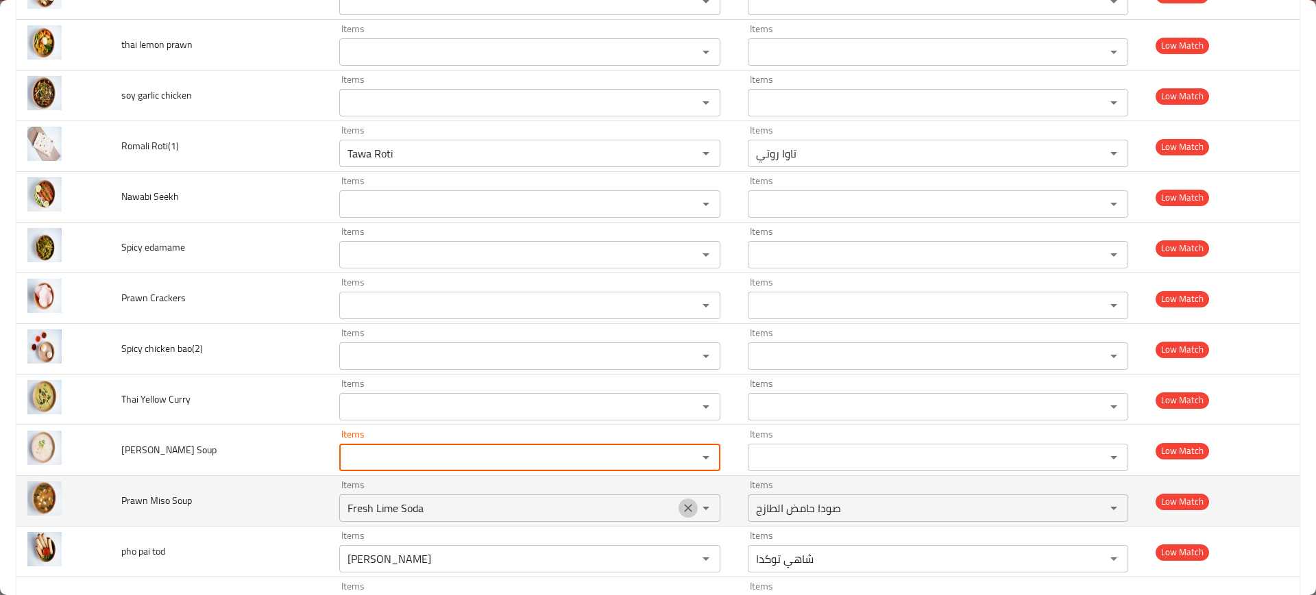
click at [681, 506] on icon "Clear" at bounding box center [688, 509] width 14 height 14
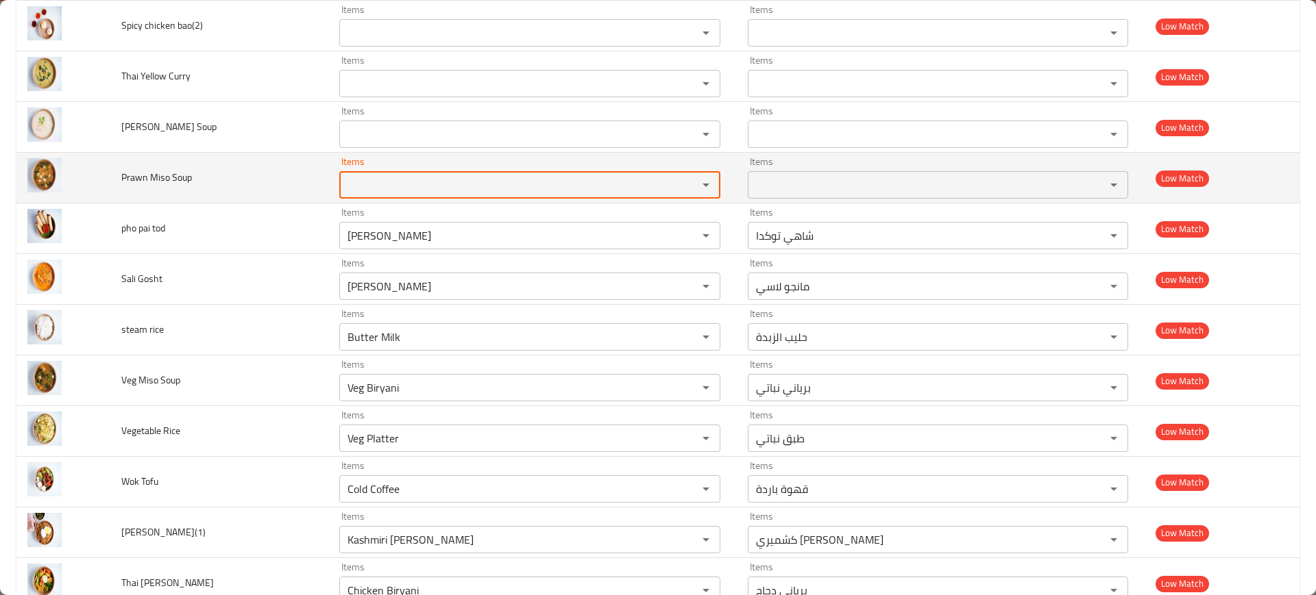
scroll to position [1496, 0]
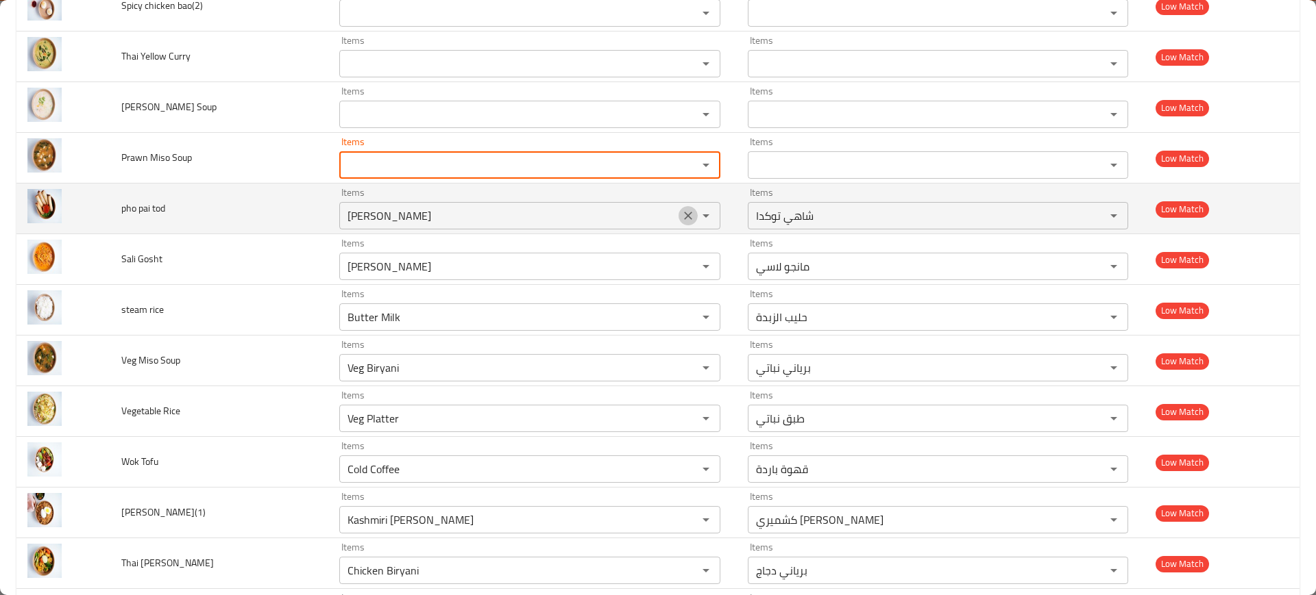
click at [681, 217] on icon "Clear" at bounding box center [688, 216] width 14 height 14
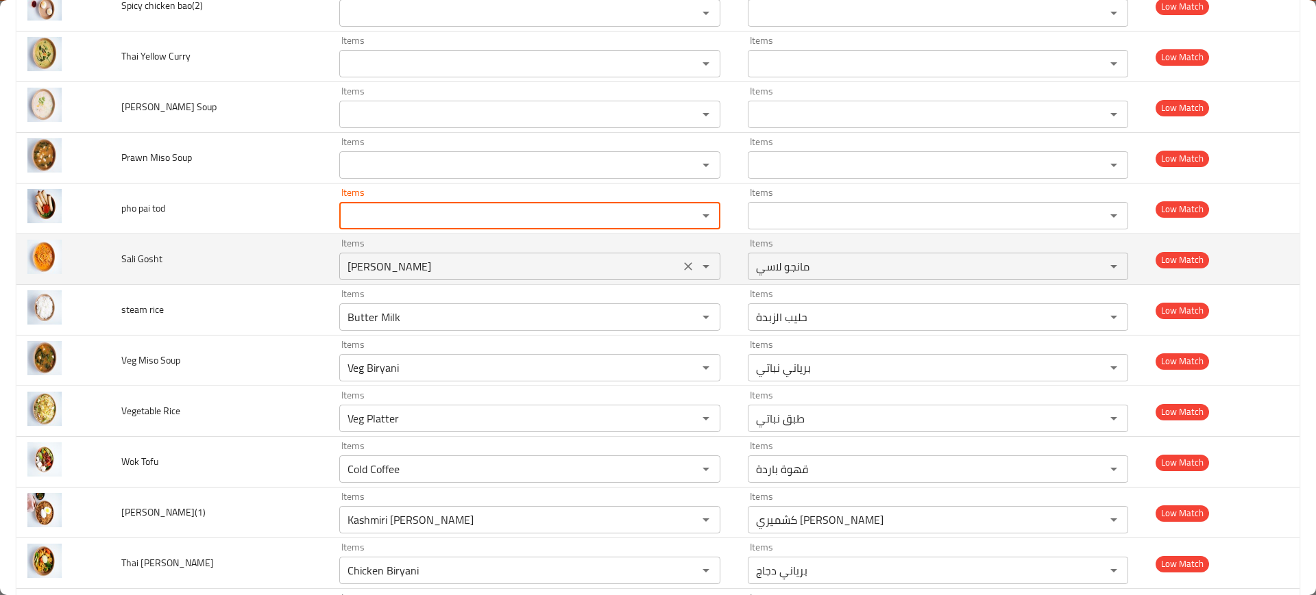
click at [669, 278] on div "Mango Lassi Items" at bounding box center [529, 266] width 380 height 27
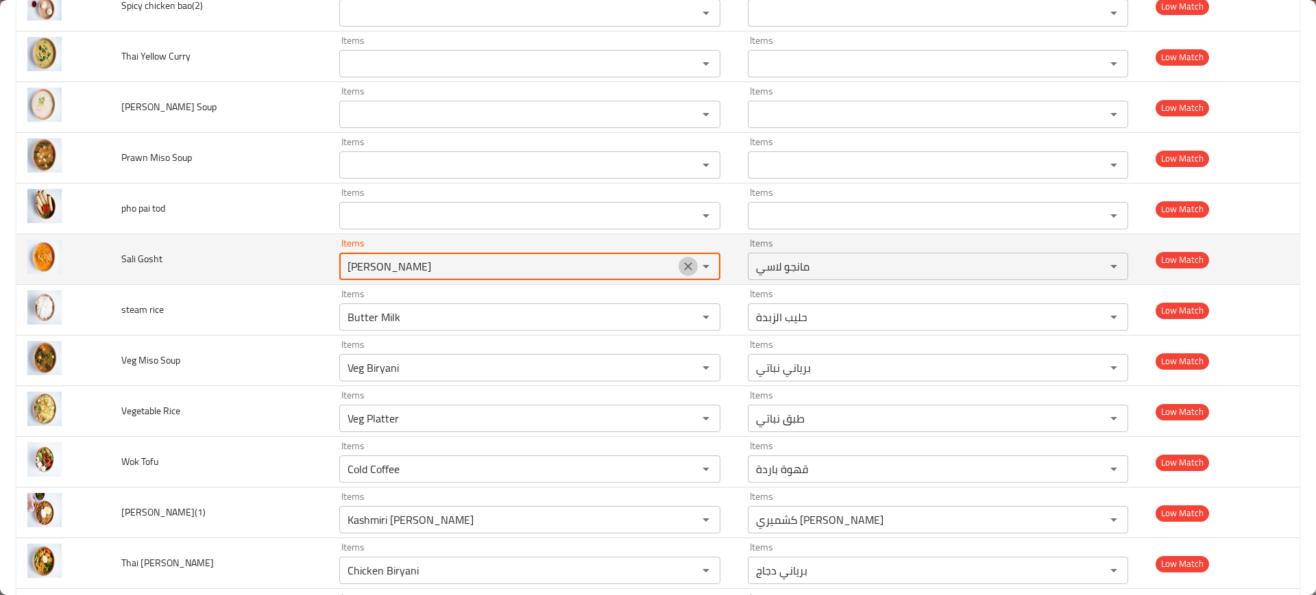
click at [678, 273] on button "Clear" at bounding box center [687, 266] width 19 height 19
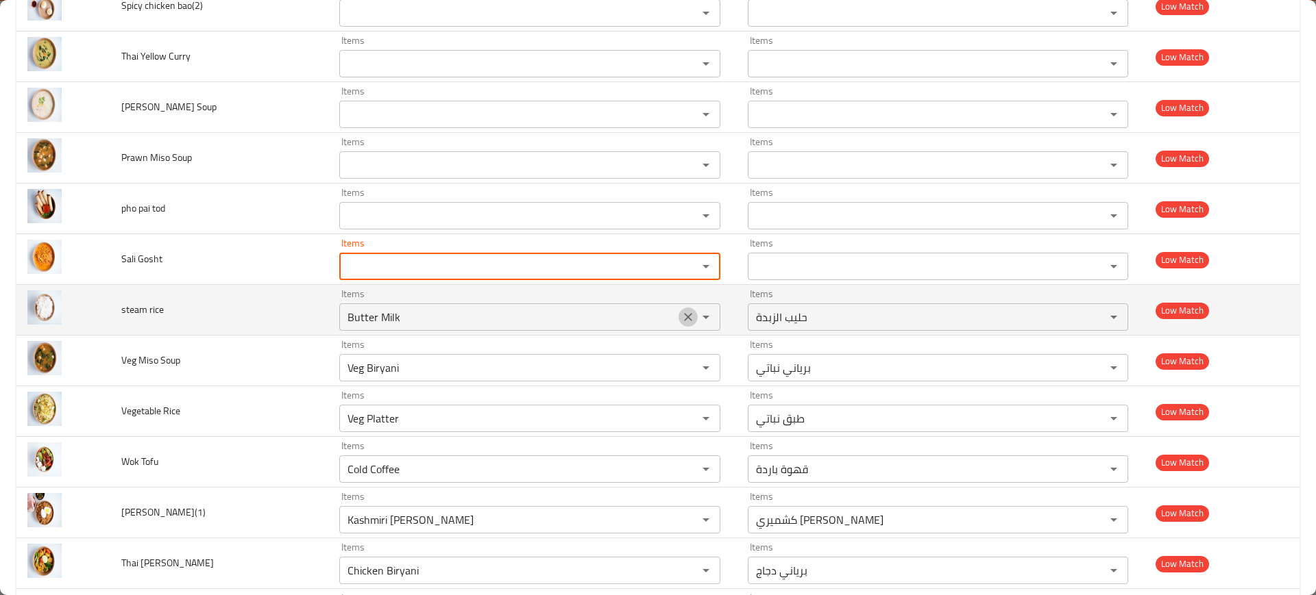
click at [678, 308] on button "Clear" at bounding box center [687, 317] width 19 height 19
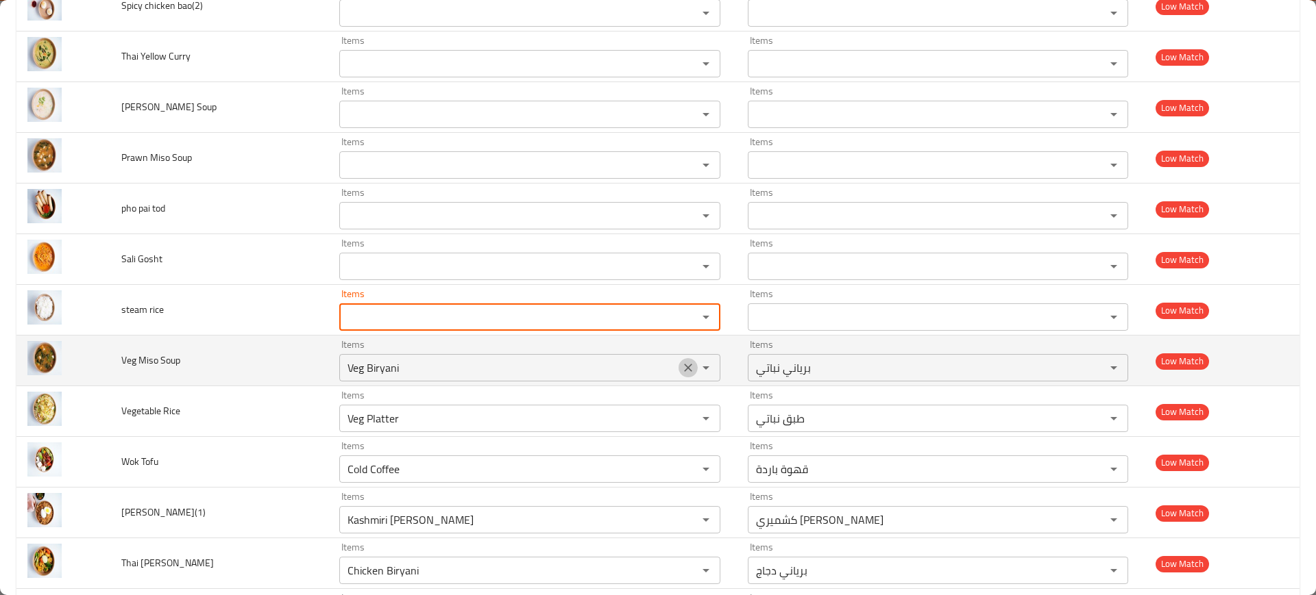
click at [681, 367] on icon "Clear" at bounding box center [688, 368] width 14 height 14
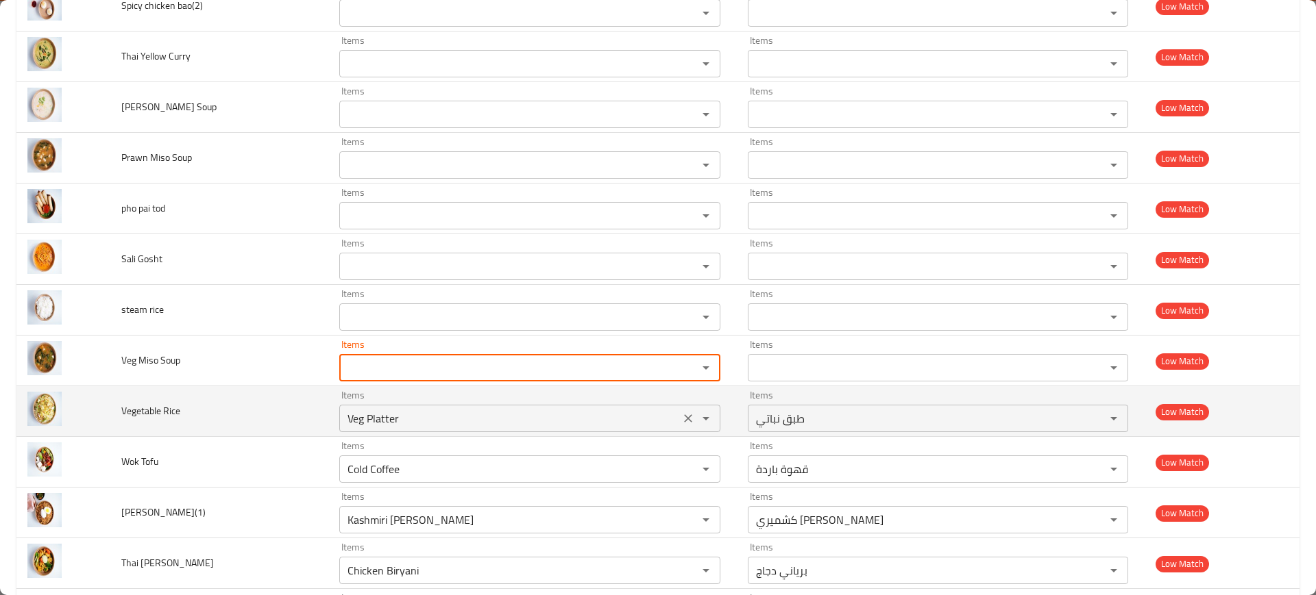
click at [671, 391] on div "Items Veg Platter Items" at bounding box center [529, 412] width 380 height 42
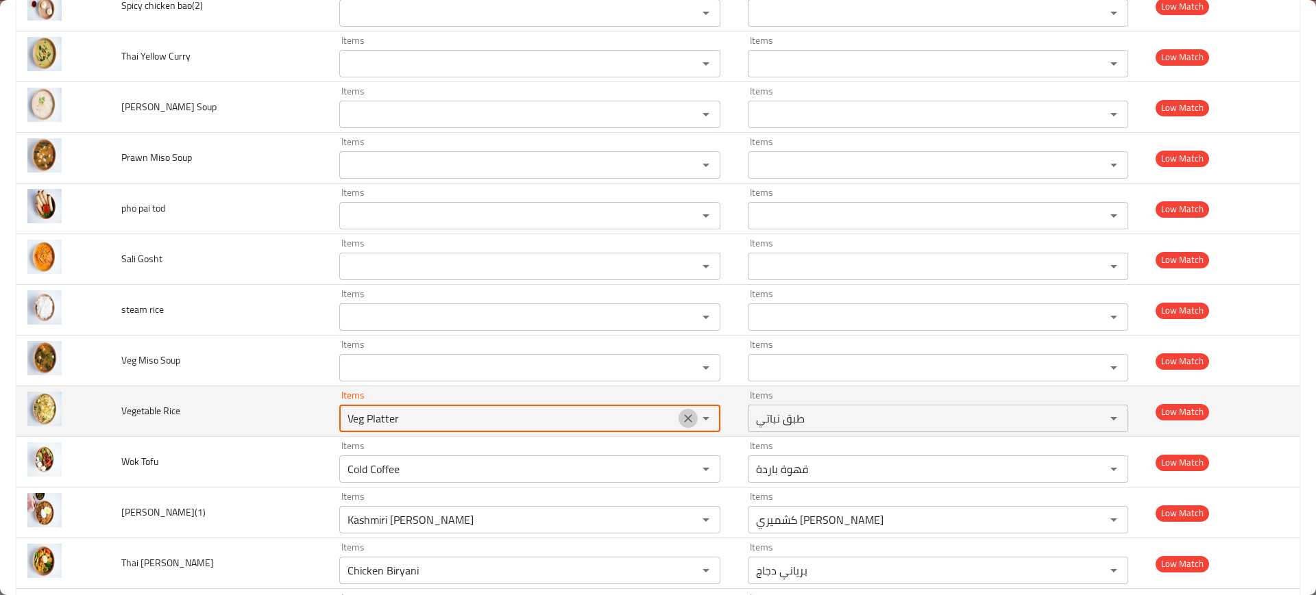
click at [684, 416] on icon "Clear" at bounding box center [688, 419] width 8 height 8
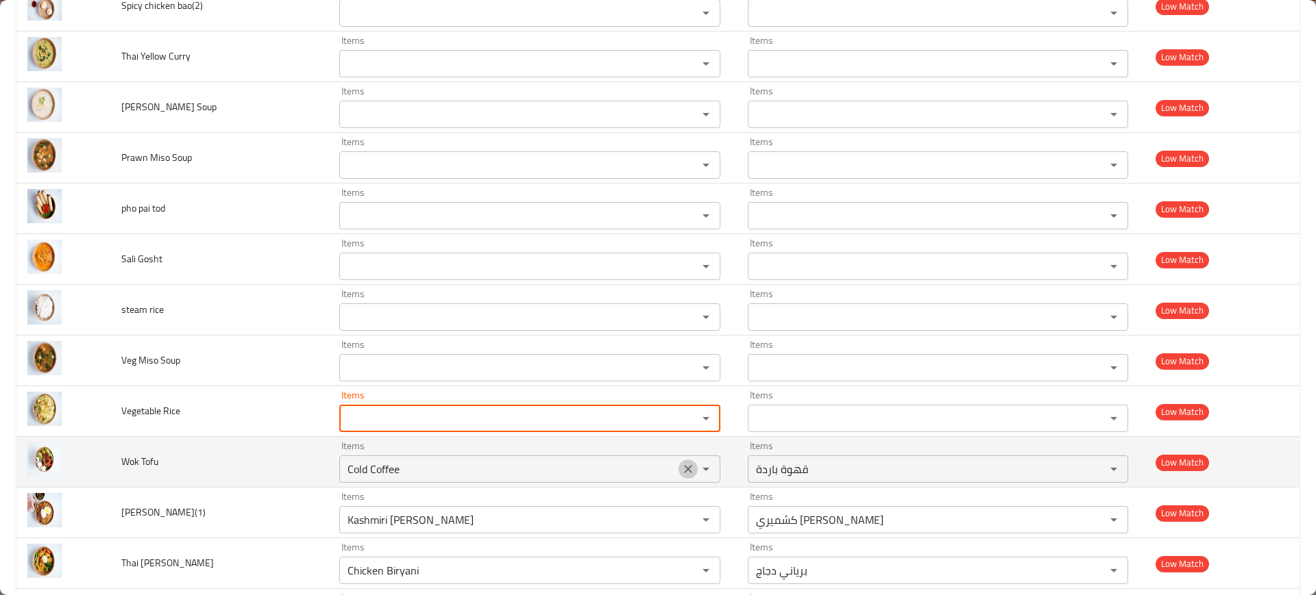
click at [681, 473] on icon "Clear" at bounding box center [688, 470] width 14 height 14
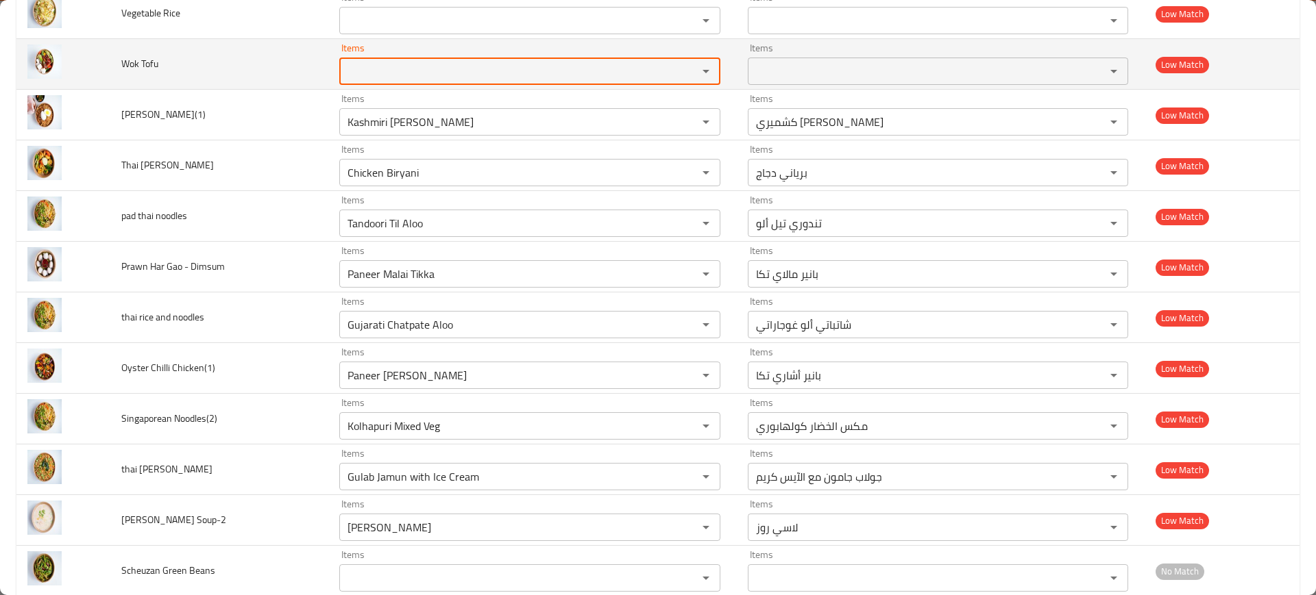
scroll to position [1908, 0]
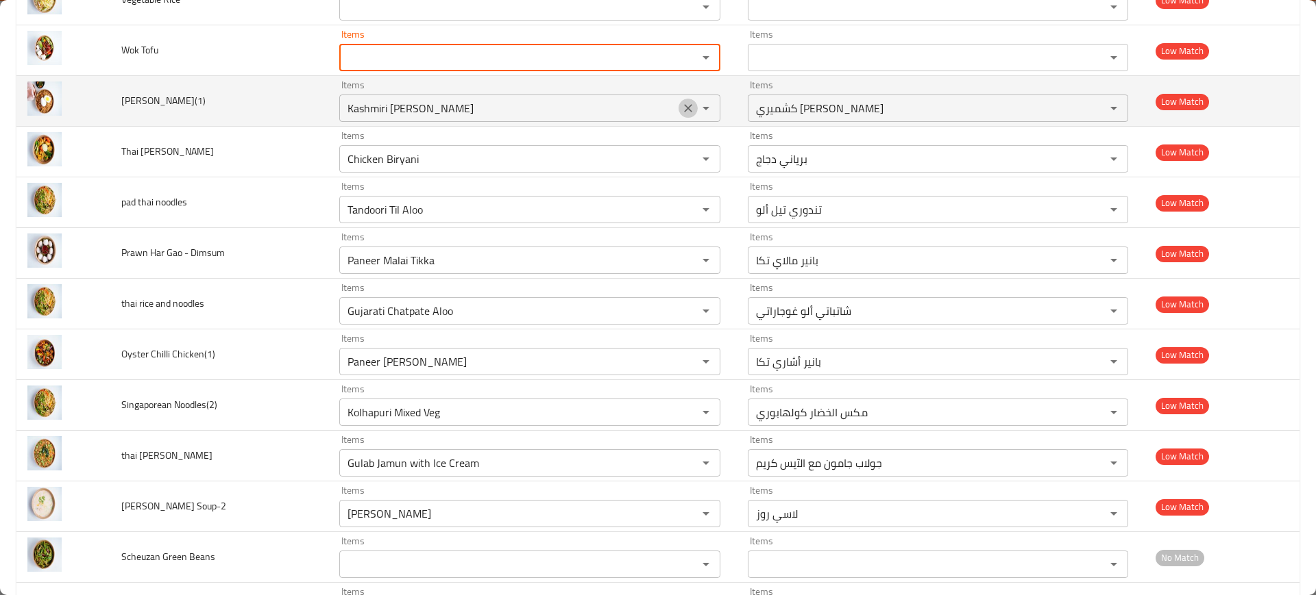
click at [681, 109] on icon "Clear" at bounding box center [688, 108] width 14 height 14
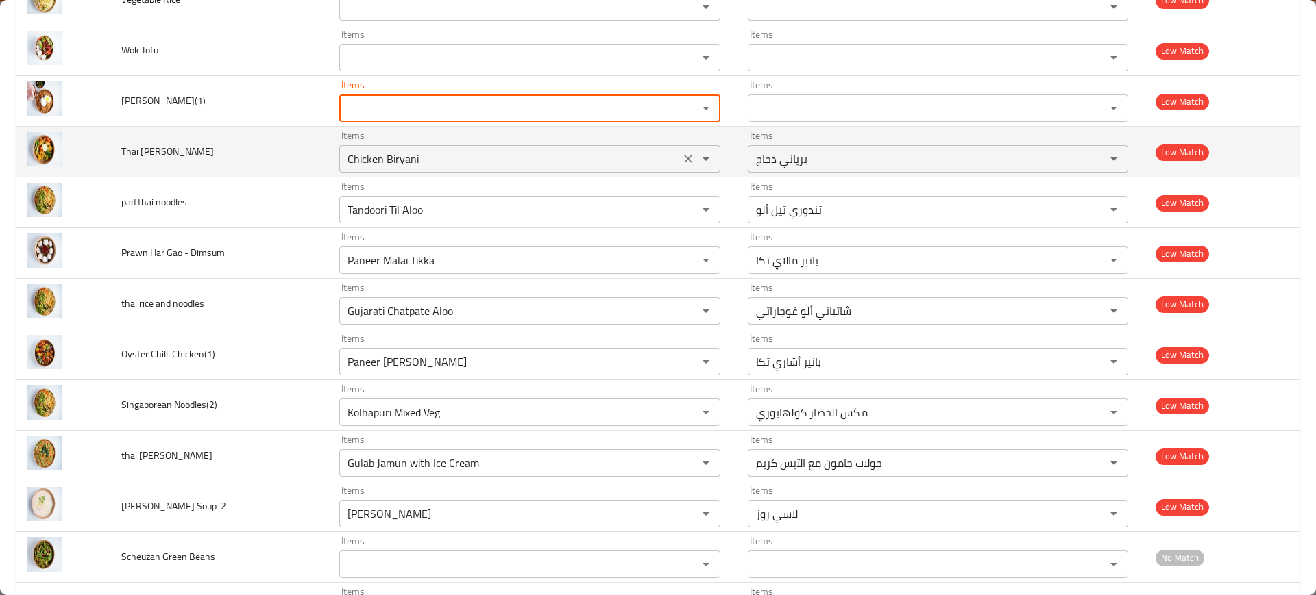
click at [684, 162] on icon "Clear" at bounding box center [688, 159] width 8 height 8
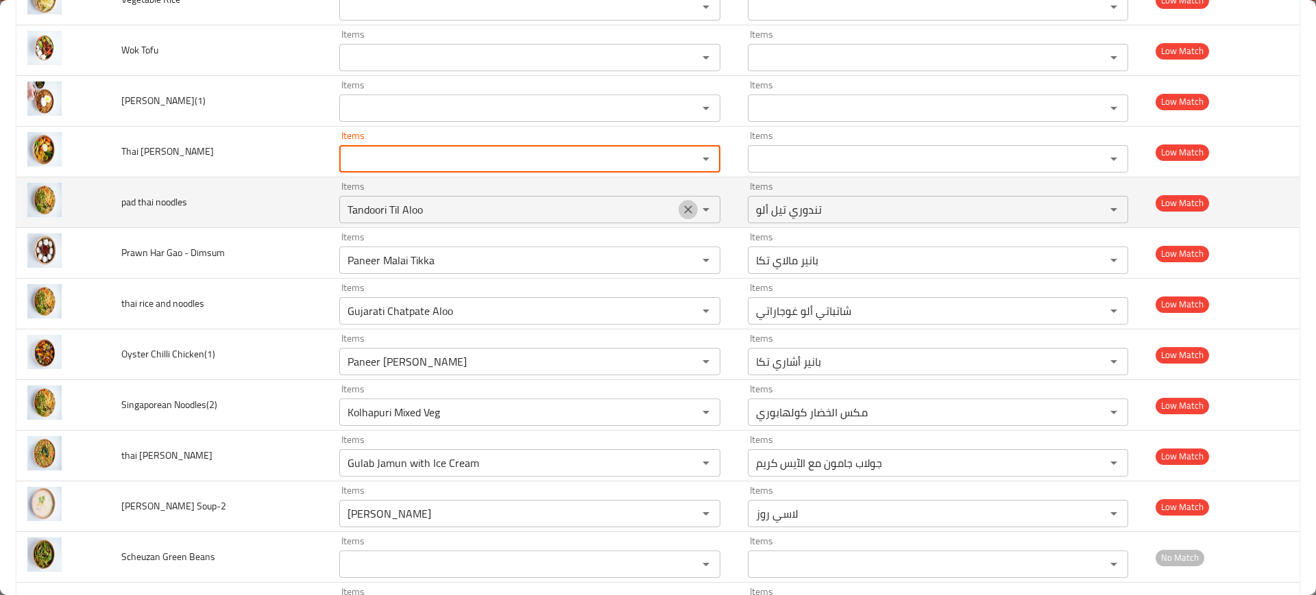
click at [681, 206] on icon "Clear" at bounding box center [688, 210] width 14 height 14
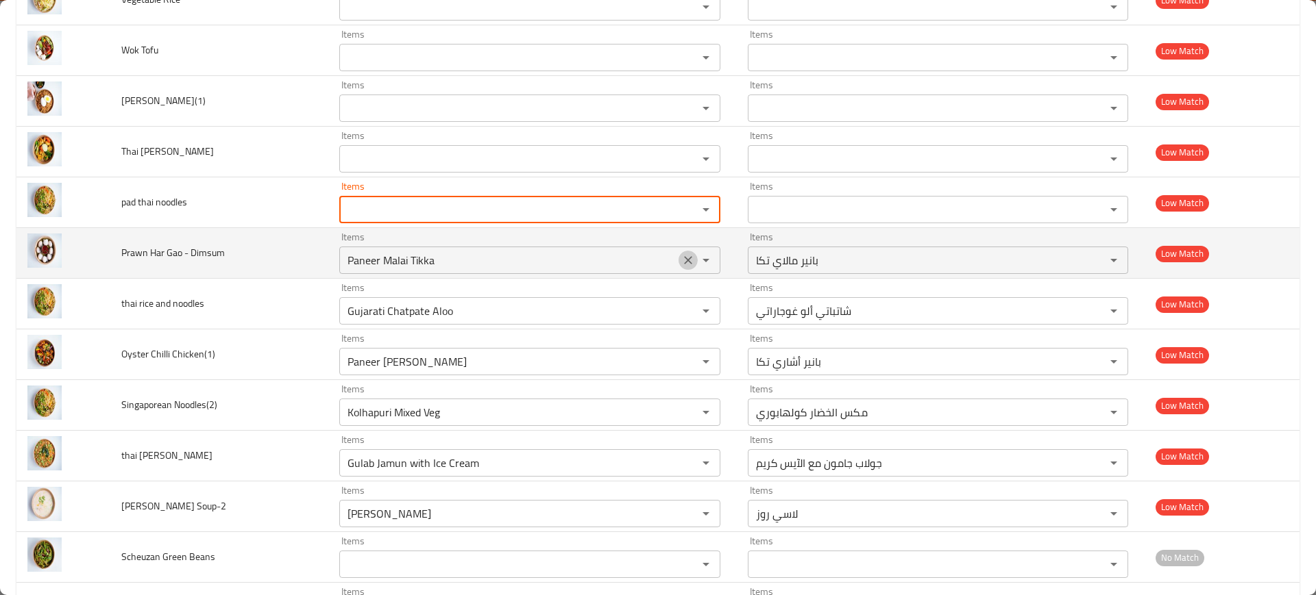
click at [684, 259] on icon "Clear" at bounding box center [688, 260] width 8 height 8
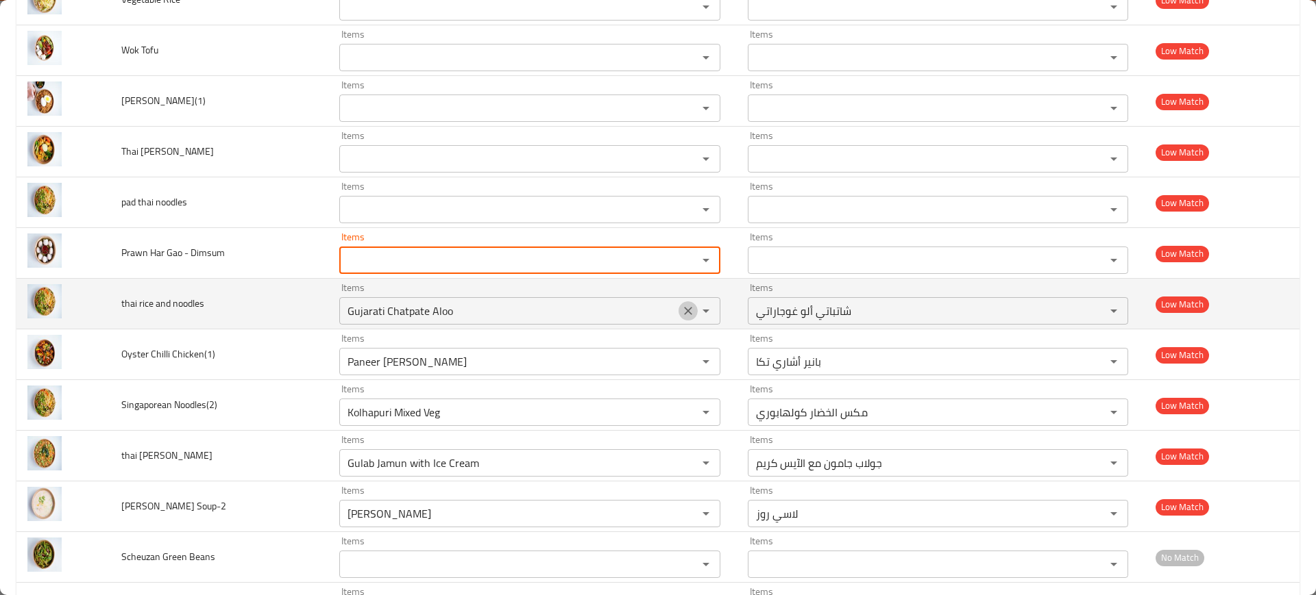
click at [684, 313] on icon "Clear" at bounding box center [688, 311] width 8 height 8
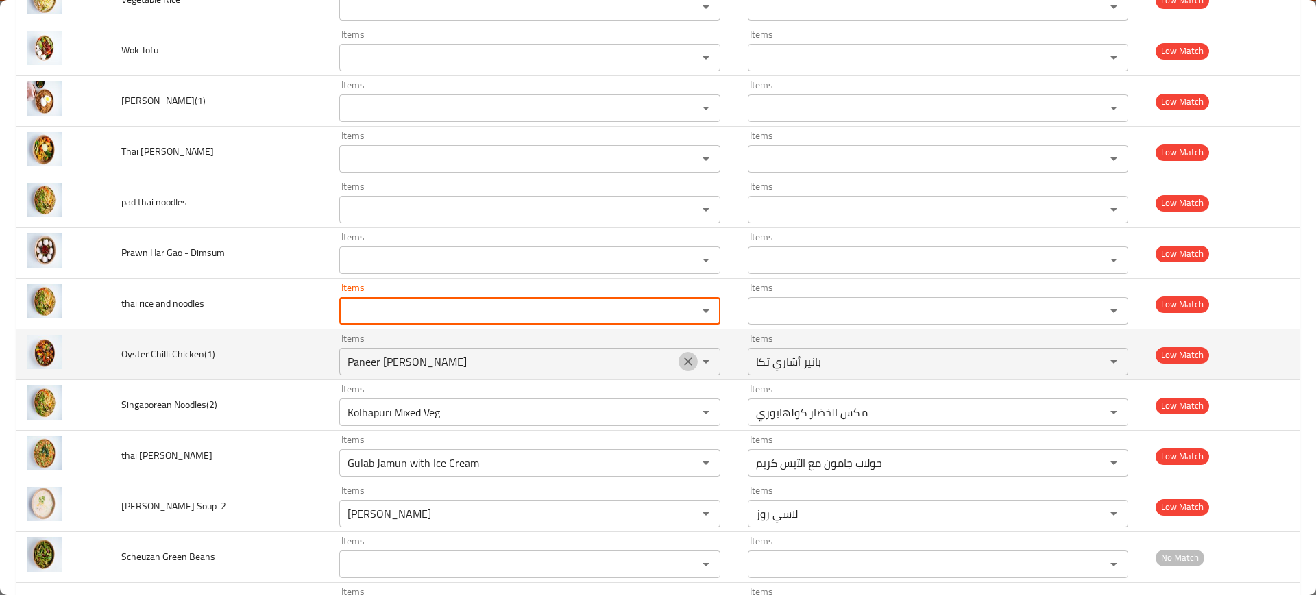
click at [681, 355] on icon "Clear" at bounding box center [688, 362] width 14 height 14
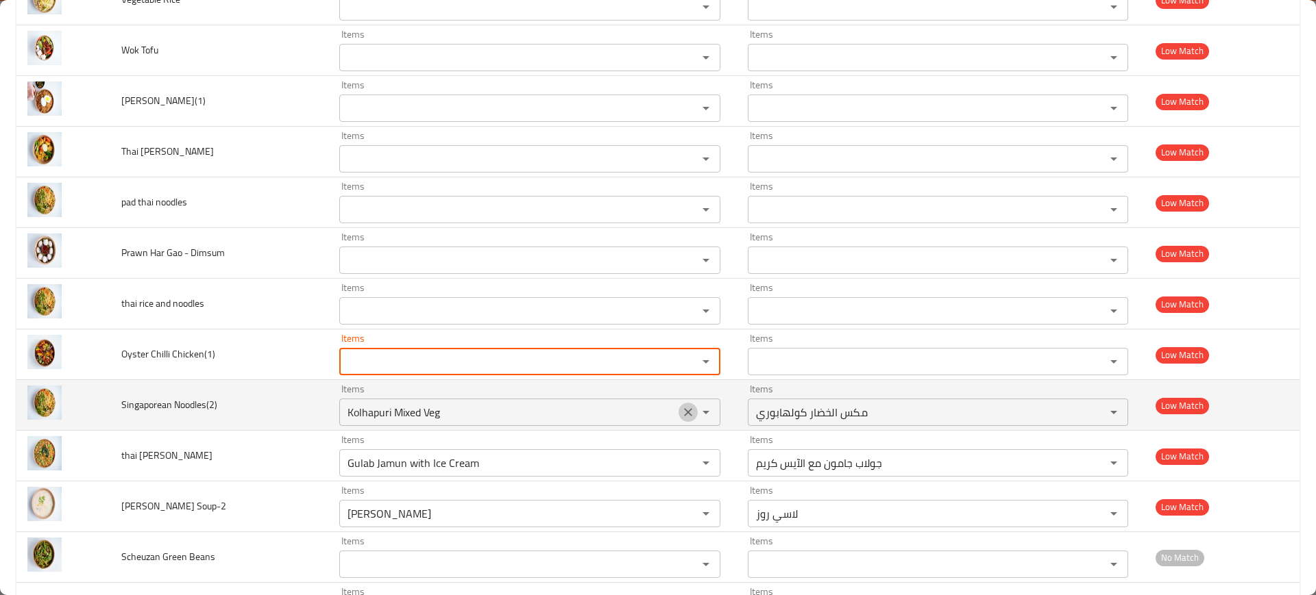
click at [678, 404] on button "Clear" at bounding box center [687, 412] width 19 height 19
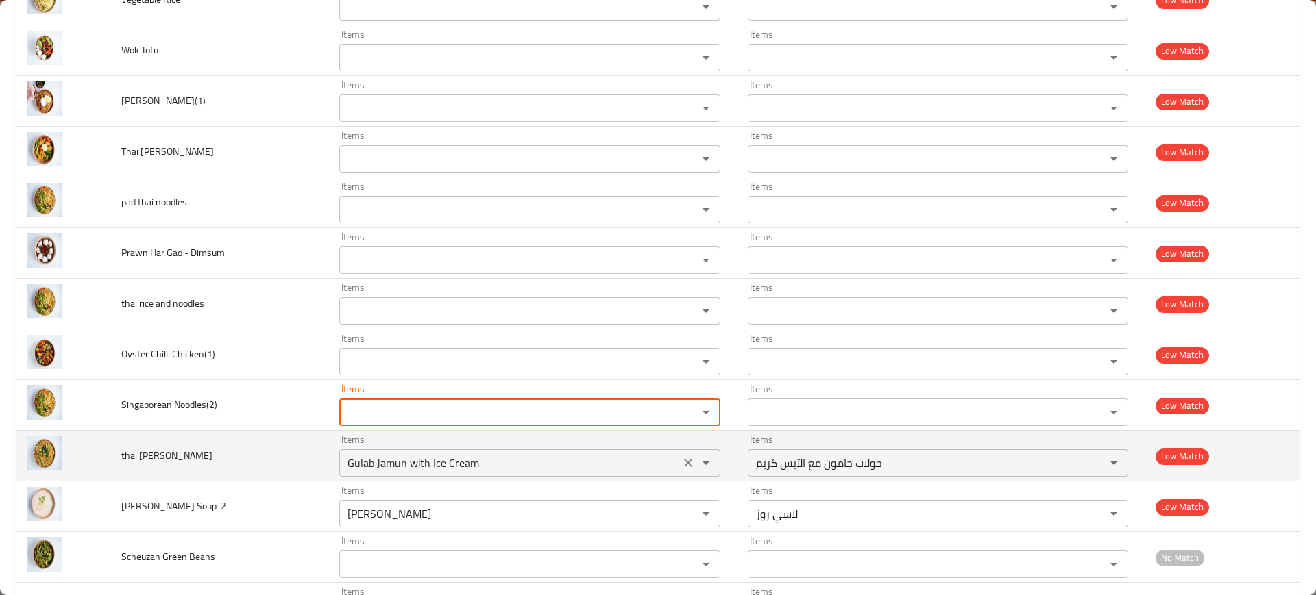
click at [678, 454] on button "Clear" at bounding box center [687, 463] width 19 height 19
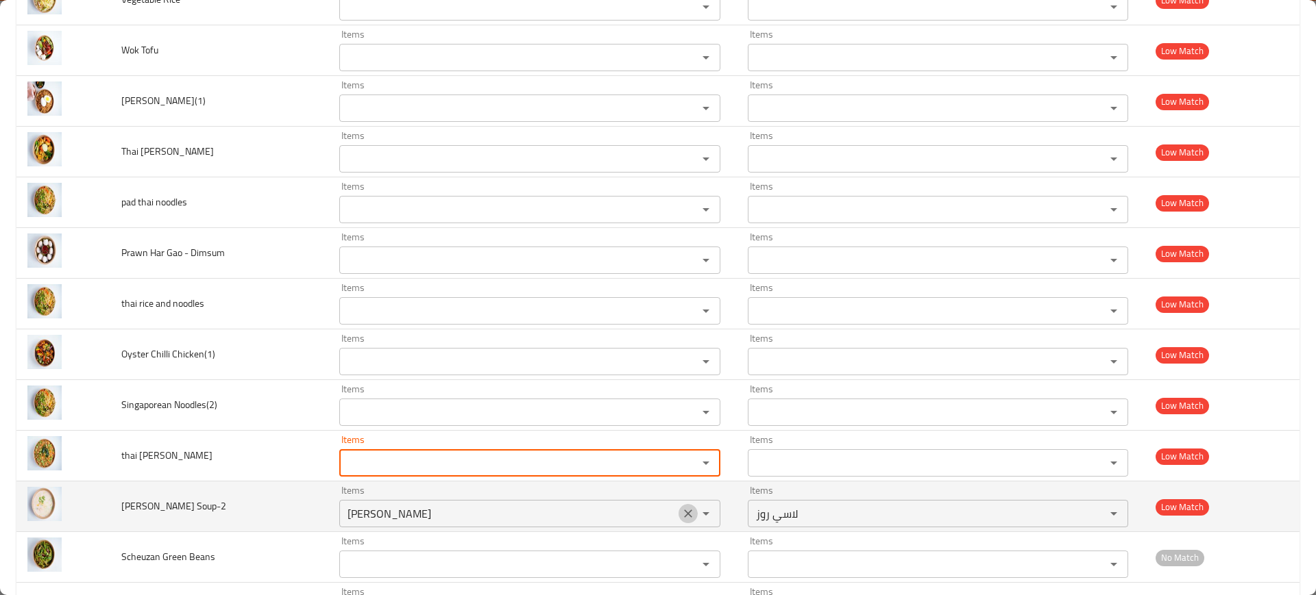
click at [678, 505] on button "Clear" at bounding box center [687, 513] width 19 height 19
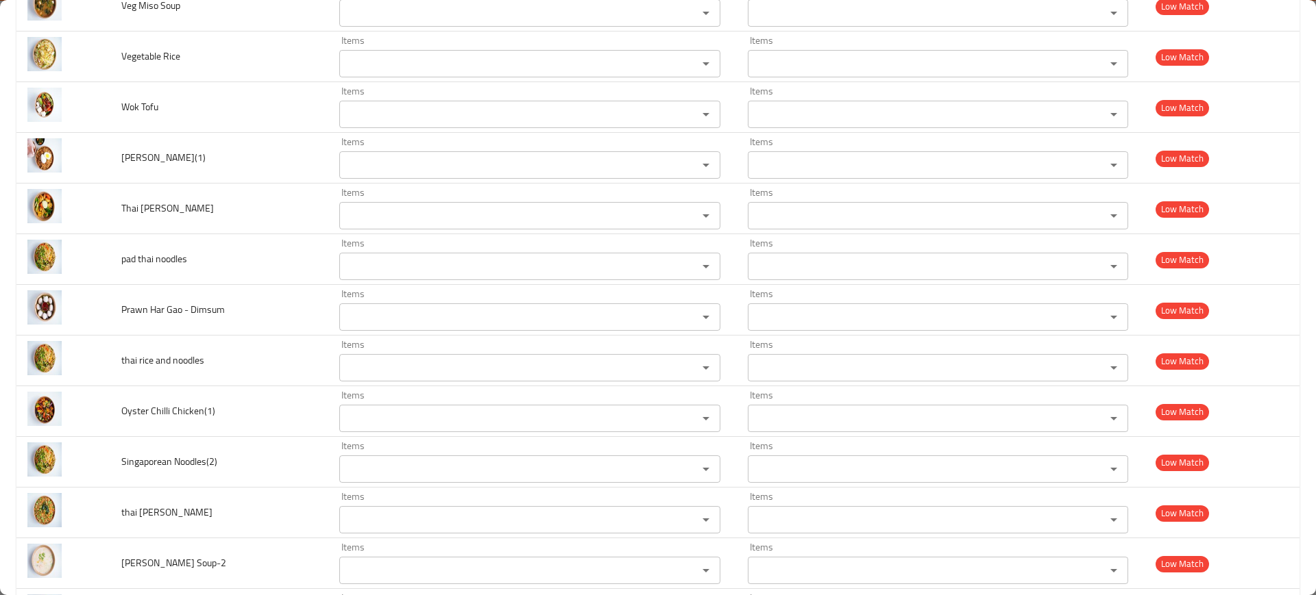
scroll to position [2329, 0]
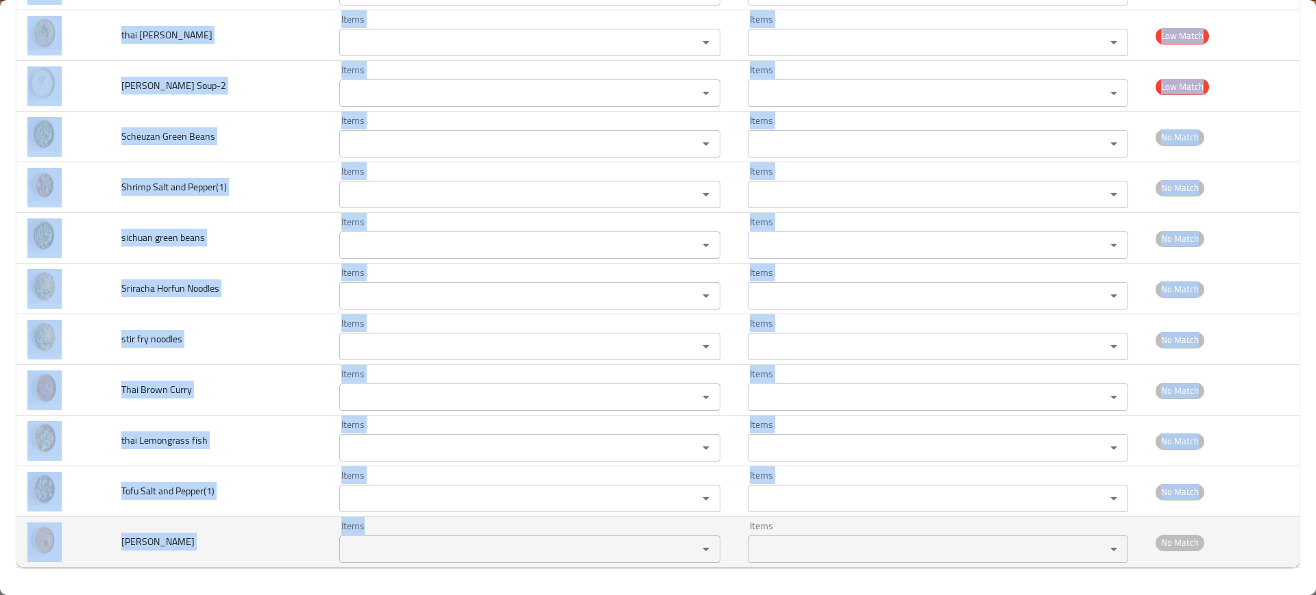
drag, startPoint x: 119, startPoint y: 277, endPoint x: 521, endPoint y: 537, distance: 479.7
copy tbody "Rajasthani Lal Maas(1) Items Items Items Items Good Match Pudina Fish tikka Ite…"
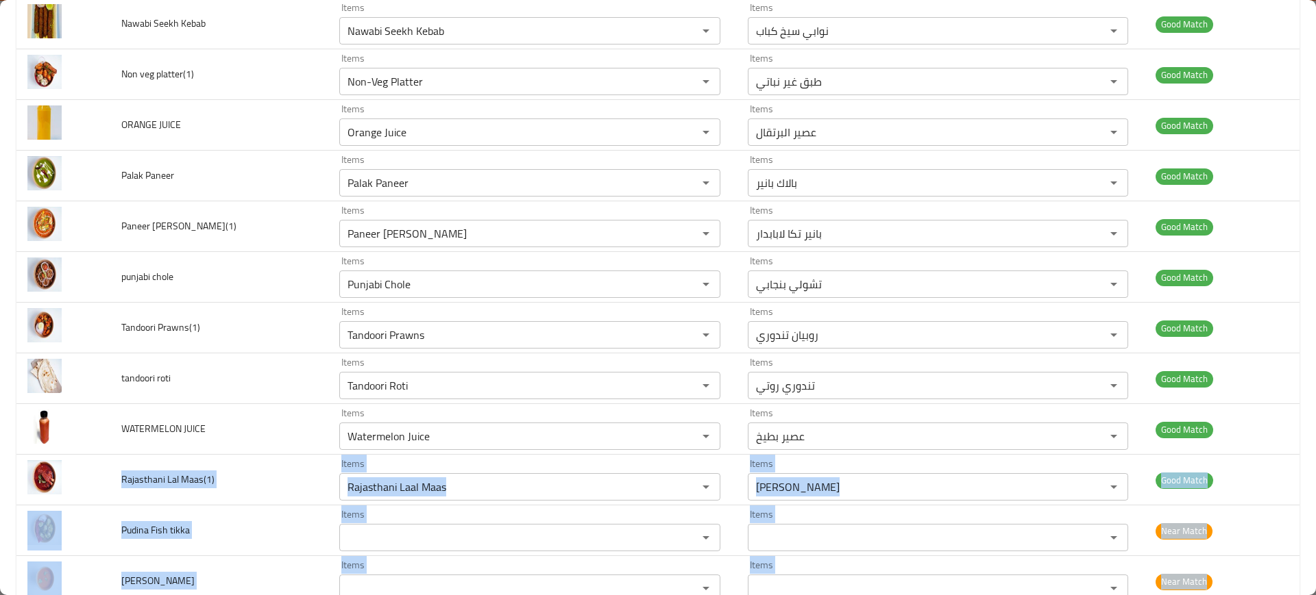
scroll to position [0, 0]
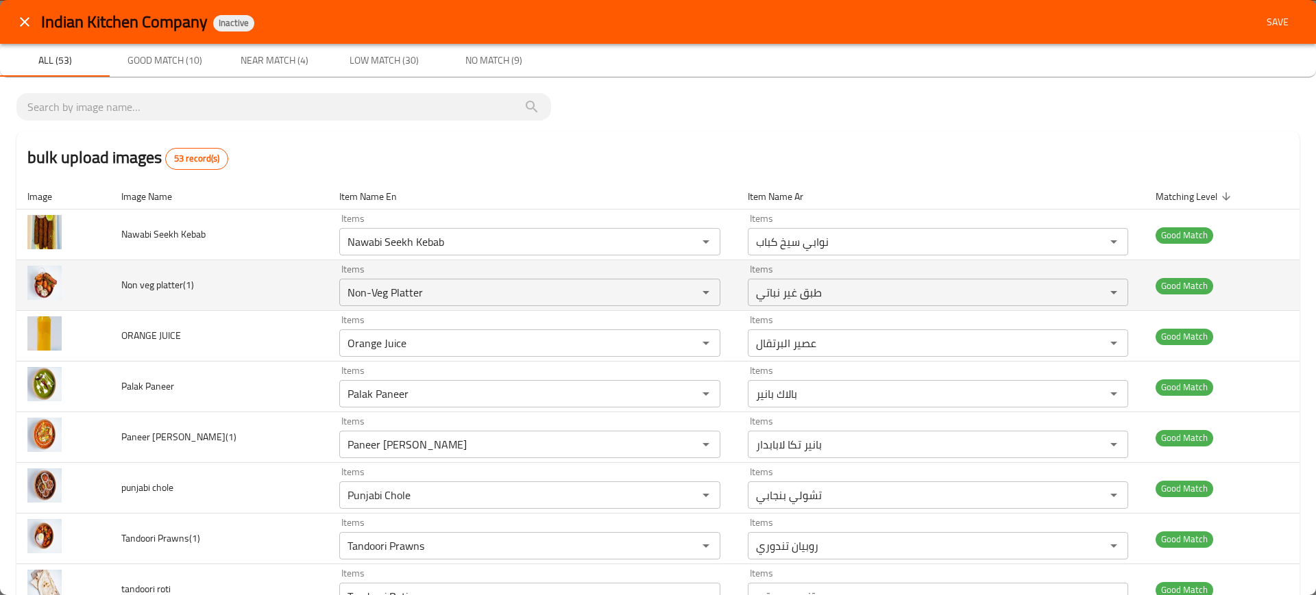
click at [267, 280] on td "Non veg platter(1)" at bounding box center [219, 285] width 218 height 51
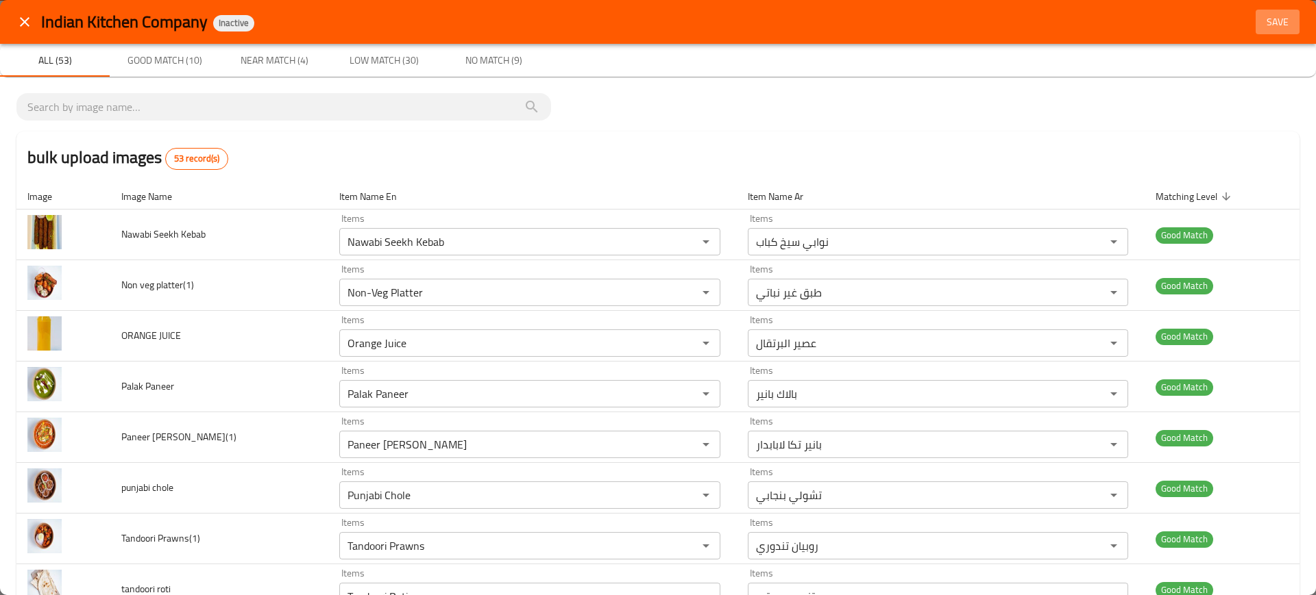
click at [1263, 27] on span "Save" at bounding box center [1277, 22] width 33 height 17
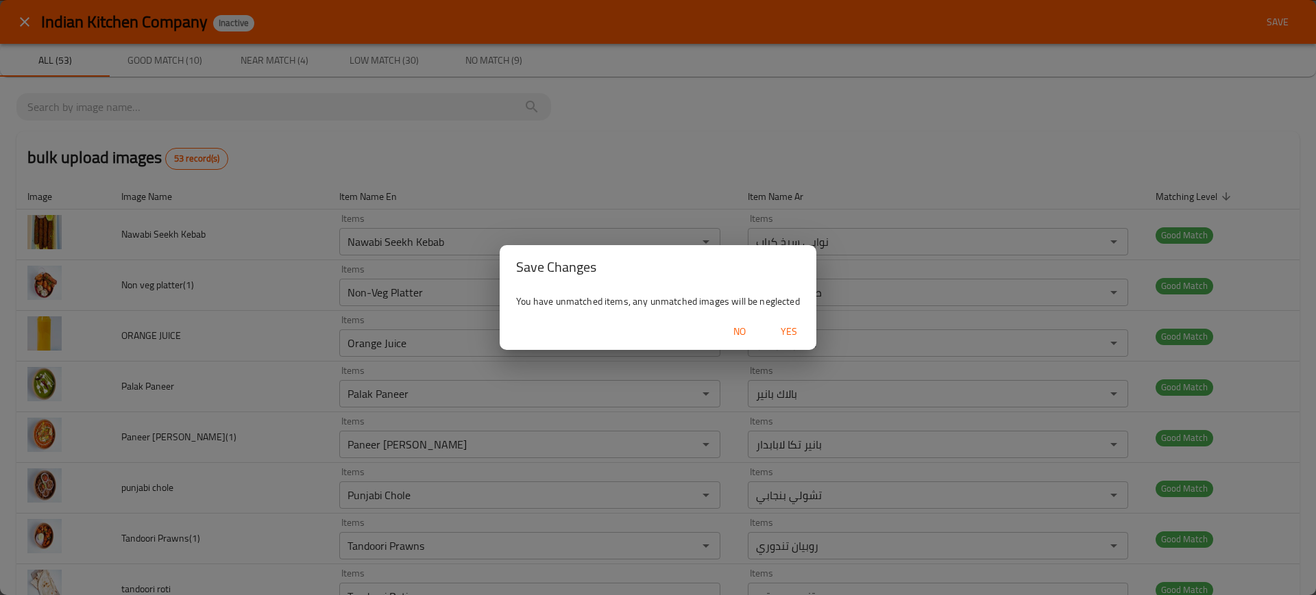
click at [810, 320] on div "No Yes" at bounding box center [658, 332] width 317 height 36
click at [801, 325] on span "Yes" at bounding box center [788, 331] width 33 height 17
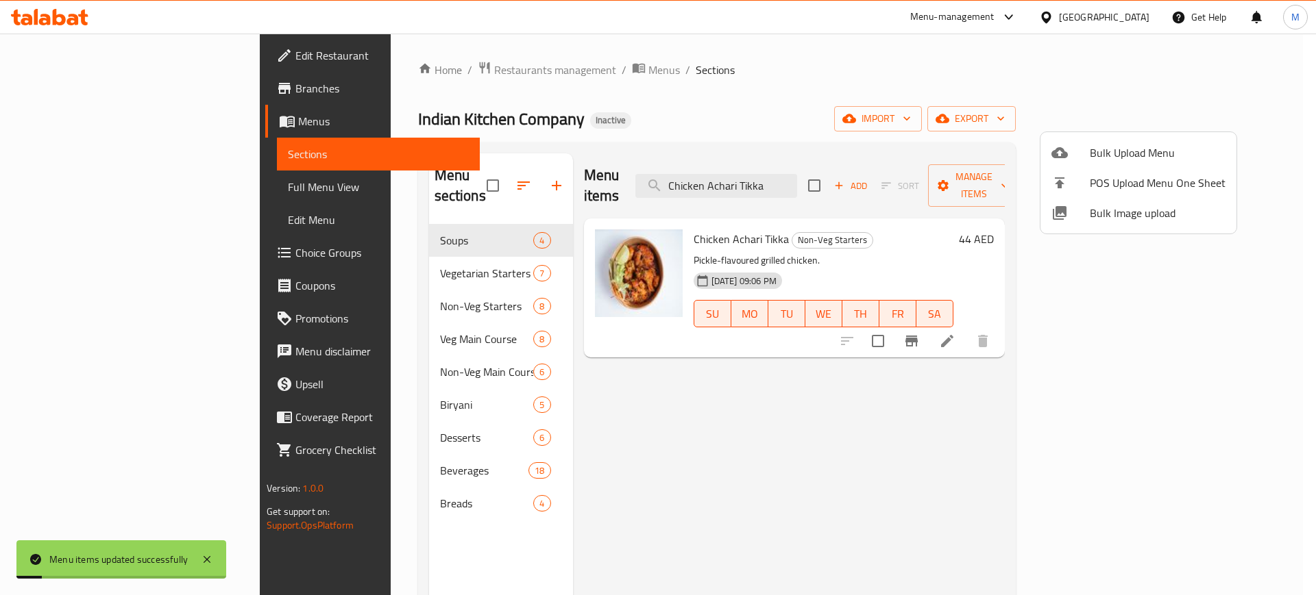
click at [118, 188] on div at bounding box center [658, 297] width 1316 height 595
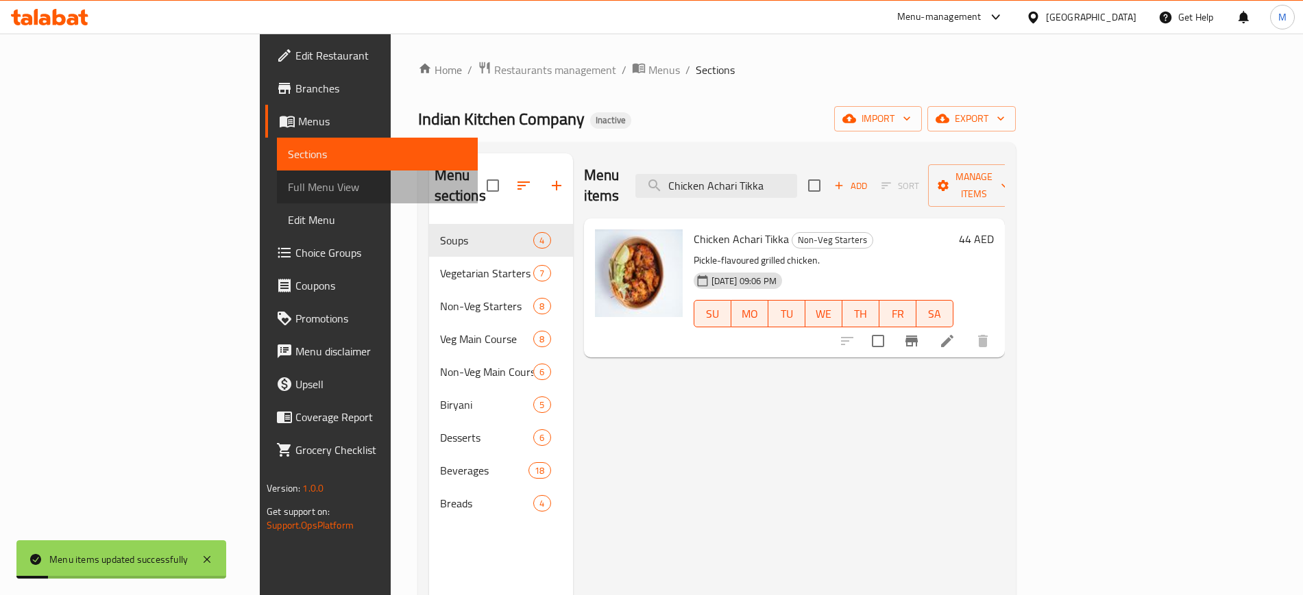
click at [288, 188] on span "Full Menu View" at bounding box center [377, 187] width 178 height 16
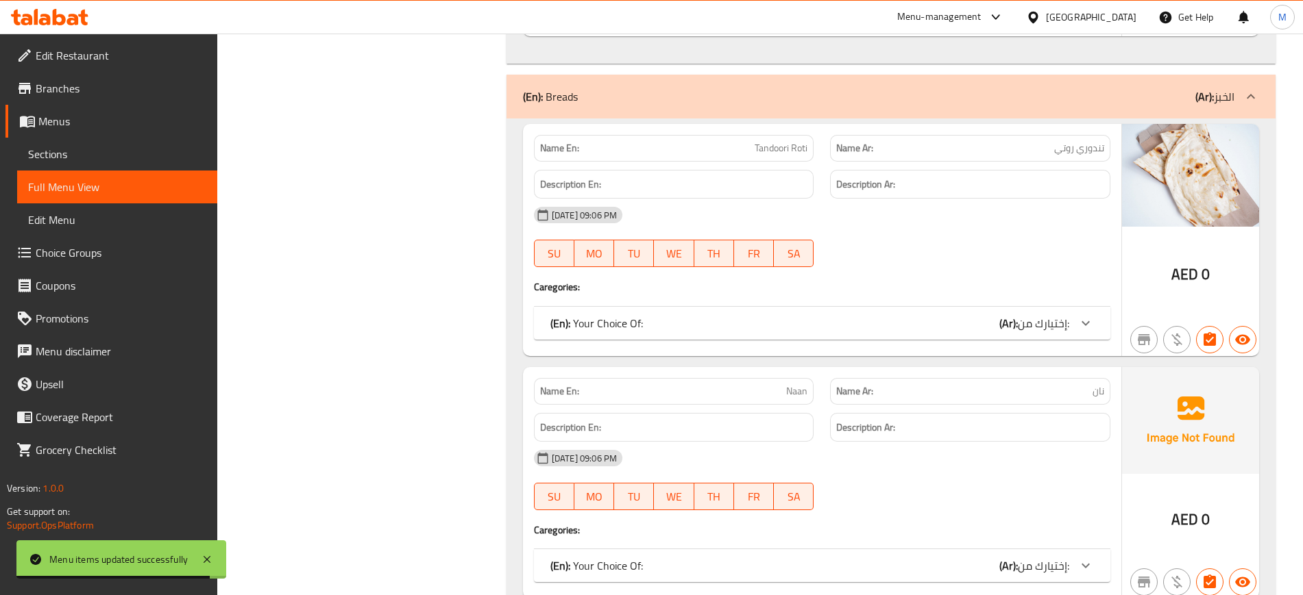
scroll to position [11013, 0]
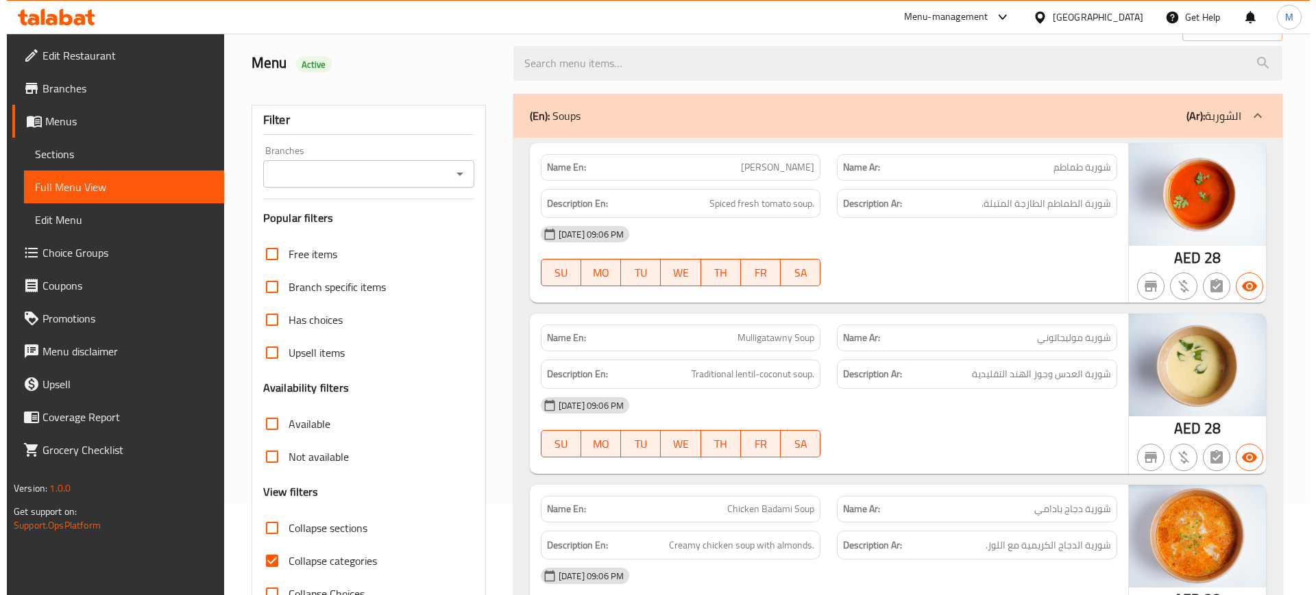
scroll to position [0, 0]
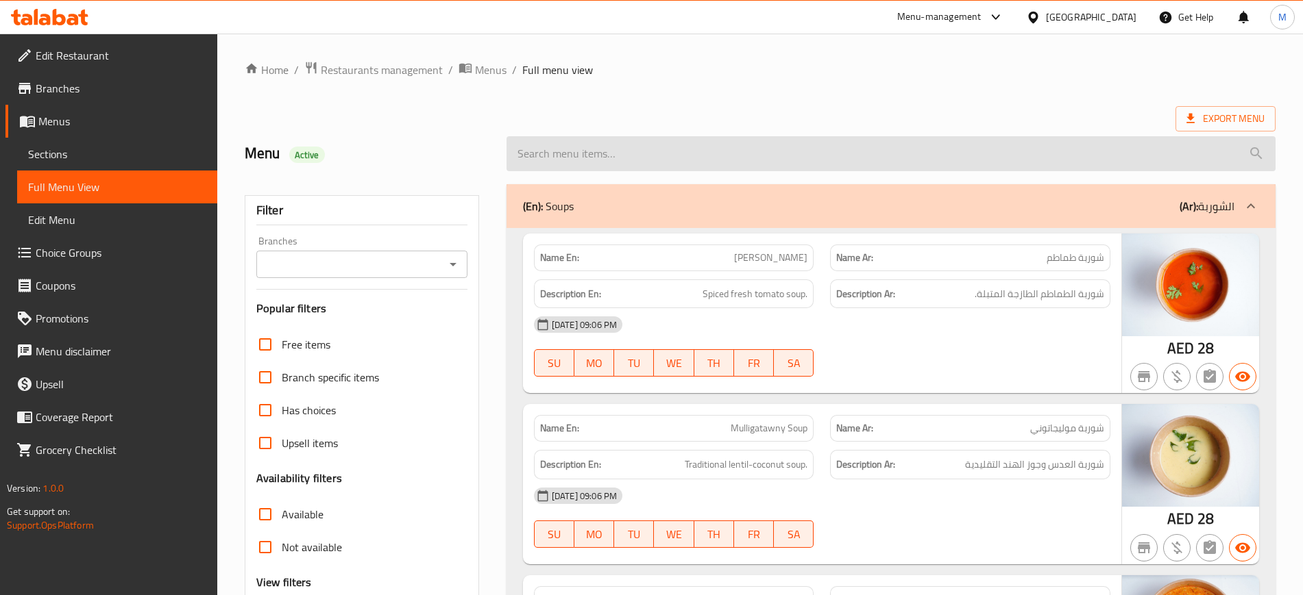
drag, startPoint x: 432, startPoint y: 412, endPoint x: 849, endPoint y: 146, distance: 495.1
click at [849, 146] on input "search" at bounding box center [890, 153] width 769 height 35
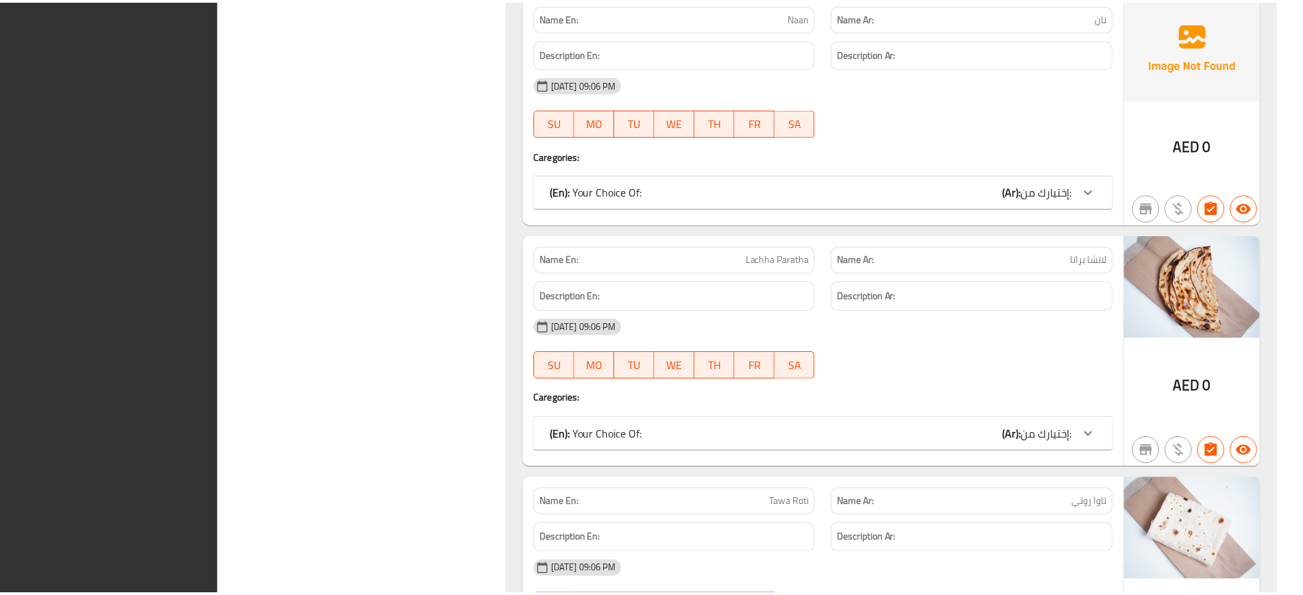
scroll to position [12055, 0]
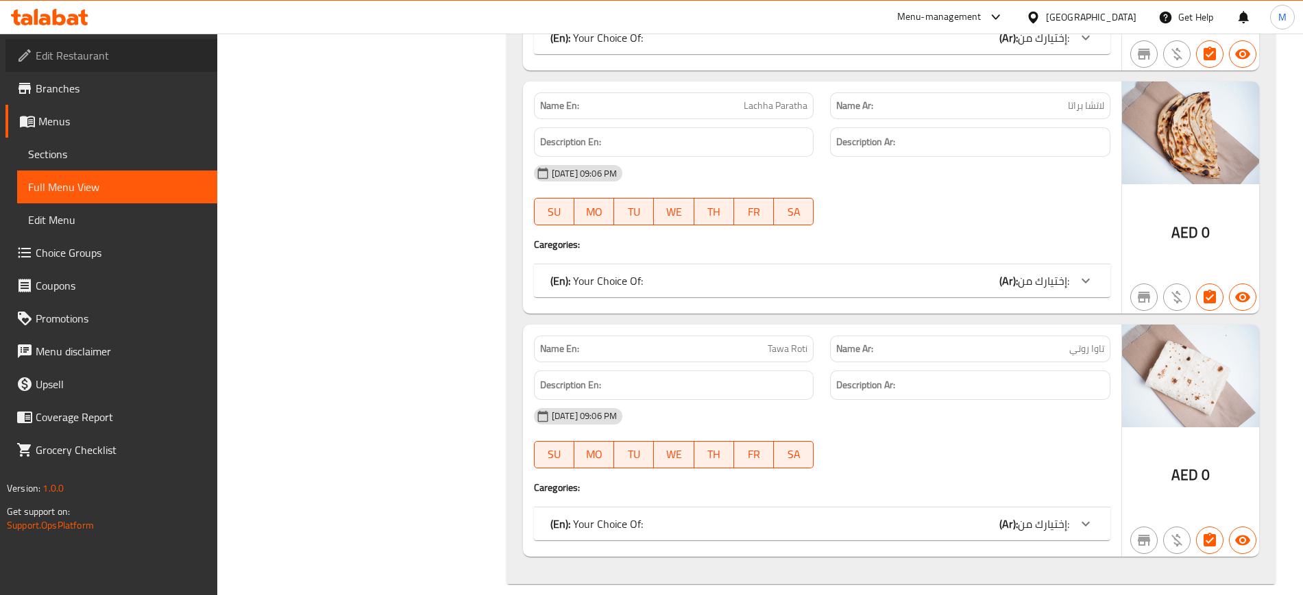
click at [69, 47] on span "Edit Restaurant" at bounding box center [121, 55] width 171 height 16
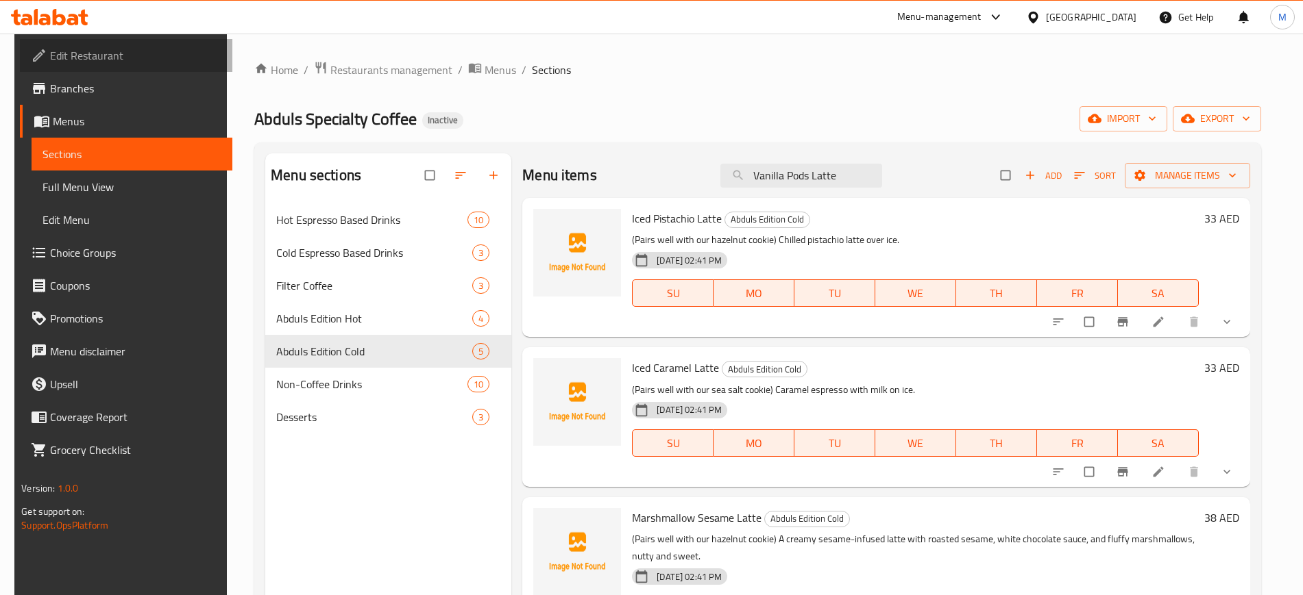
click at [143, 60] on span "Edit Restaurant" at bounding box center [135, 55] width 171 height 16
